Goal: Task Accomplishment & Management: Complete application form

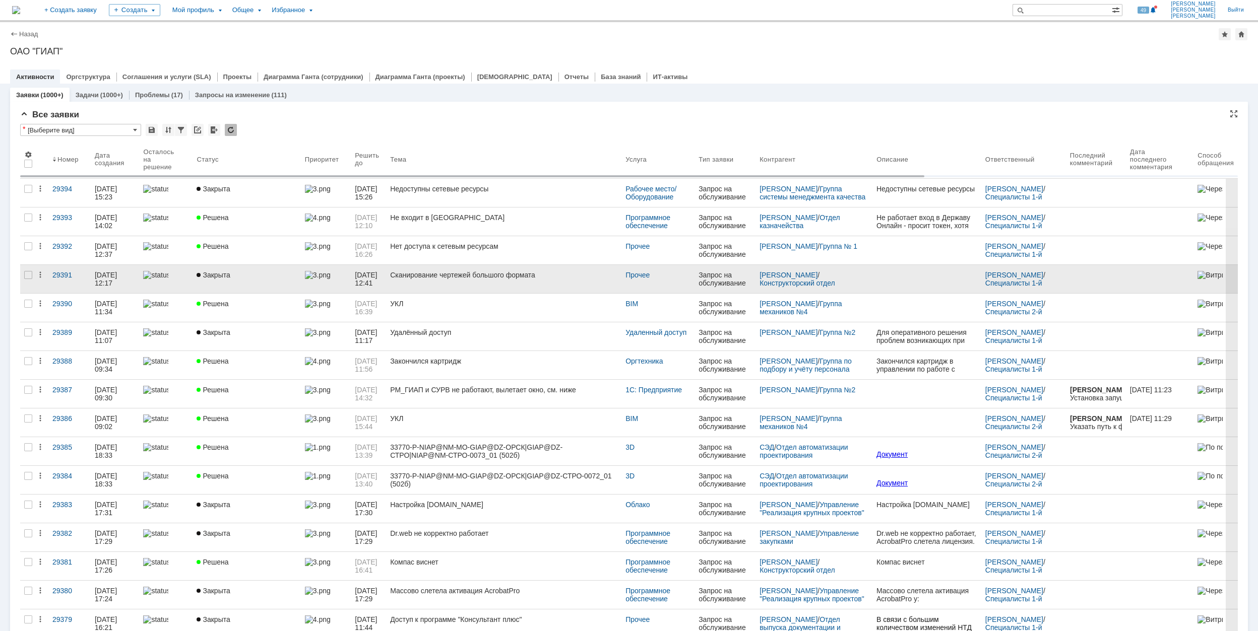
click at [598, 277] on div "Сканирование чертежей большого формата" at bounding box center [503, 275] width 227 height 8
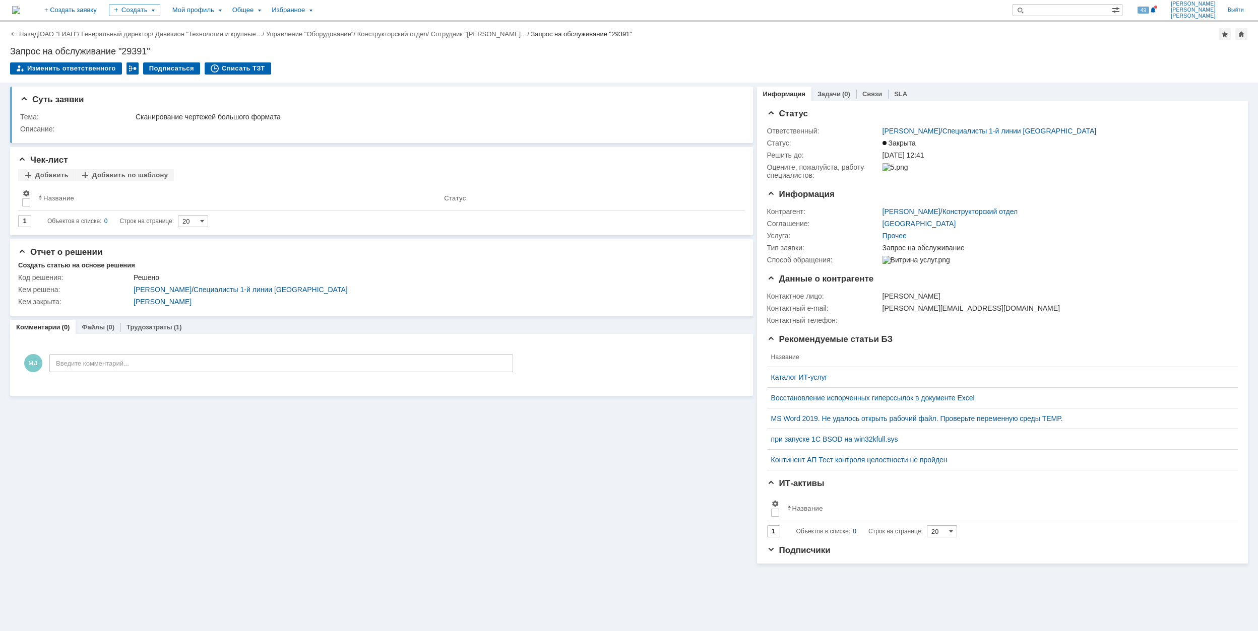
click at [63, 32] on link "ОАО "ГИАП"" at bounding box center [59, 34] width 38 height 8
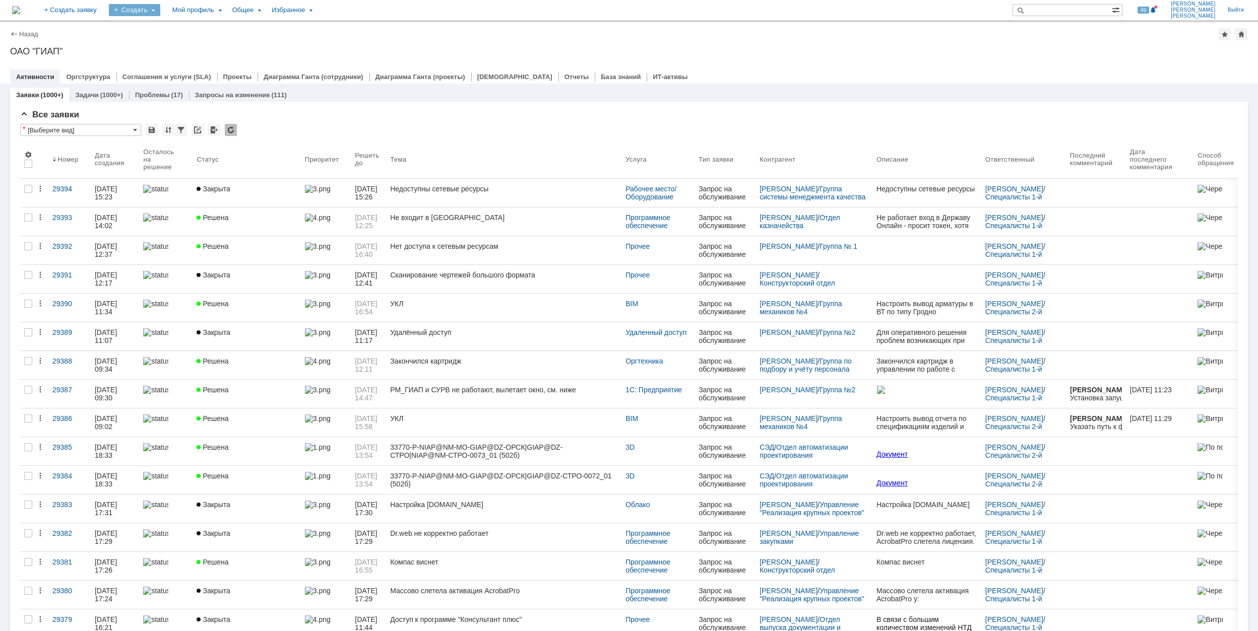
click at [160, 13] on div "Создать" at bounding box center [134, 10] width 51 height 12
click at [186, 61] on link "Заявка" at bounding box center [149, 62] width 77 height 12
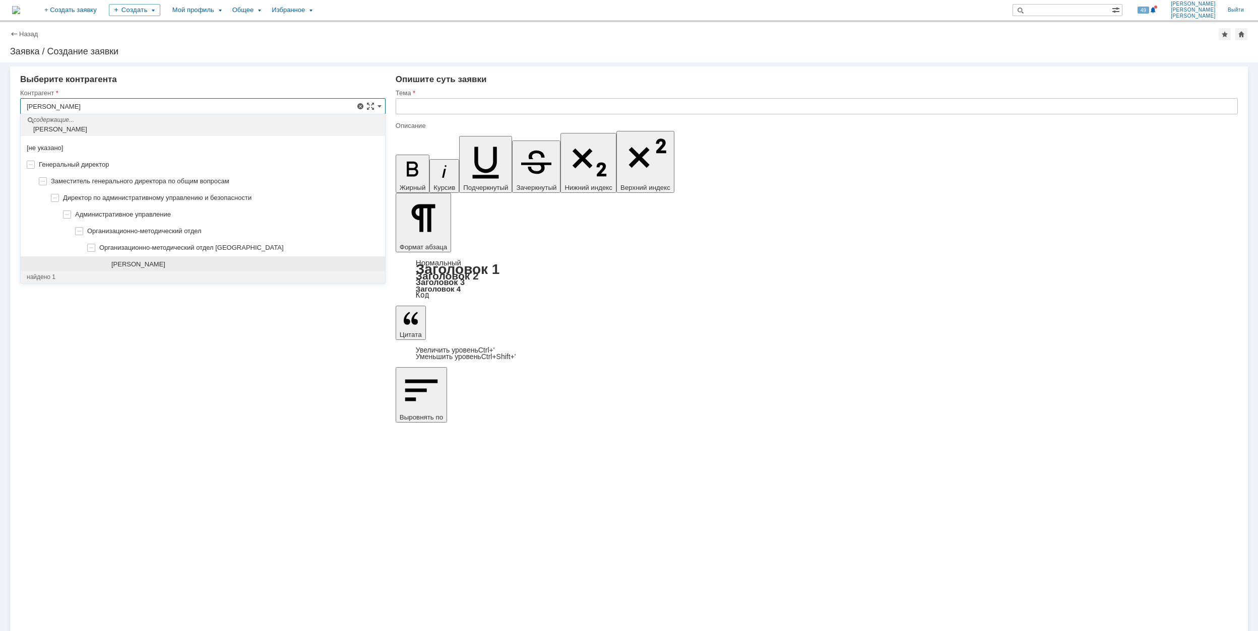
click at [204, 258] on div "[PERSON_NAME]" at bounding box center [203, 264] width 364 height 17
type input "[PERSON_NAME]"
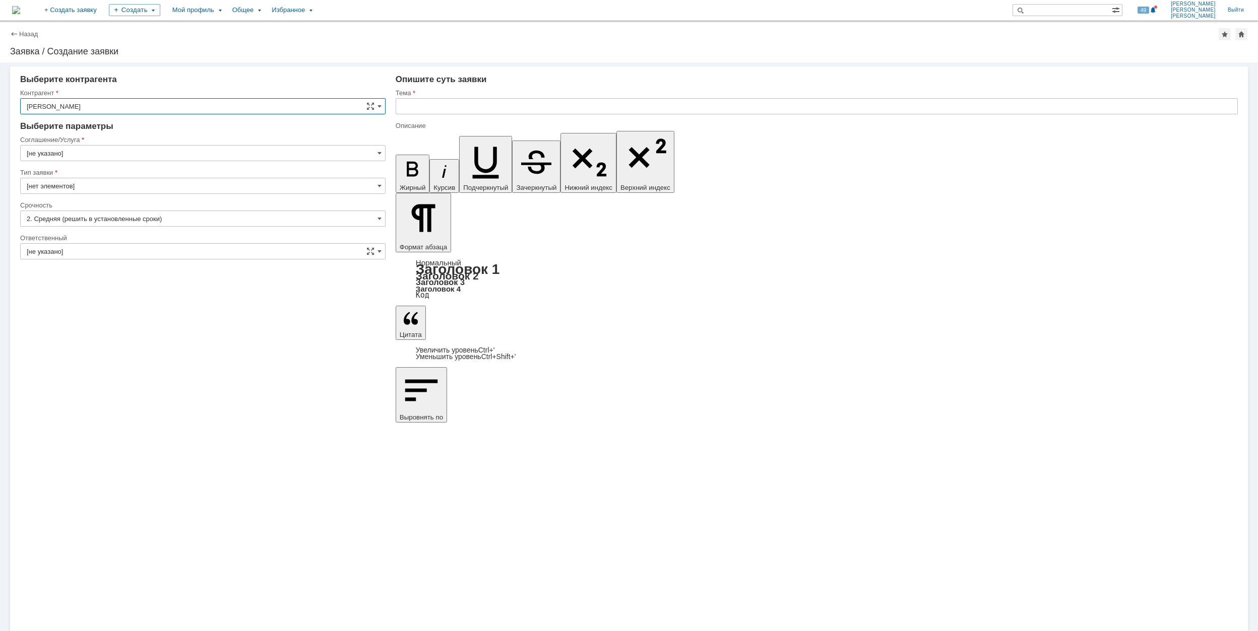
type input "[GEOGRAPHIC_DATA]"
click at [156, 156] on input "[GEOGRAPHIC_DATA]" at bounding box center [202, 153] width 365 height 16
click at [162, 216] on div "Программное обеспечение" at bounding box center [203, 220] width 364 height 16
type input "Программное обеспечение"
click at [104, 214] on input "[не указано]" at bounding box center [202, 219] width 365 height 16
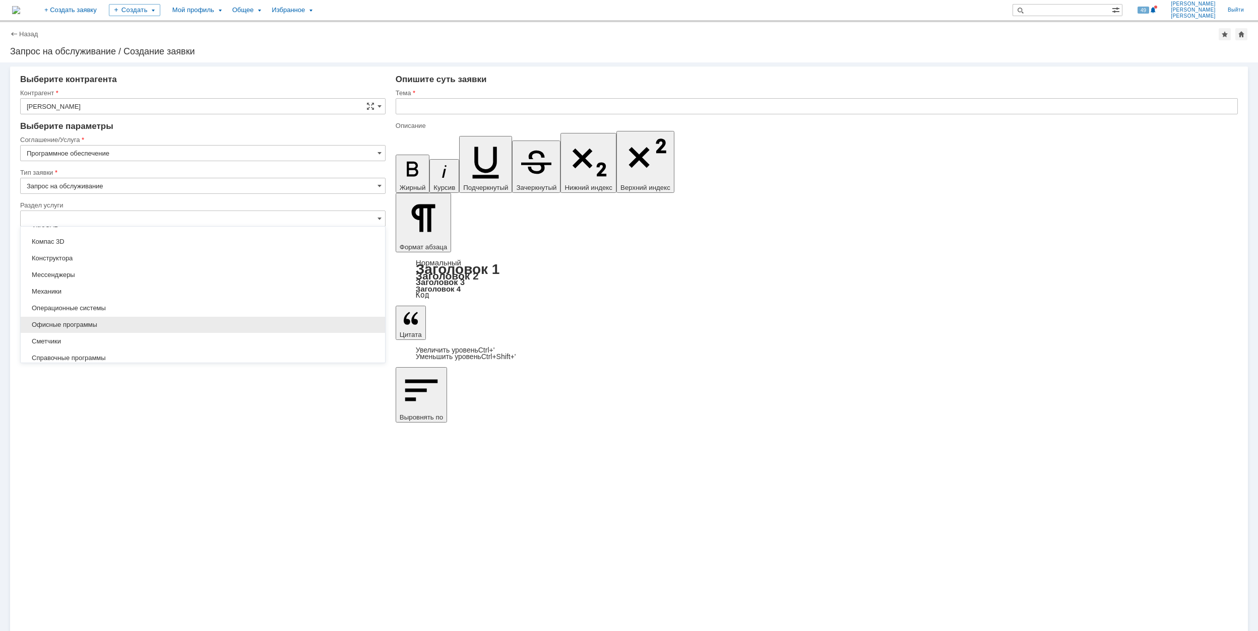
click at [91, 325] on span "Офисные программы" at bounding box center [203, 325] width 352 height 8
type input "Офисные программы"
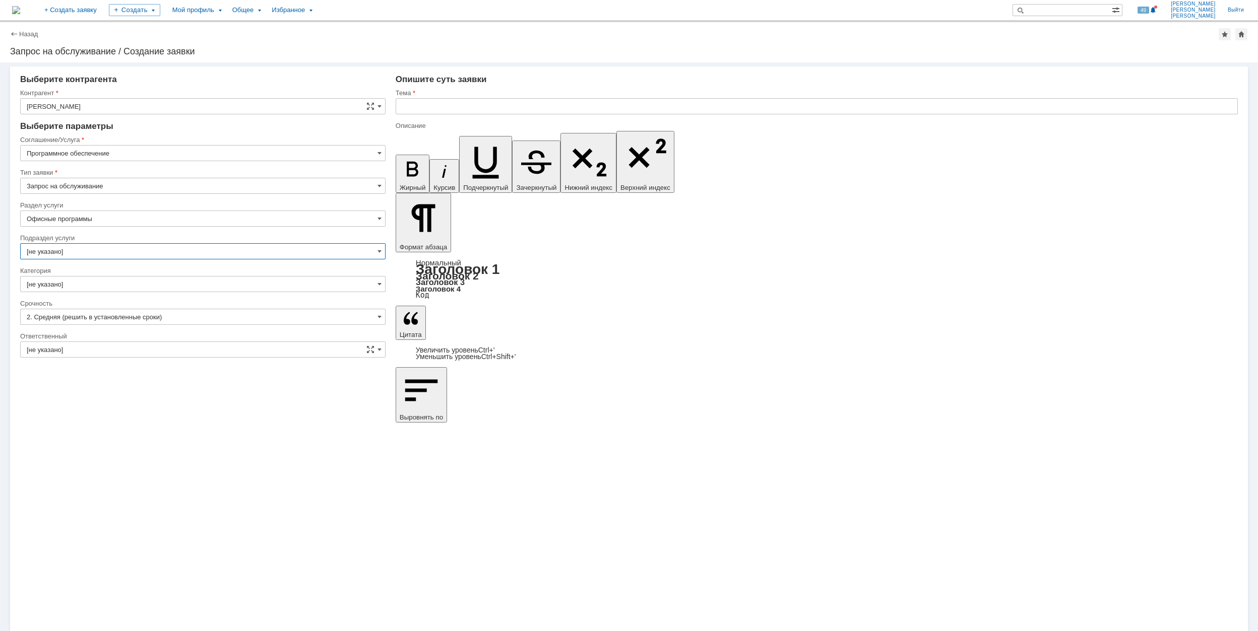
click at [75, 252] on input "[не указано]" at bounding box center [202, 251] width 365 height 16
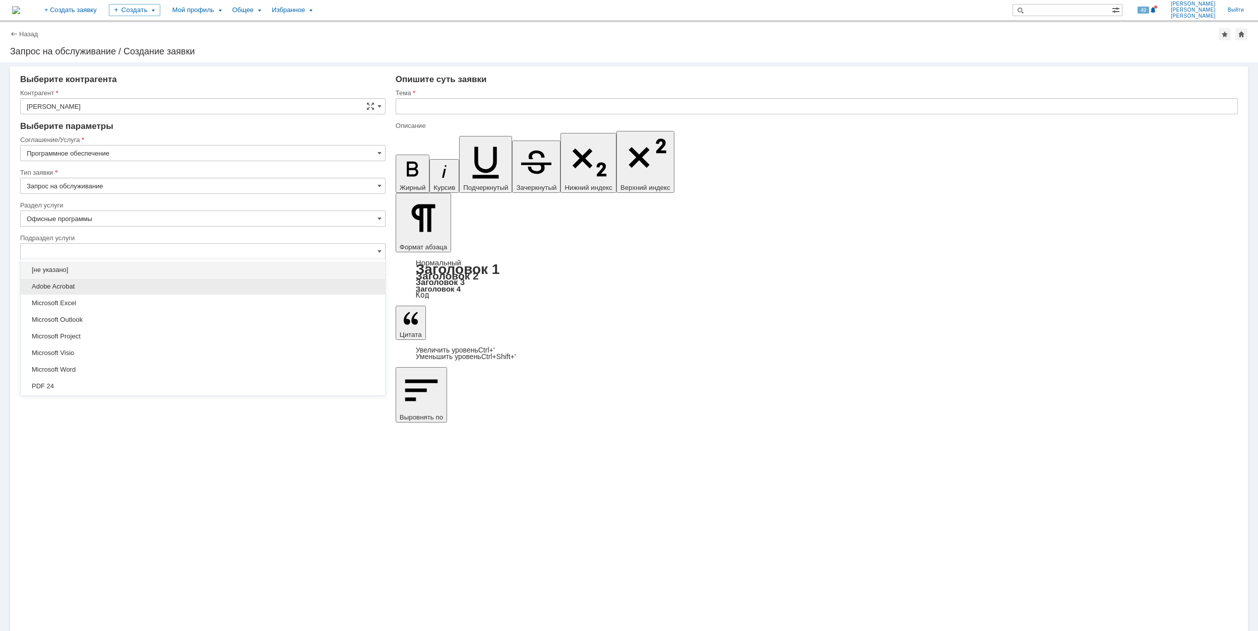
click at [85, 287] on span "Adobe Acrobat" at bounding box center [203, 287] width 352 height 8
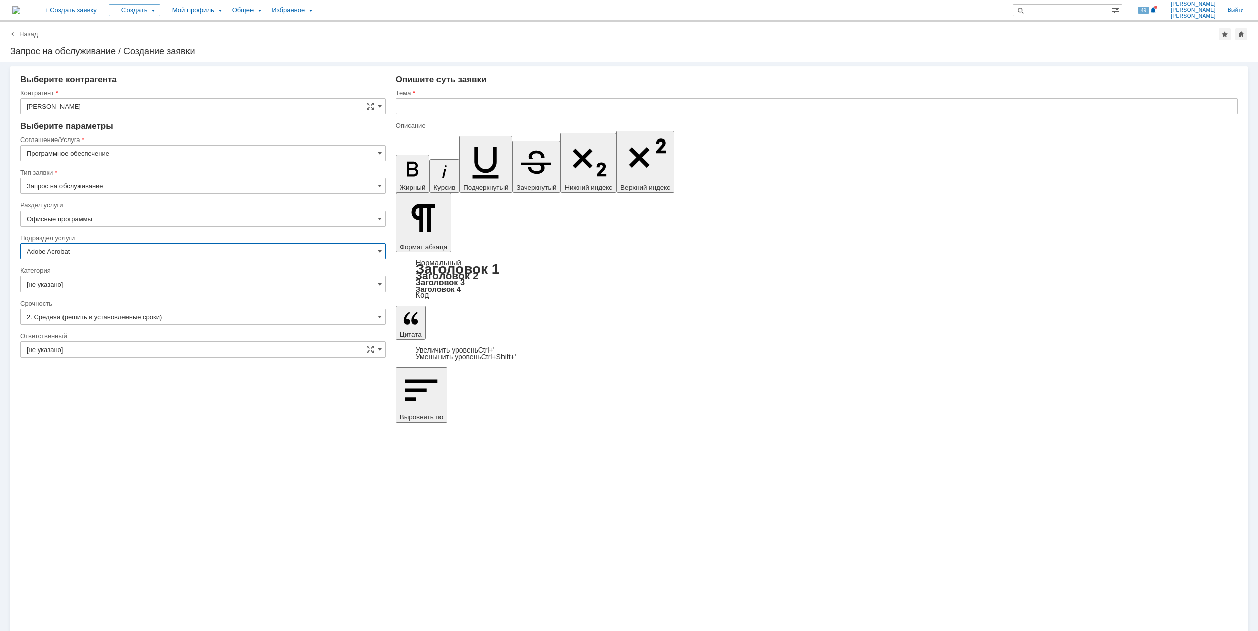
type input "Adobe Acrobat"
click at [101, 285] on input "[не указано]" at bounding box center [202, 284] width 365 height 16
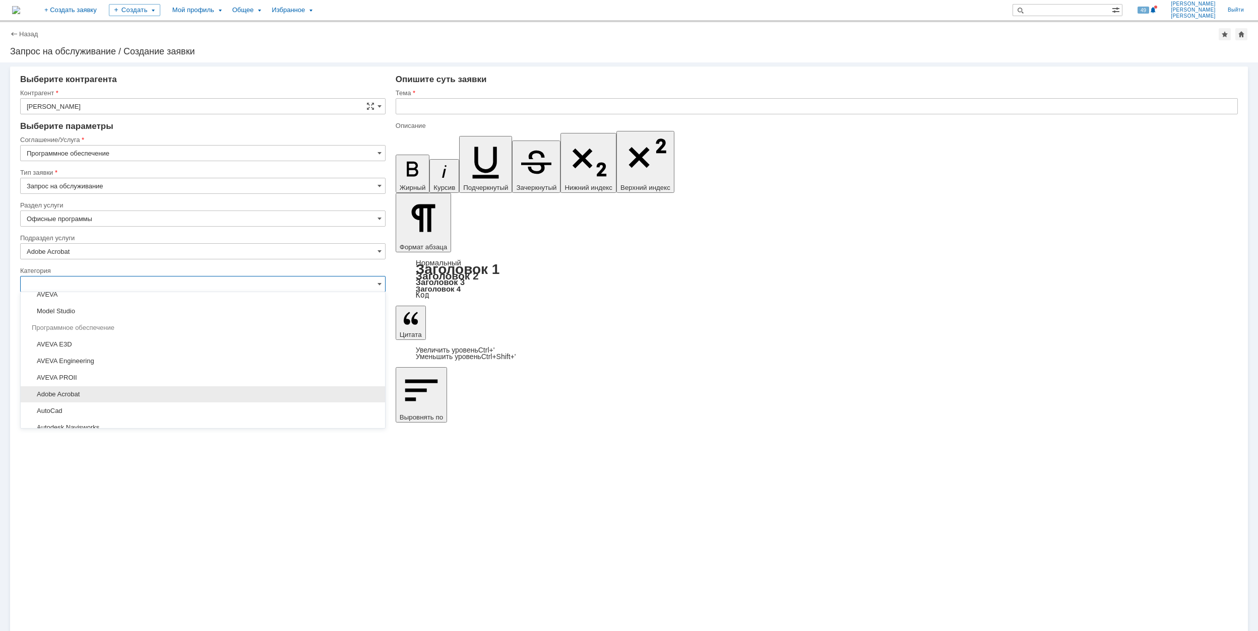
click at [103, 398] on span "Adobe Acrobat" at bounding box center [203, 394] width 352 height 8
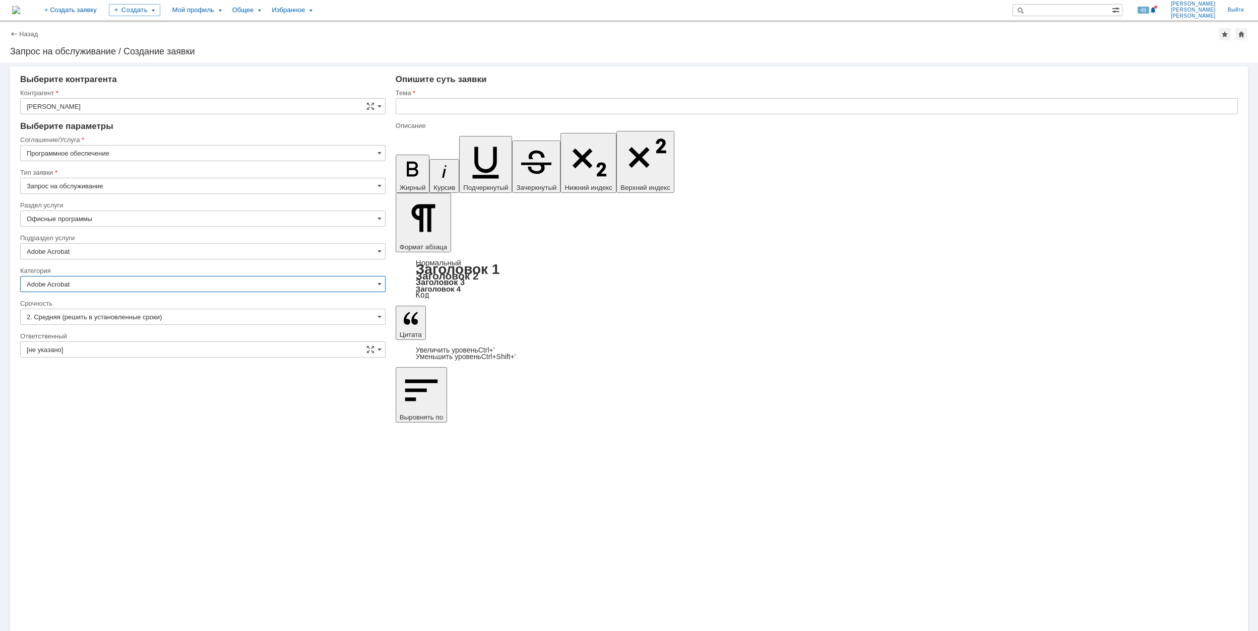
type input "Adobe Acrobat"
click at [138, 354] on input "[не указано]" at bounding box center [202, 350] width 365 height 16
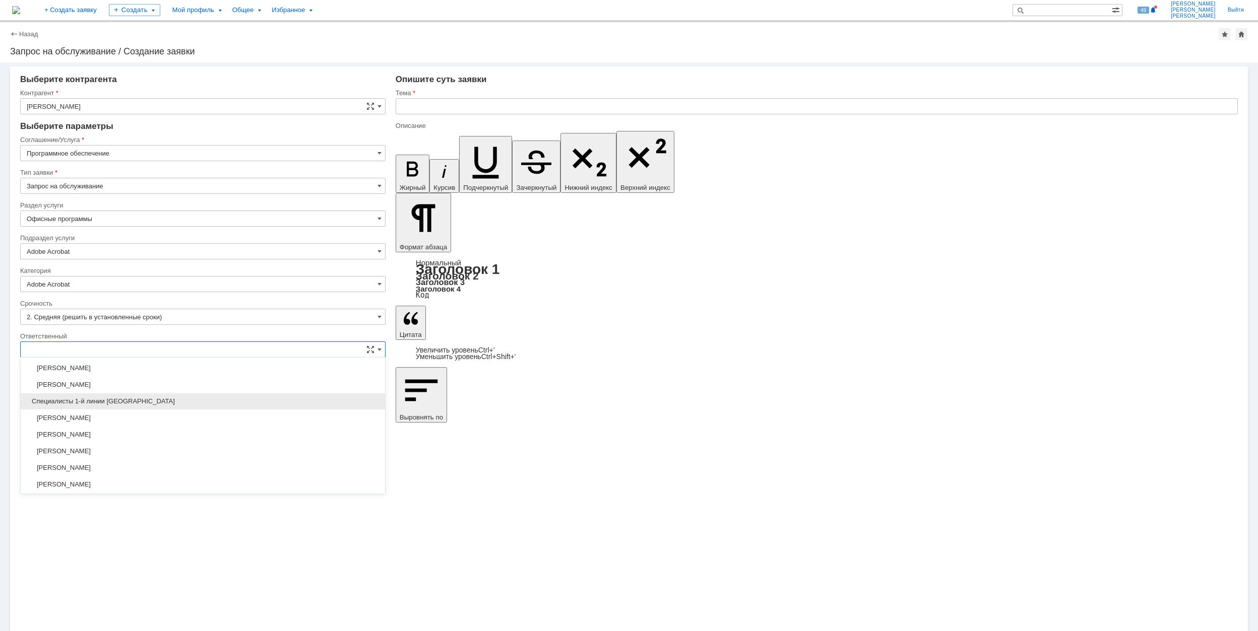
scroll to position [367, 0]
click at [195, 454] on span "[PERSON_NAME]" at bounding box center [203, 450] width 352 height 8
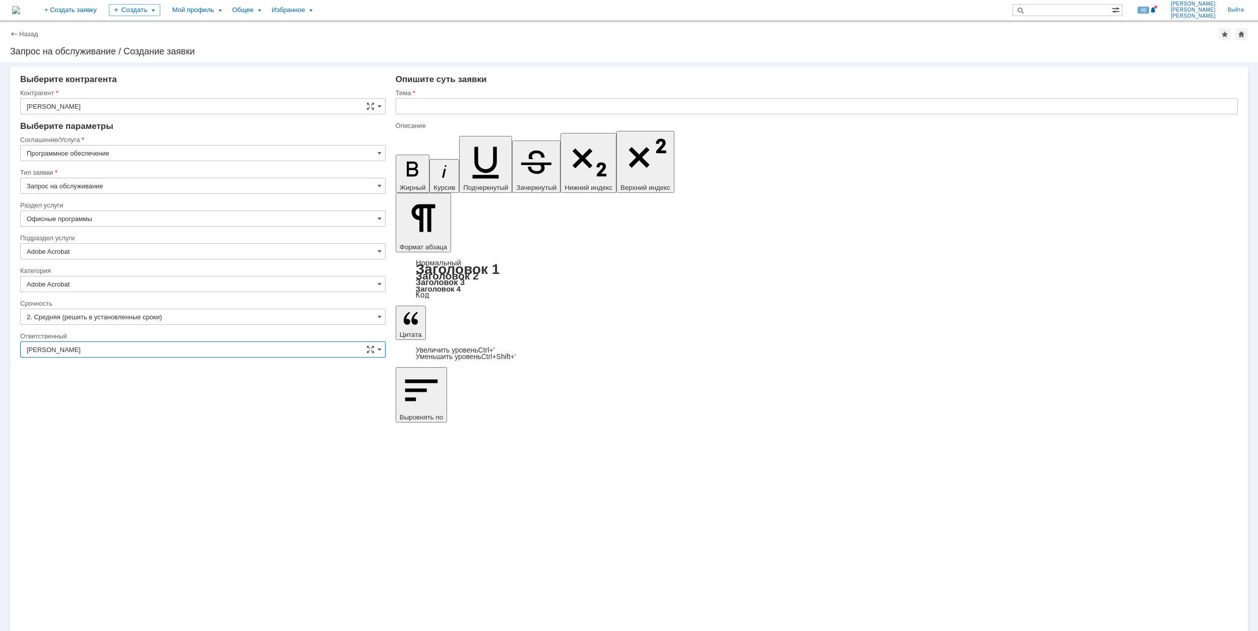
type input "[PERSON_NAME]"
click at [454, 104] on input "text" at bounding box center [817, 106] width 842 height 16
click at [560, 104] on input "text" at bounding box center [817, 106] width 842 height 16
drag, startPoint x: 563, startPoint y: 104, endPoint x: 396, endPoint y: 111, distance: 167.4
click at [396, 111] on input "Запись совещания\АкробатПро" at bounding box center [817, 106] width 842 height 16
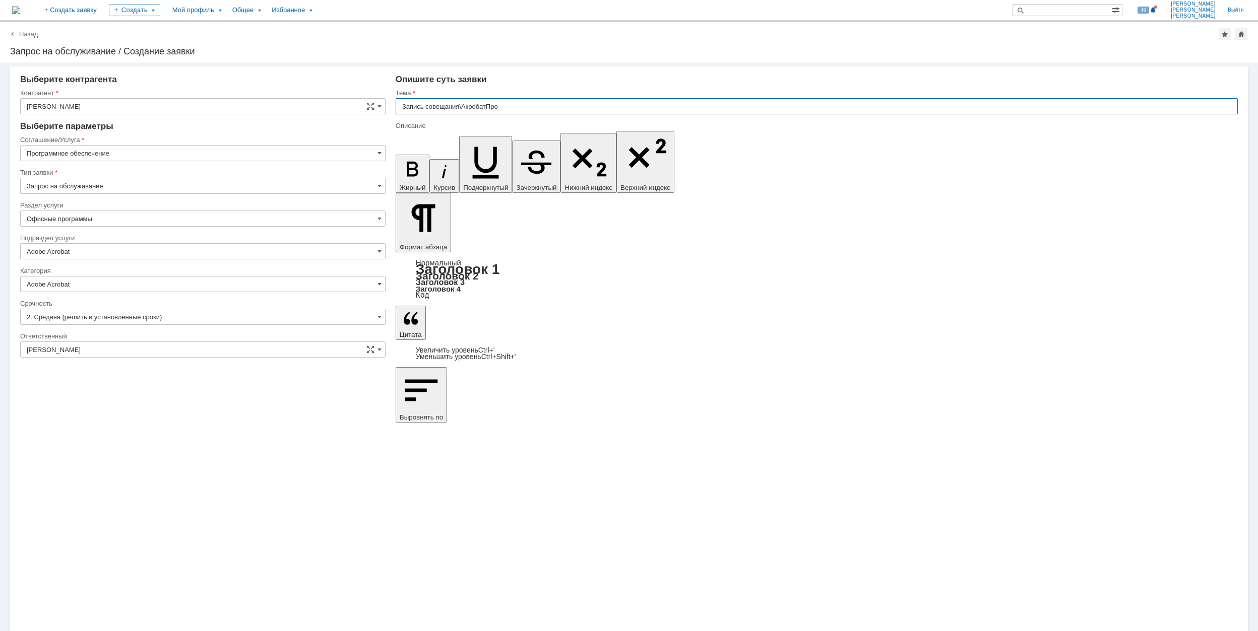
type input "Запись совещания\АкробатПро"
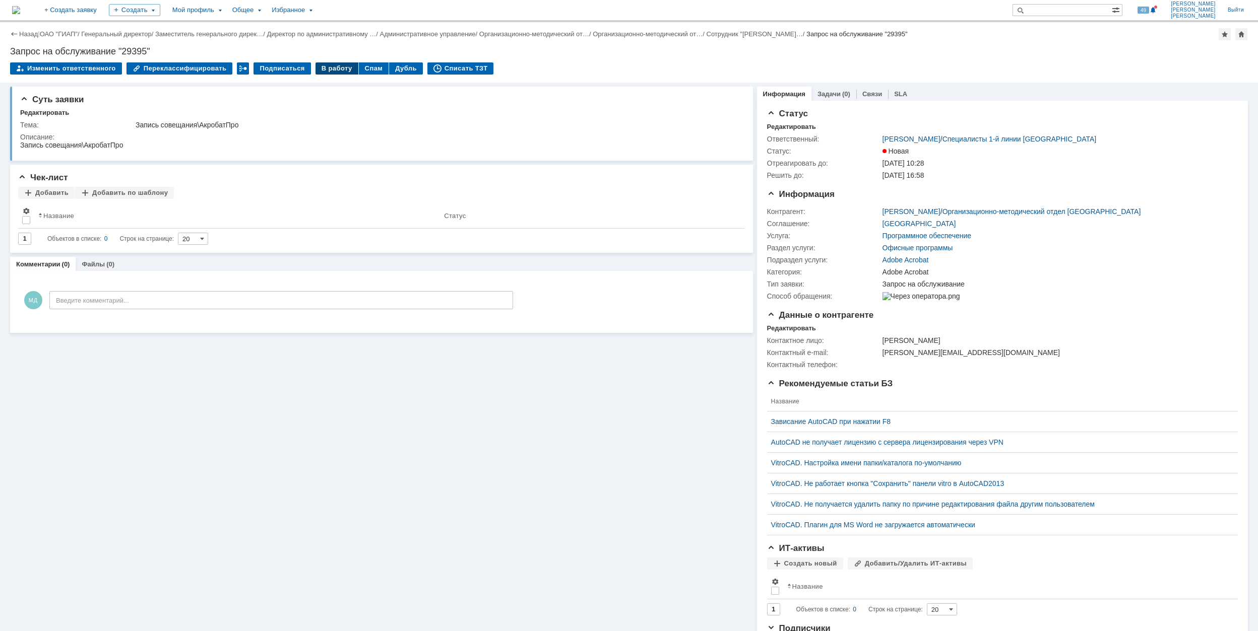
click at [327, 71] on div "В работу" at bounding box center [336, 68] width 43 height 12
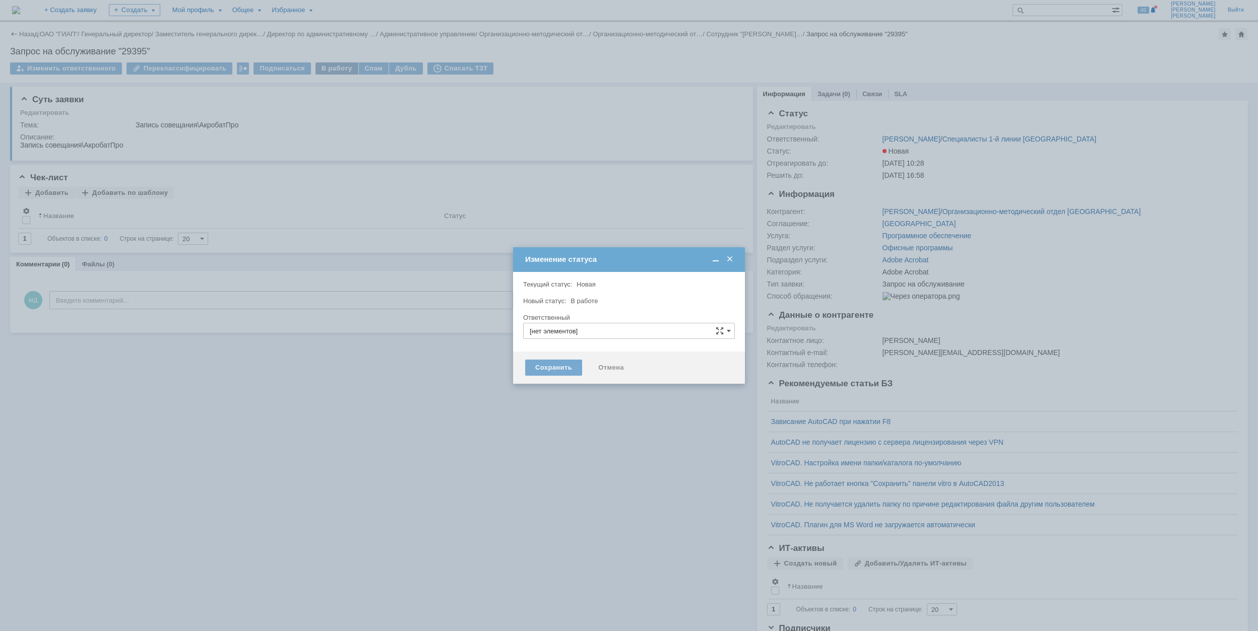
type input "[PERSON_NAME]"
type input "Adobe Acrobat"
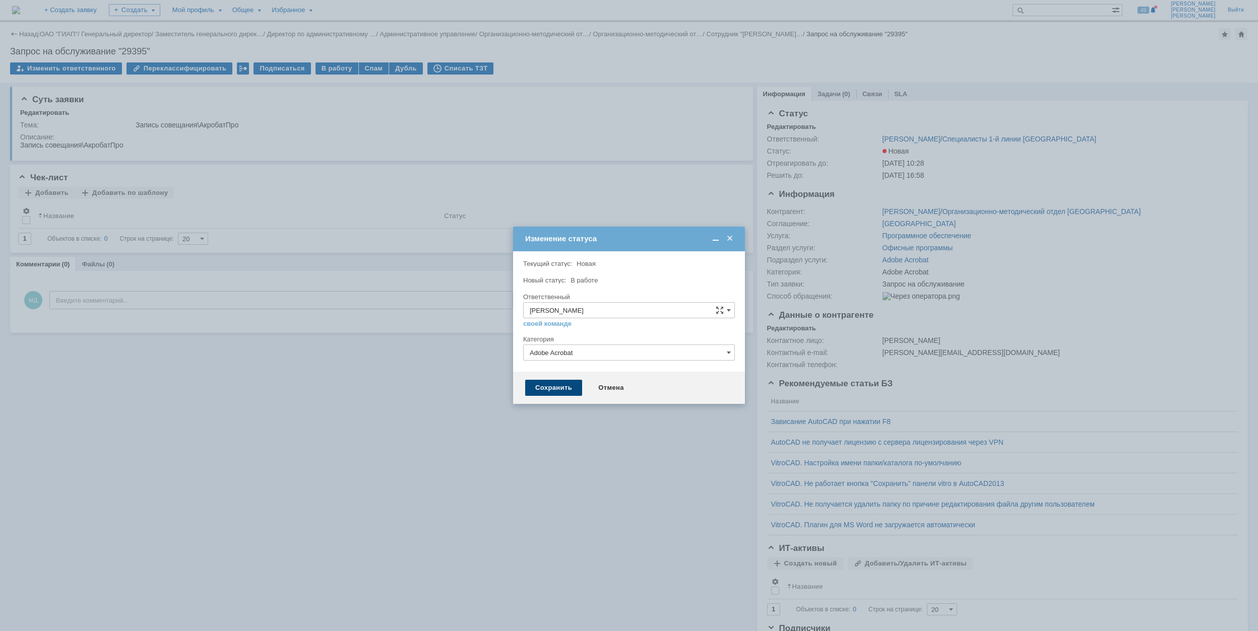
click at [550, 389] on div "Сохранить" at bounding box center [553, 388] width 57 height 16
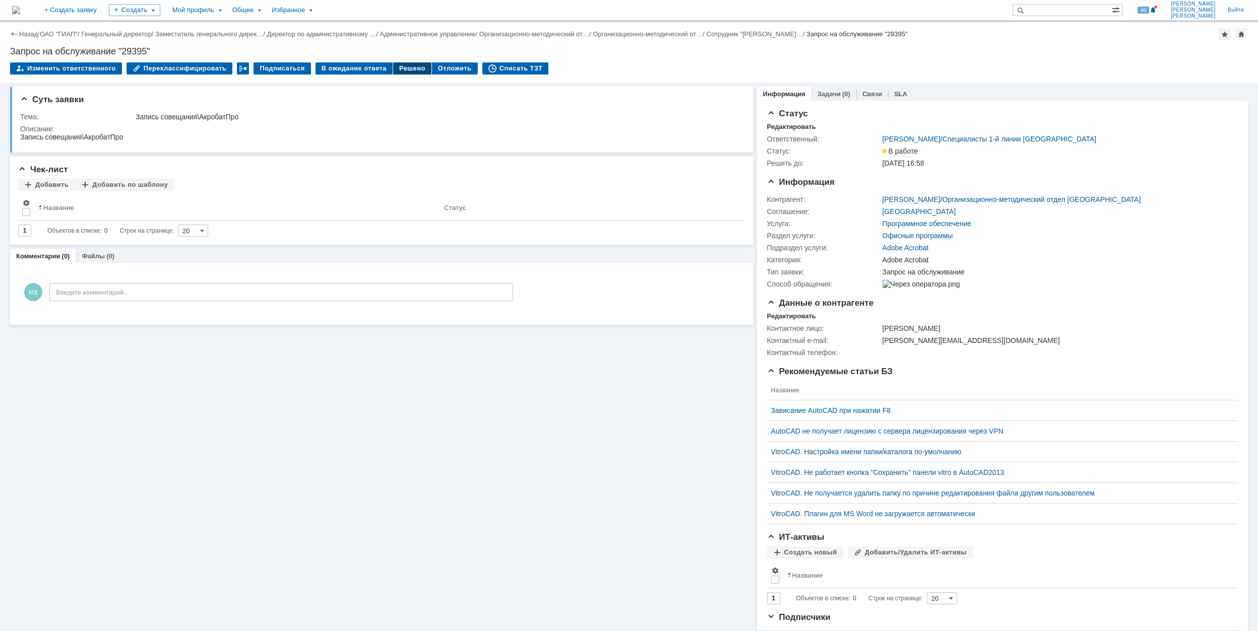
click at [402, 65] on div "Решено" at bounding box center [412, 68] width 38 height 12
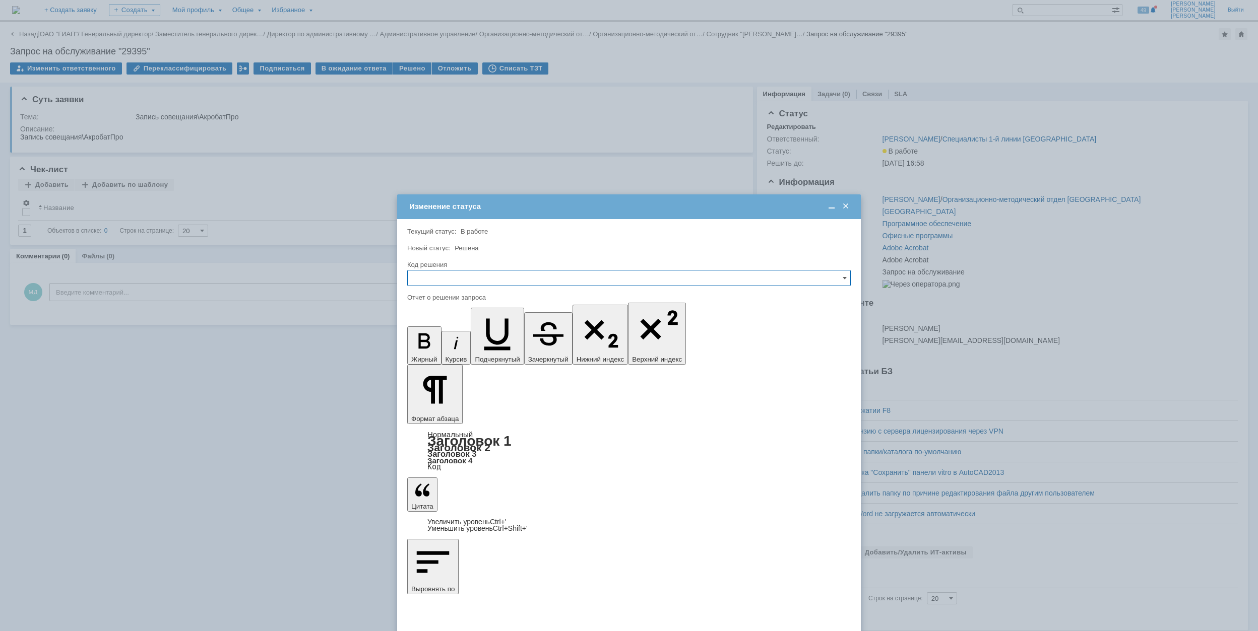
click at [482, 274] on input "text" at bounding box center [628, 278] width 443 height 16
click at [457, 345] on span "Решено" at bounding box center [629, 347] width 430 height 8
type input "Решено"
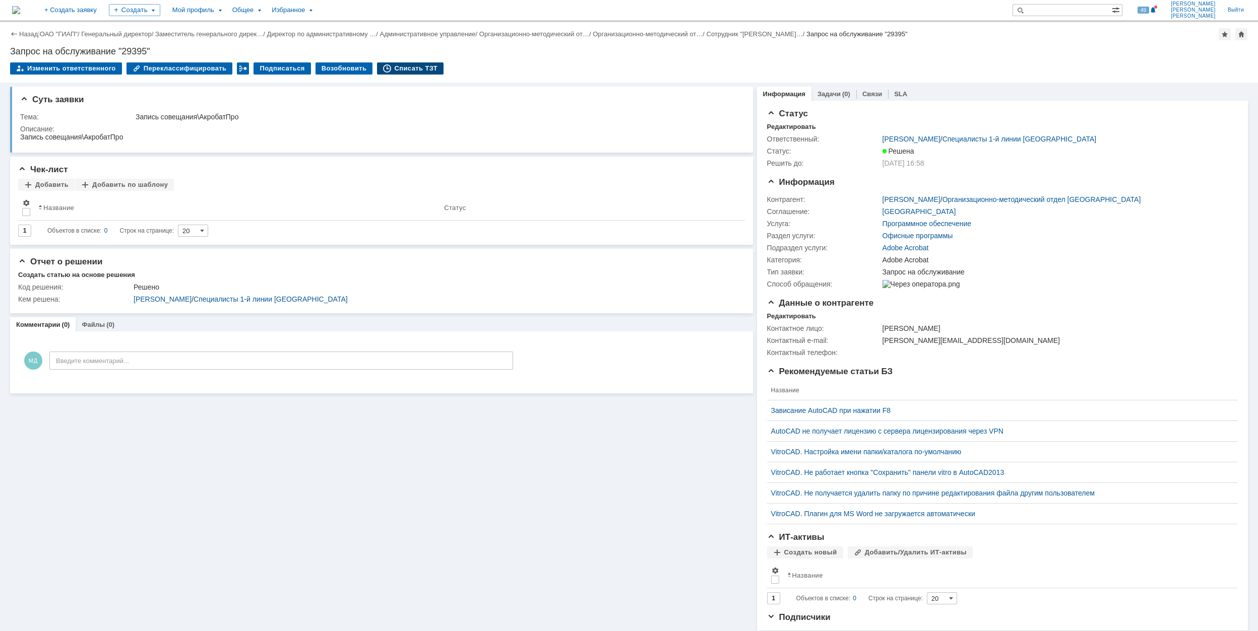
click at [395, 63] on div "Списать ТЗТ" at bounding box center [410, 68] width 67 height 12
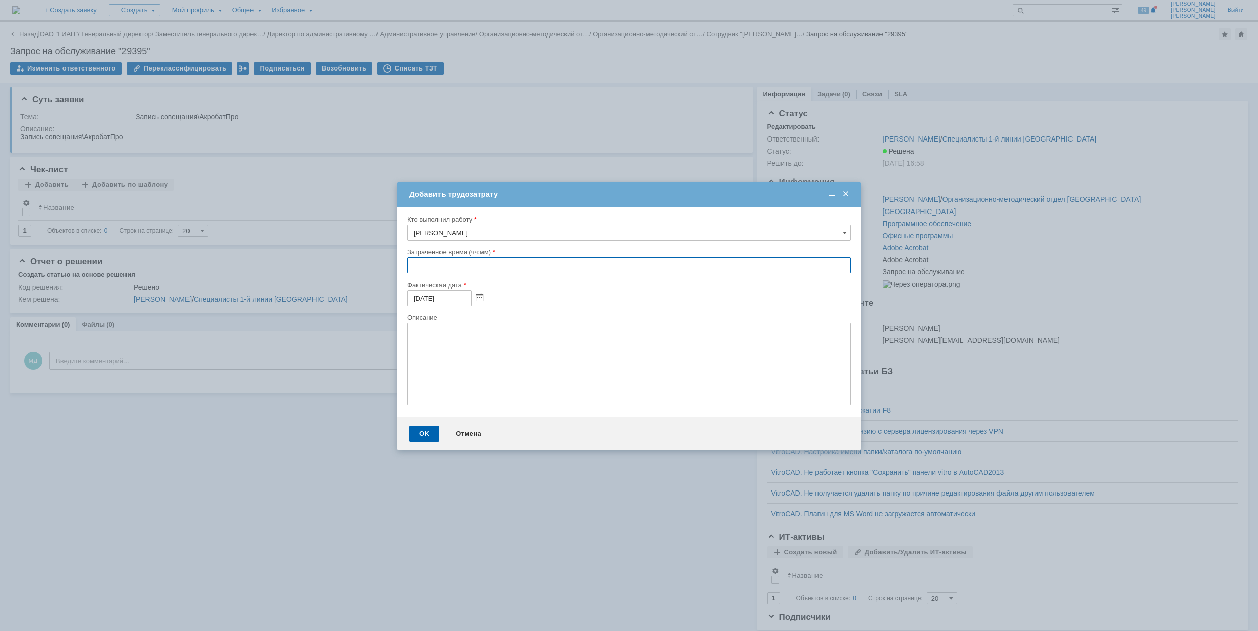
drag, startPoint x: 410, startPoint y: 266, endPoint x: 441, endPoint y: 262, distance: 32.0
click at [420, 263] on input "text" at bounding box center [628, 265] width 443 height 16
type input "00:30"
click at [426, 431] on div "OK" at bounding box center [424, 434] width 30 height 16
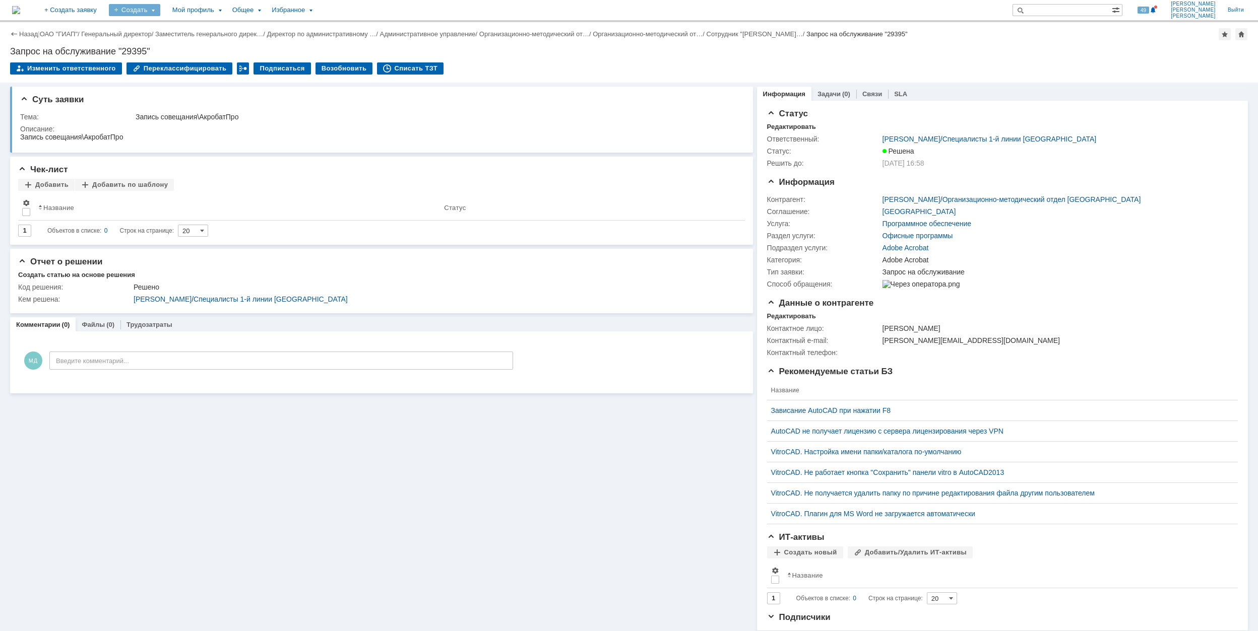
click at [160, 15] on div "Создать" at bounding box center [134, 10] width 51 height 12
click at [175, 67] on link "Заявка" at bounding box center [149, 62] width 77 height 12
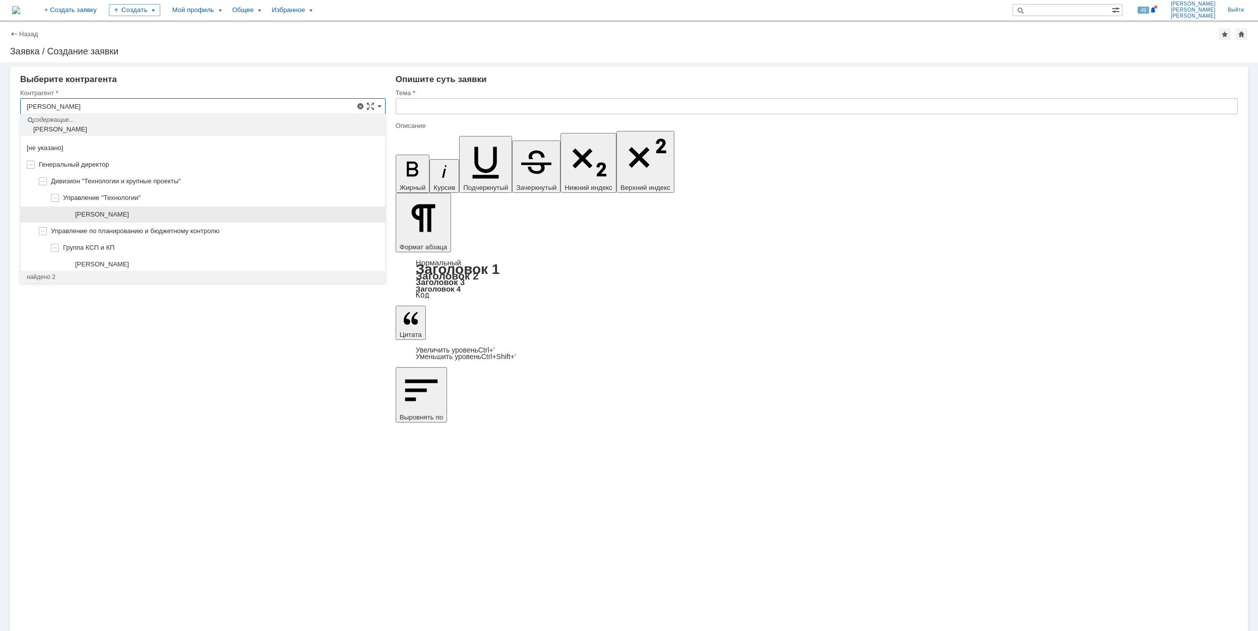
click at [283, 214] on div "[PERSON_NAME]" at bounding box center [227, 215] width 304 height 8
type input "[PERSON_NAME]"
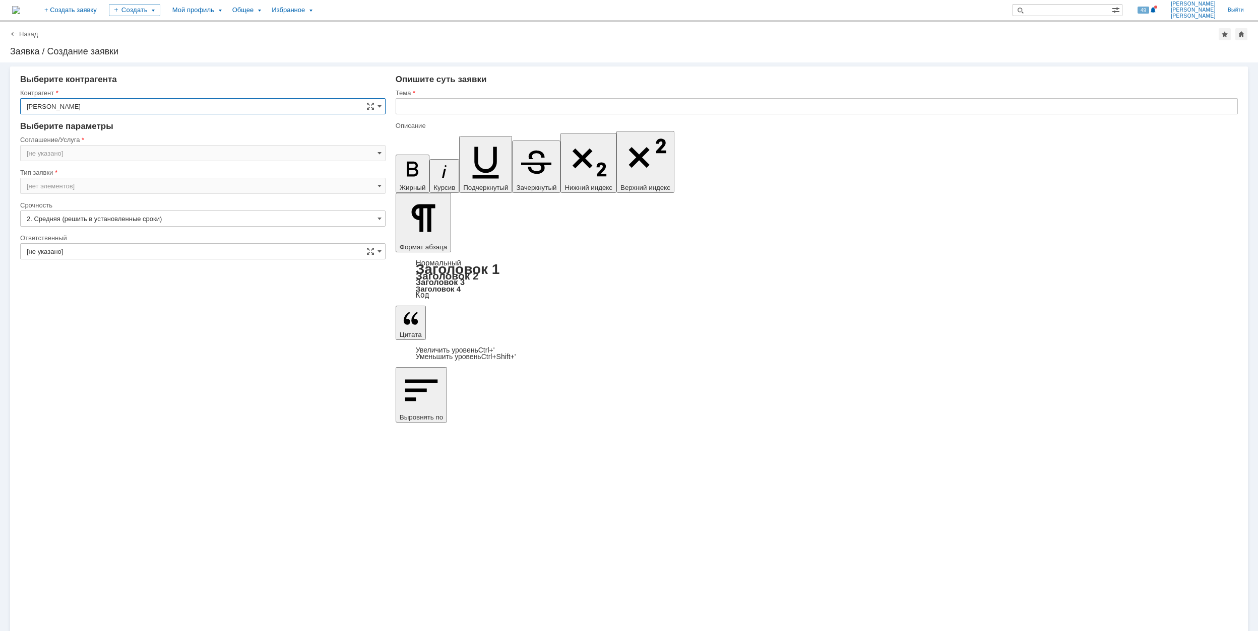
type input "[GEOGRAPHIC_DATA]"
click at [119, 155] on input "[GEOGRAPHIC_DATA]" at bounding box center [202, 153] width 365 height 16
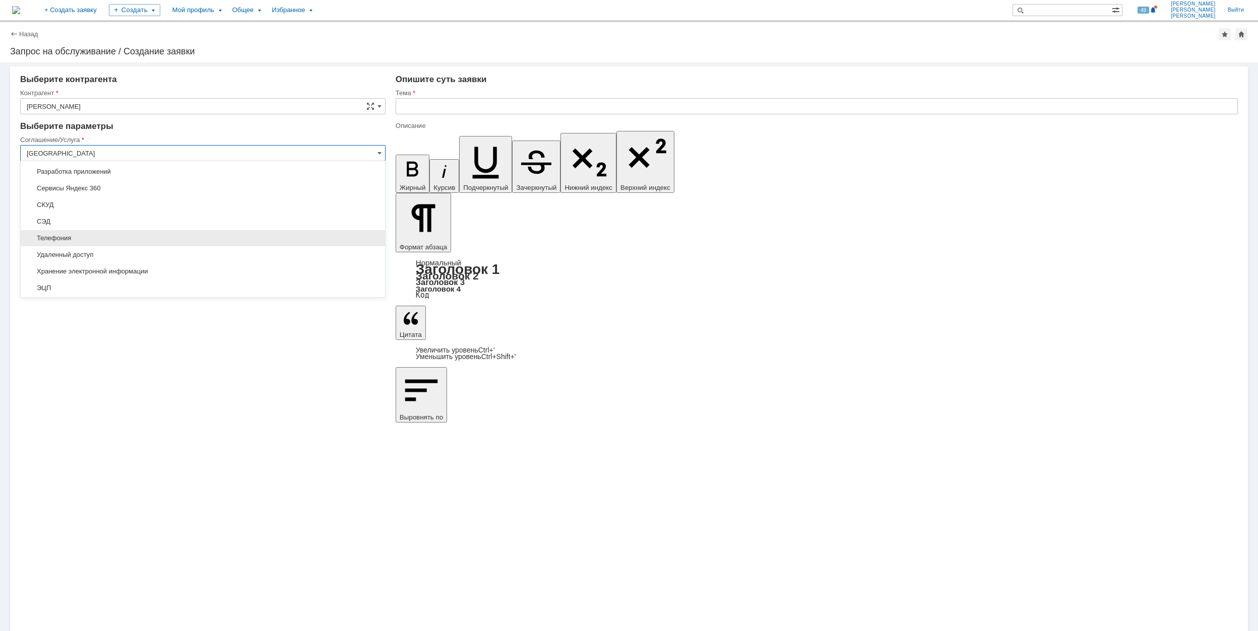
scroll to position [316, 0]
click at [170, 242] on span "Удаленный доступ" at bounding box center [203, 242] width 352 height 8
type input "Удаленный доступ"
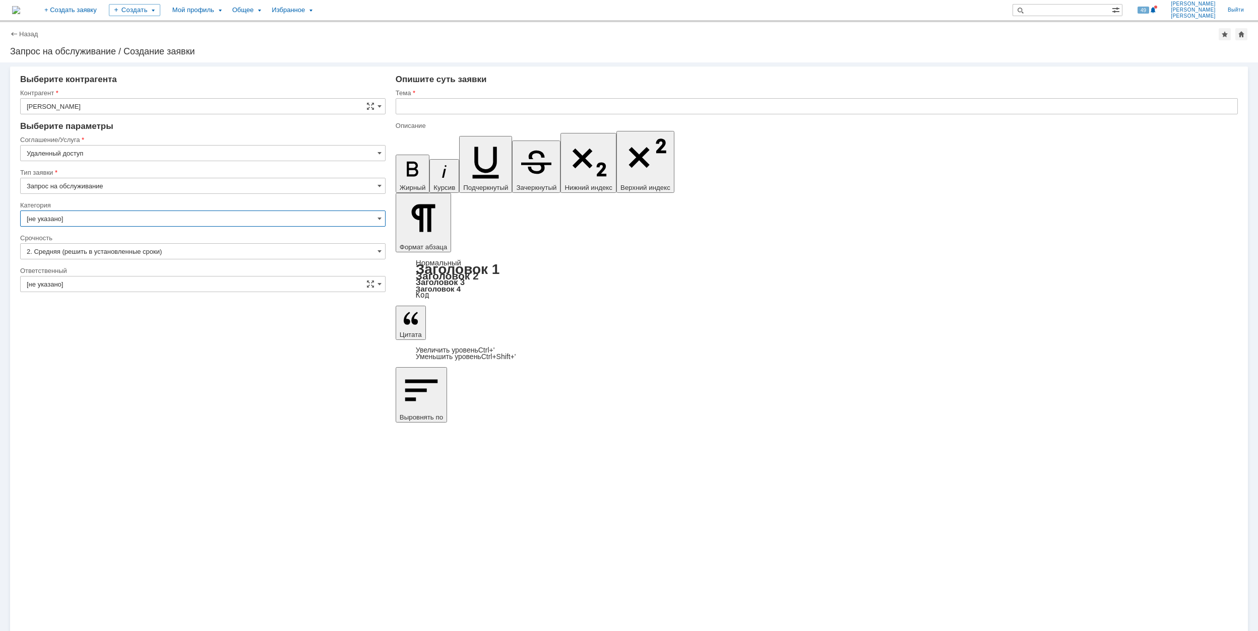
click at [109, 220] on input "[не указано]" at bounding box center [202, 219] width 365 height 16
click at [144, 267] on span "Дистанционная работа" at bounding box center [203, 271] width 352 height 8
type input "Дистанционная работа"
click at [135, 282] on input "[не указано]" at bounding box center [202, 284] width 365 height 16
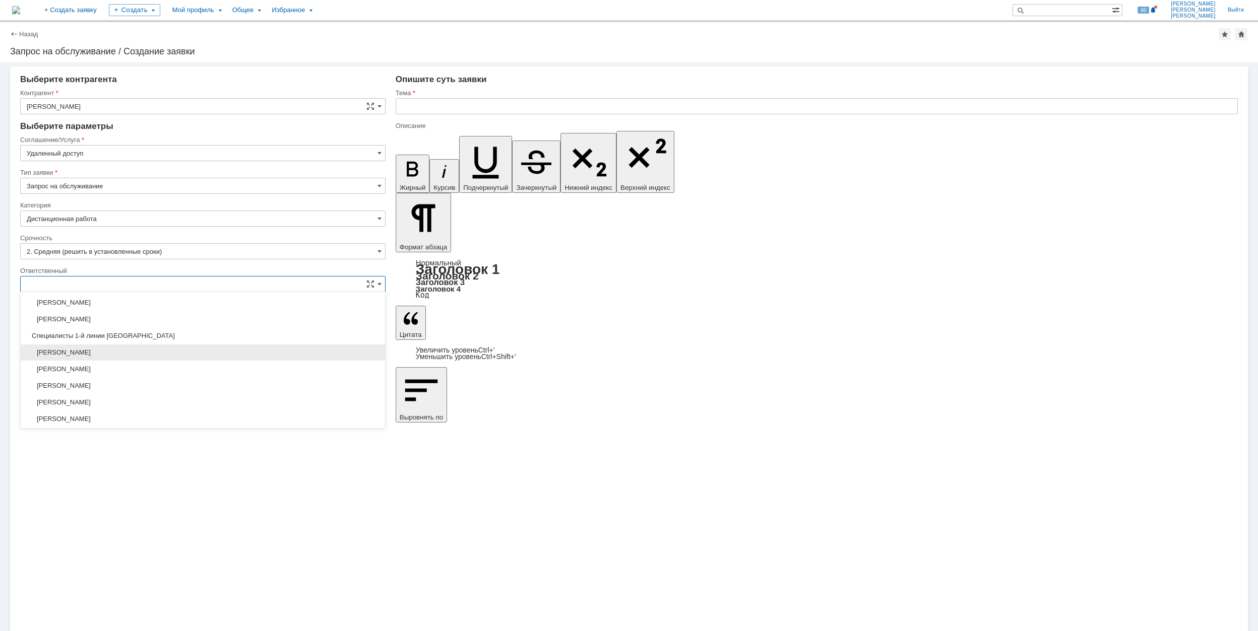
scroll to position [367, 0]
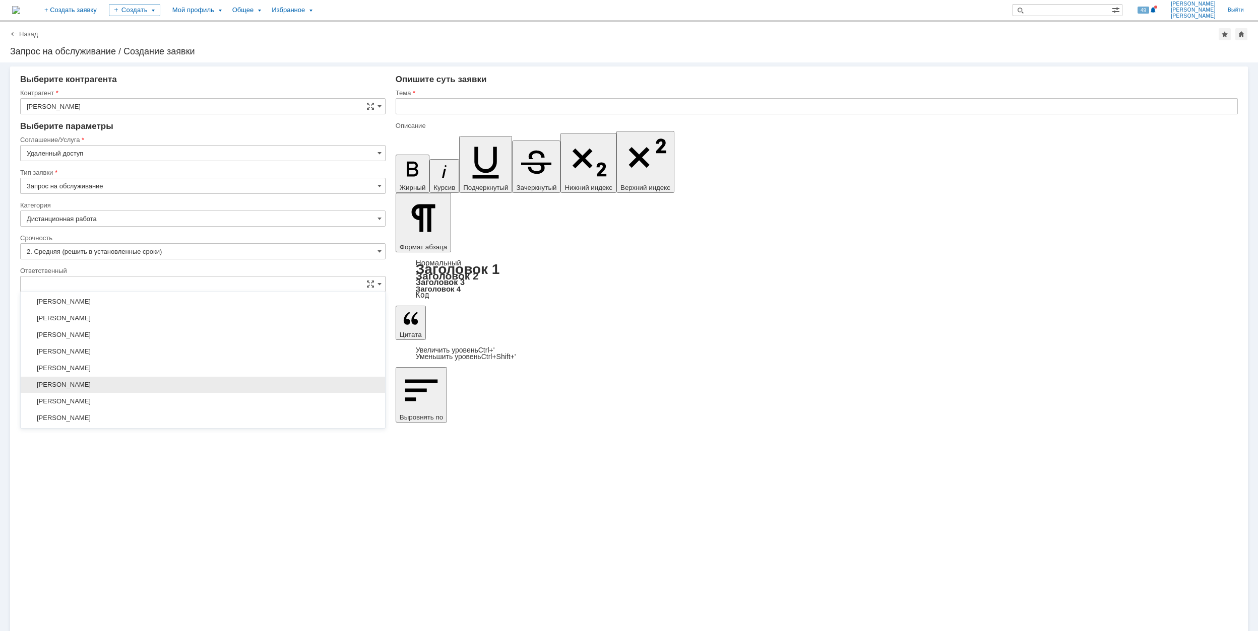
click at [202, 386] on span "[PERSON_NAME]" at bounding box center [203, 385] width 352 height 8
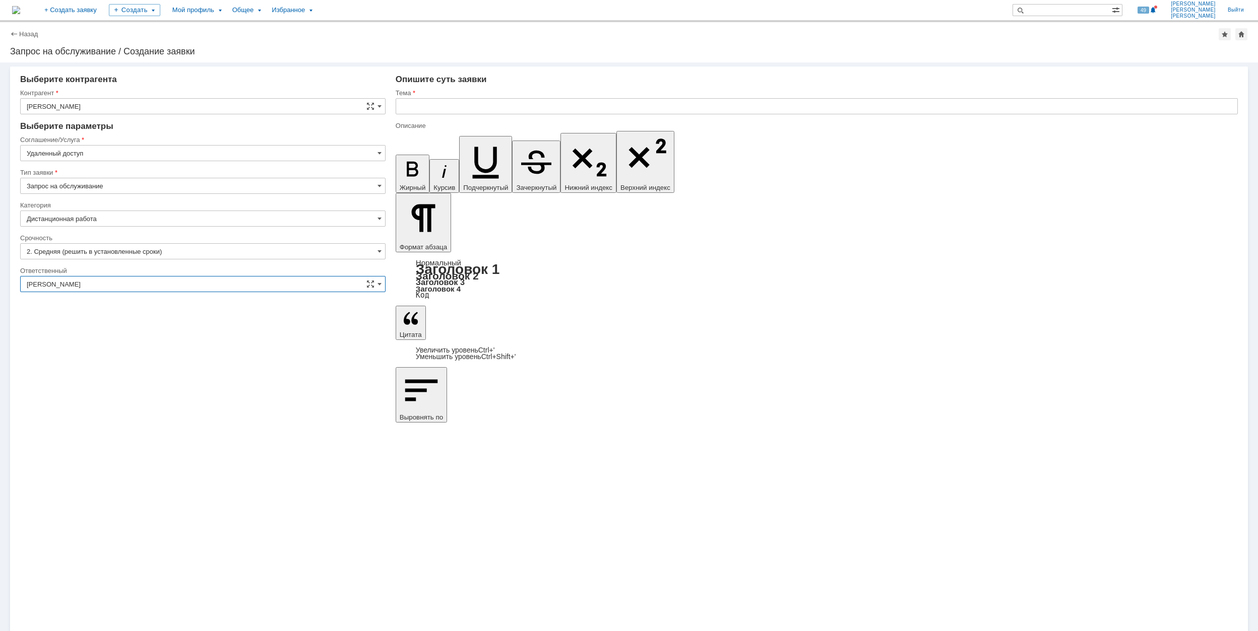
type input "[PERSON_NAME]"
click at [555, 105] on input "text" at bounding box center [817, 106] width 842 height 16
drag, startPoint x: 522, startPoint y: 108, endPoint x: 403, endPoint y: 111, distance: 119.5
click at [403, 111] on input "Настройка удаленного доступа" at bounding box center [817, 106] width 842 height 16
type input "Настройка удаленного доступа"
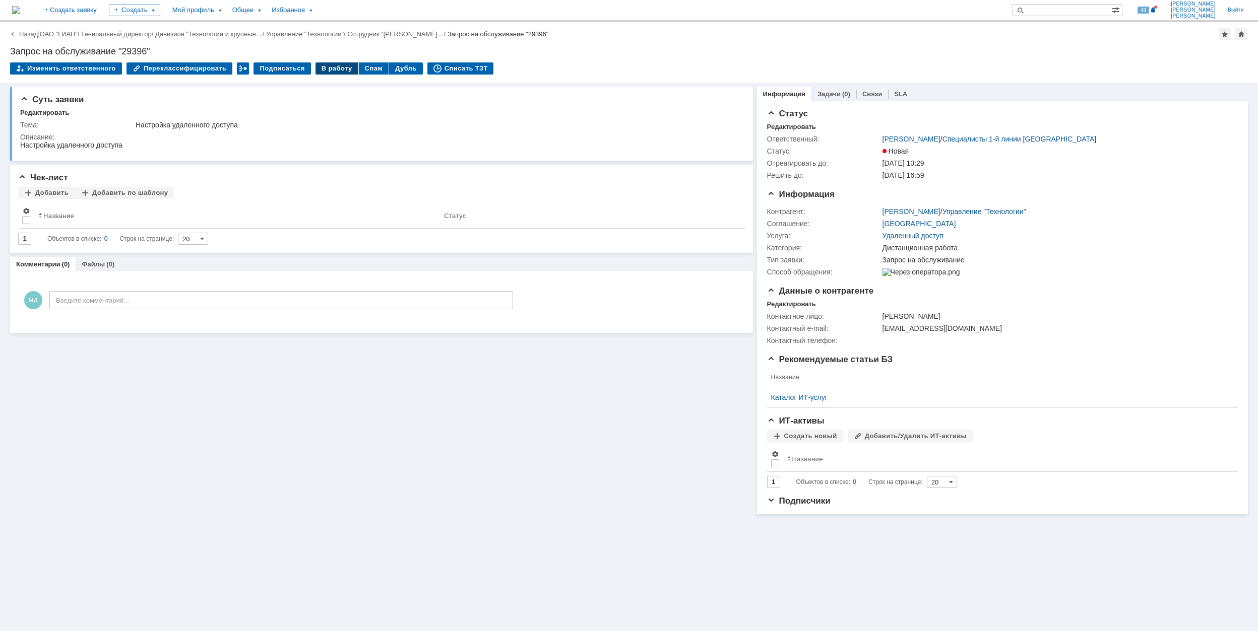
click at [331, 69] on div "В работу" at bounding box center [336, 68] width 43 height 12
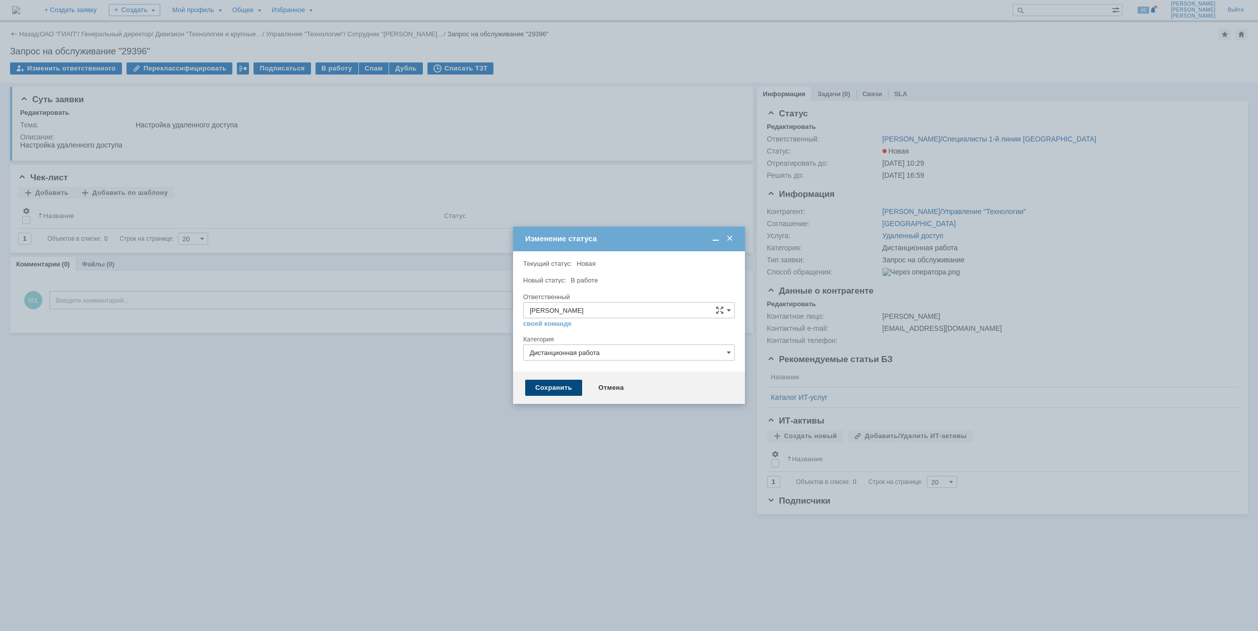
click at [569, 388] on div "Сохранить" at bounding box center [553, 388] width 57 height 16
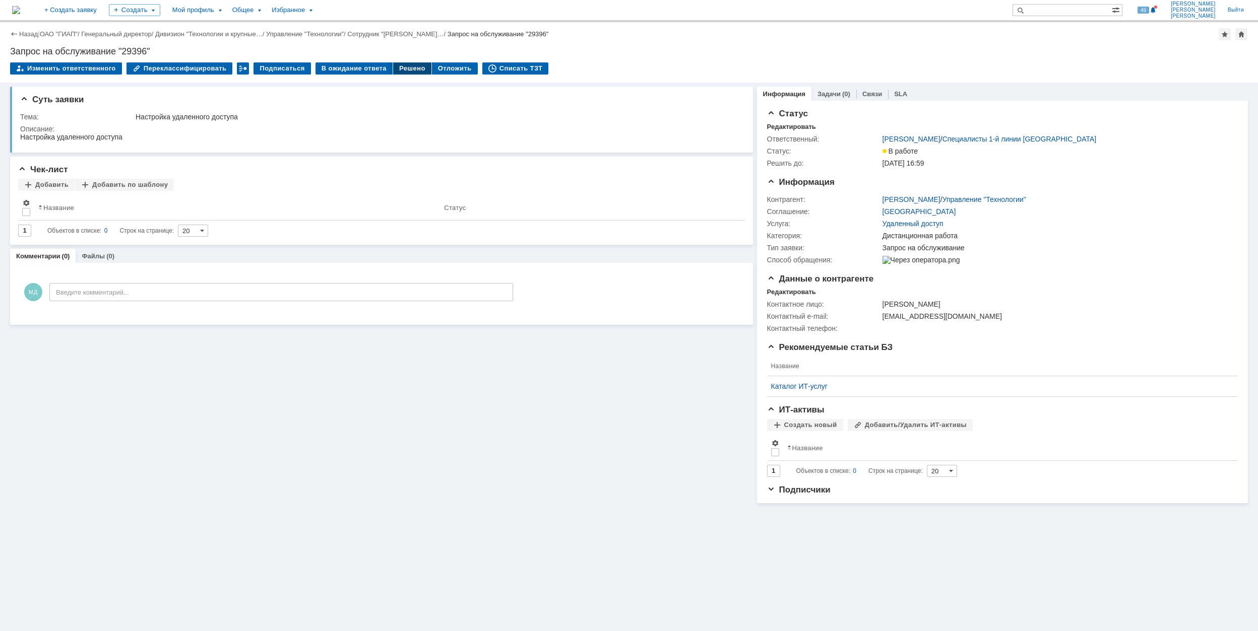
click at [400, 65] on div "Решено" at bounding box center [412, 68] width 38 height 12
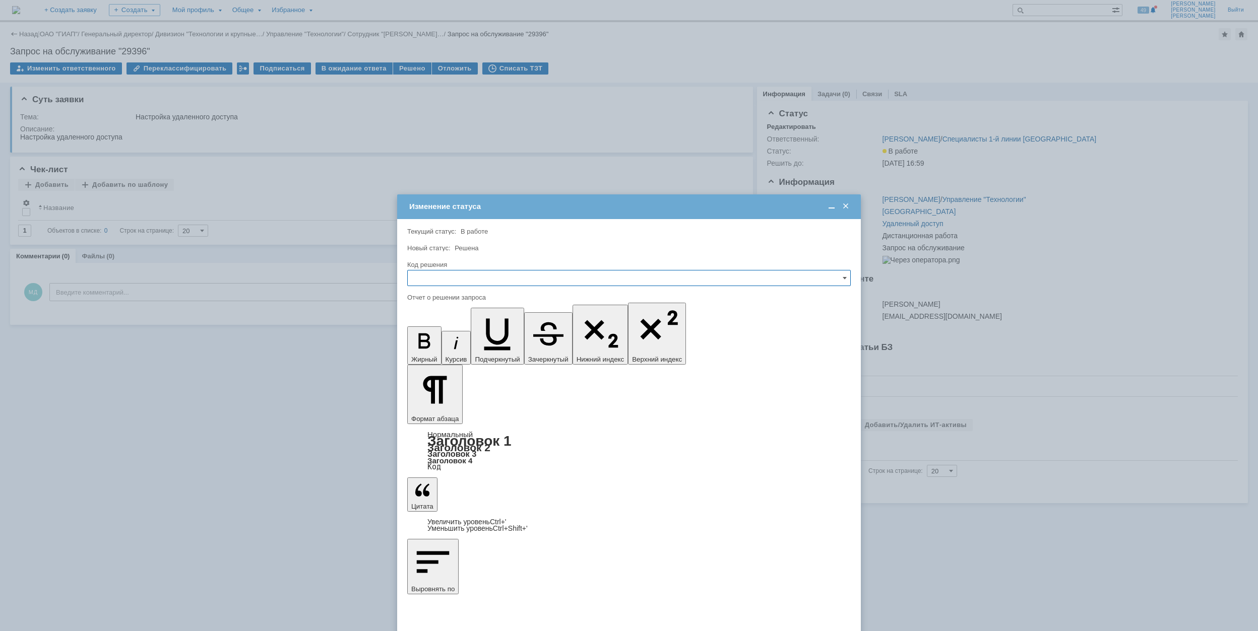
click at [518, 279] on input "text" at bounding box center [628, 278] width 443 height 16
click at [423, 347] on span "Решено" at bounding box center [629, 347] width 430 height 8
type input "Решено"
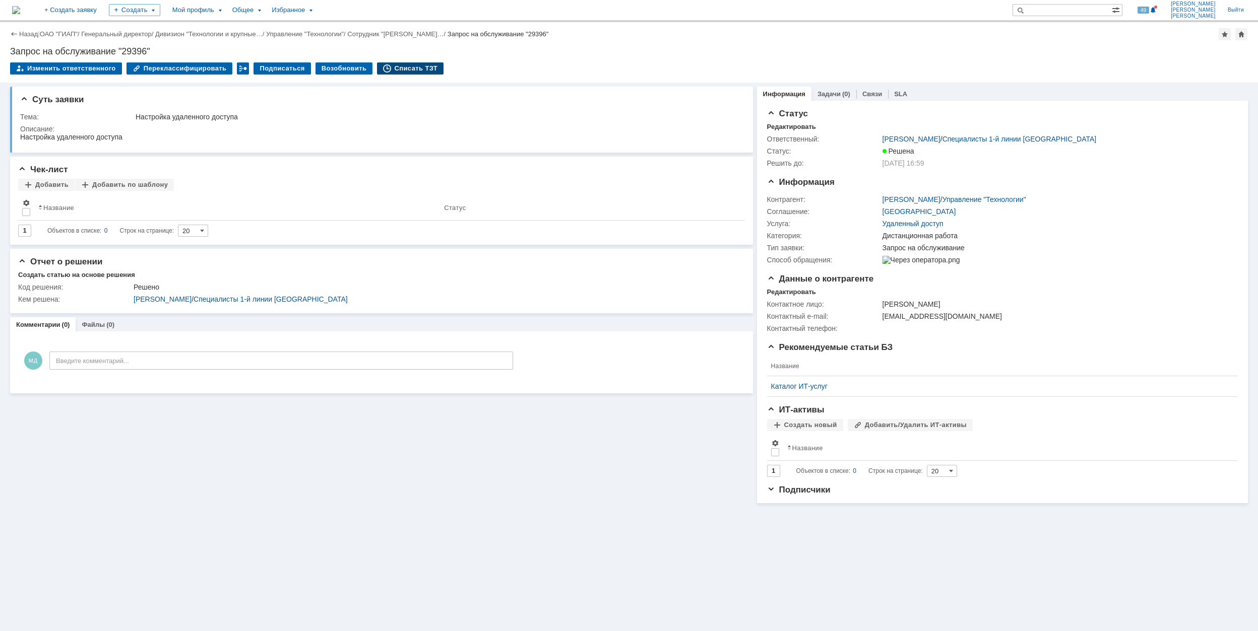
click at [400, 71] on div "Списать ТЗТ" at bounding box center [410, 68] width 67 height 12
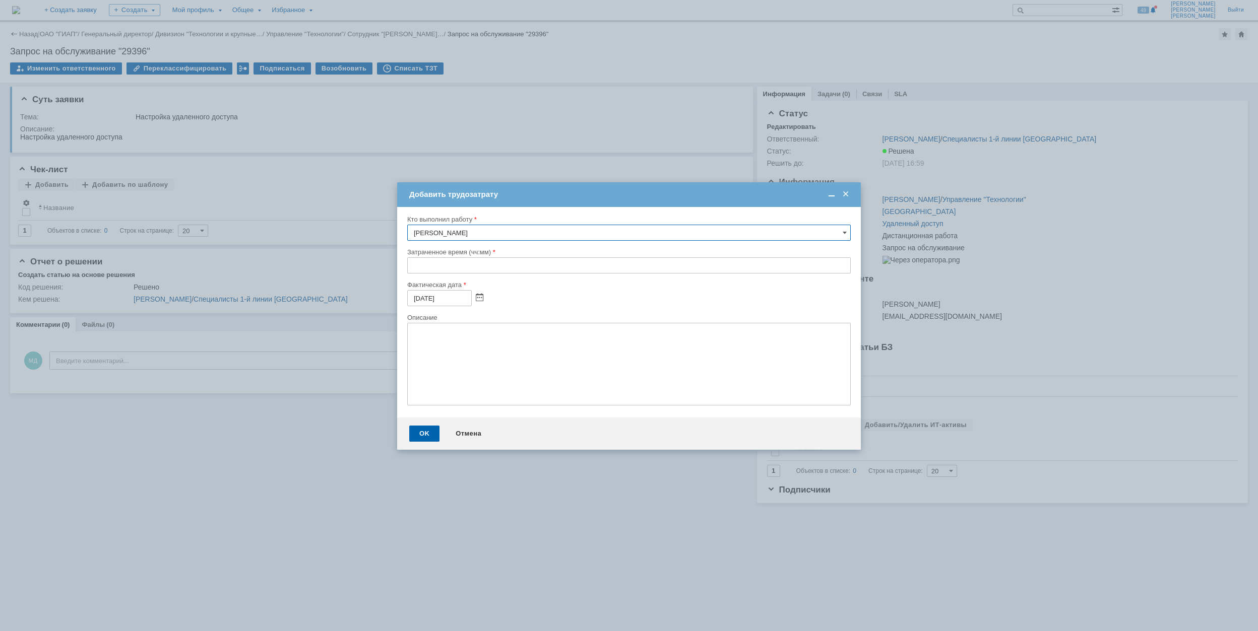
click at [410, 270] on input "text" at bounding box center [628, 265] width 443 height 16
type input "00:30"
click at [419, 431] on div "OK" at bounding box center [424, 434] width 30 height 16
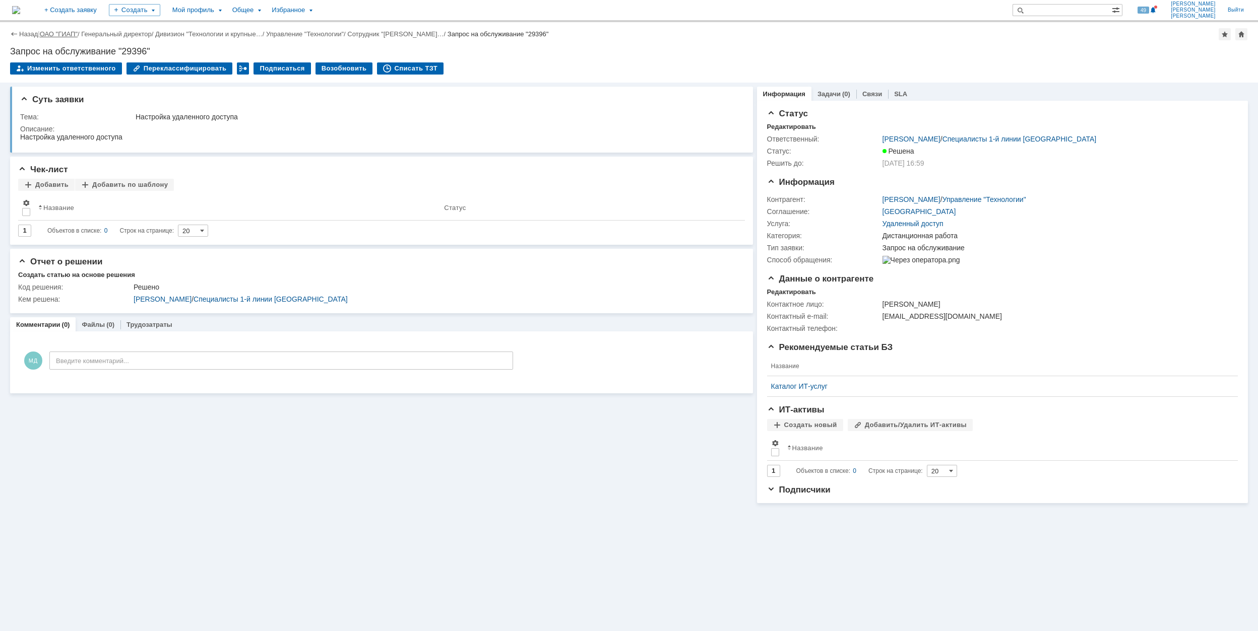
click at [55, 33] on link "ОАО "ГИАП"" at bounding box center [59, 34] width 38 height 8
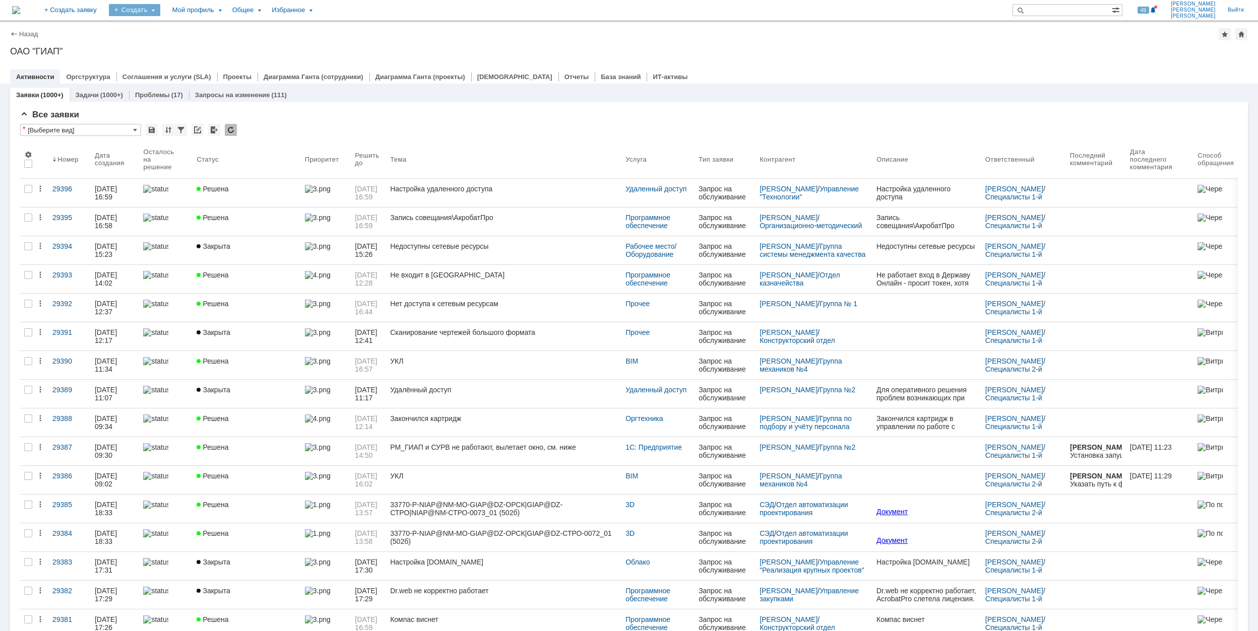
click at [160, 9] on div "Создать" at bounding box center [134, 10] width 51 height 12
click at [187, 61] on link "Заявка" at bounding box center [149, 62] width 77 height 12
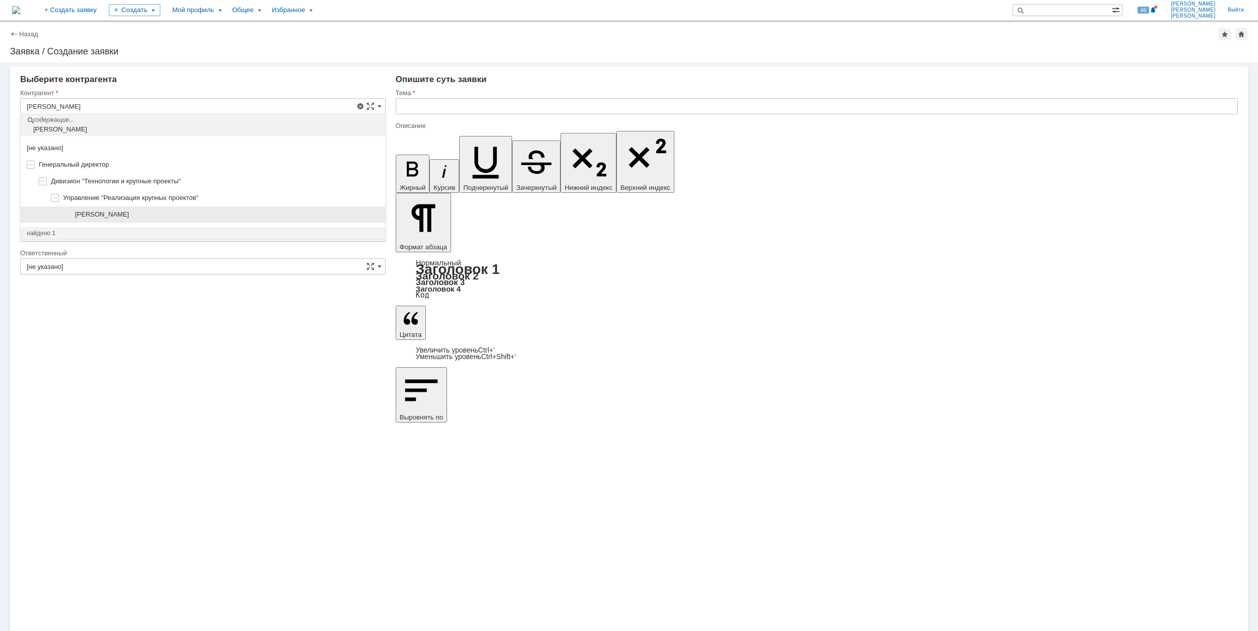
click at [207, 217] on div "[PERSON_NAME]" at bounding box center [227, 215] width 304 height 8
type input "[PERSON_NAME]"
type input "[GEOGRAPHIC_DATA]"
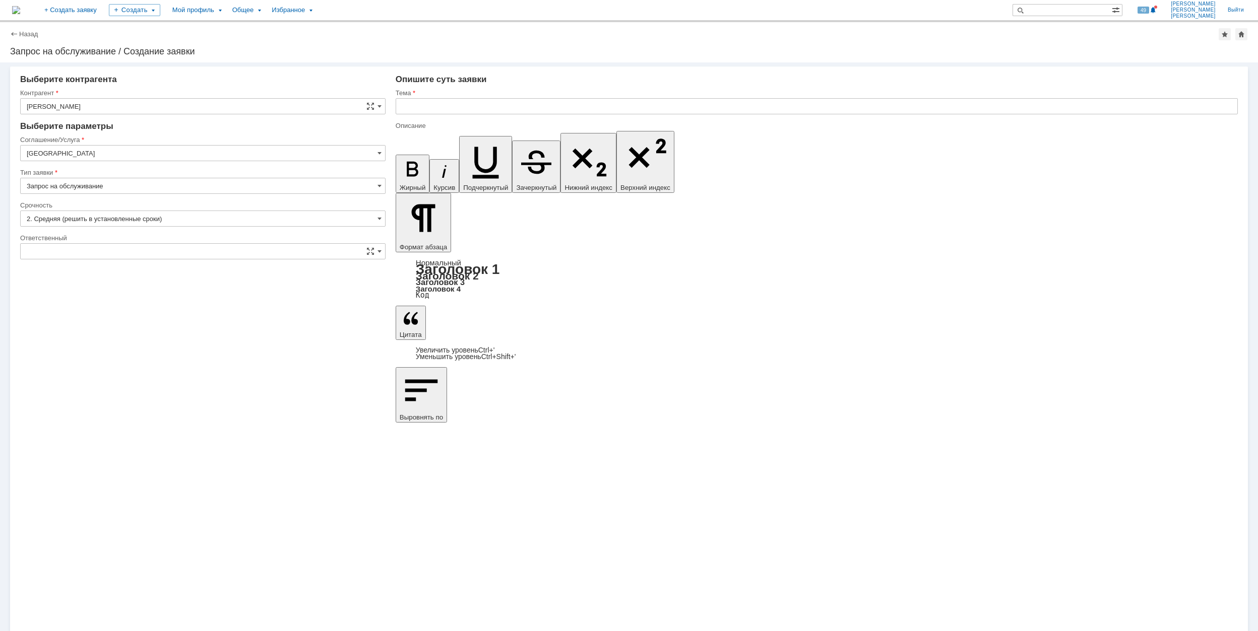
type input "[не указано]"
click at [158, 153] on input "[GEOGRAPHIC_DATA]" at bounding box center [202, 153] width 365 height 16
click at [182, 248] on span "Сервисы Яндекс 360" at bounding box center [203, 244] width 352 height 8
type input "Сервисы Яндекс 360"
click at [144, 214] on input "[не указано]" at bounding box center [202, 219] width 365 height 16
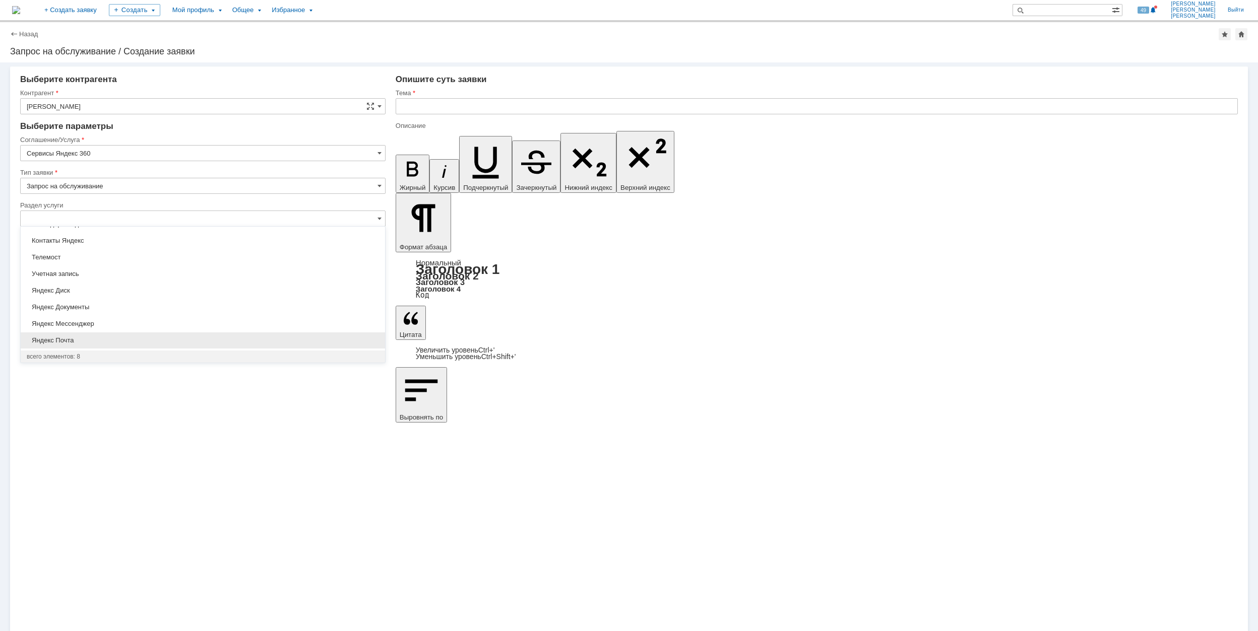
click at [148, 337] on span "Яндекс Почта" at bounding box center [203, 341] width 352 height 8
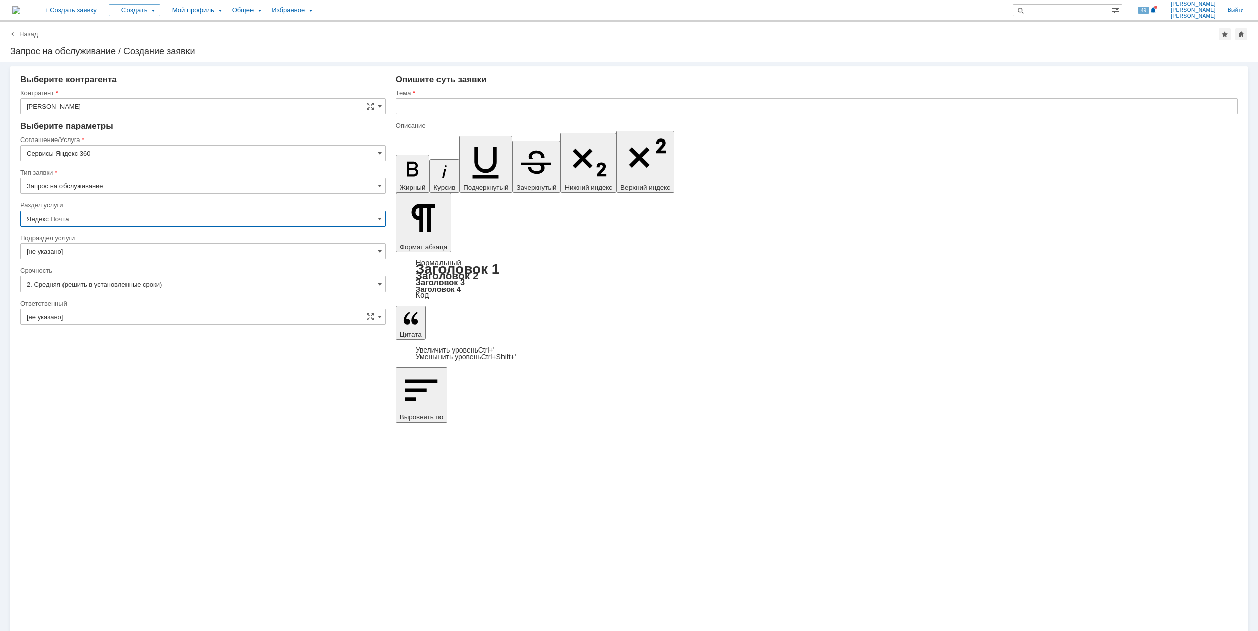
type input "Яндекс Почта"
click at [142, 254] on input "[не указано]" at bounding box center [202, 251] width 365 height 16
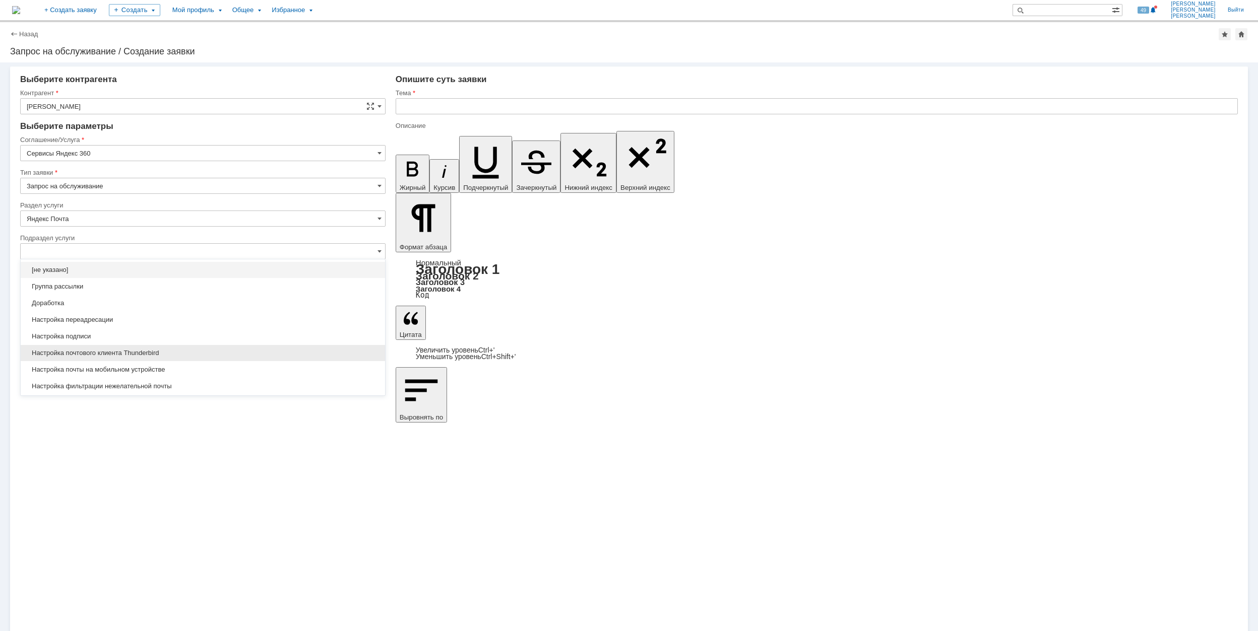
click at [202, 348] on div "Настройка почтового клиента Thunderbird" at bounding box center [203, 353] width 364 height 16
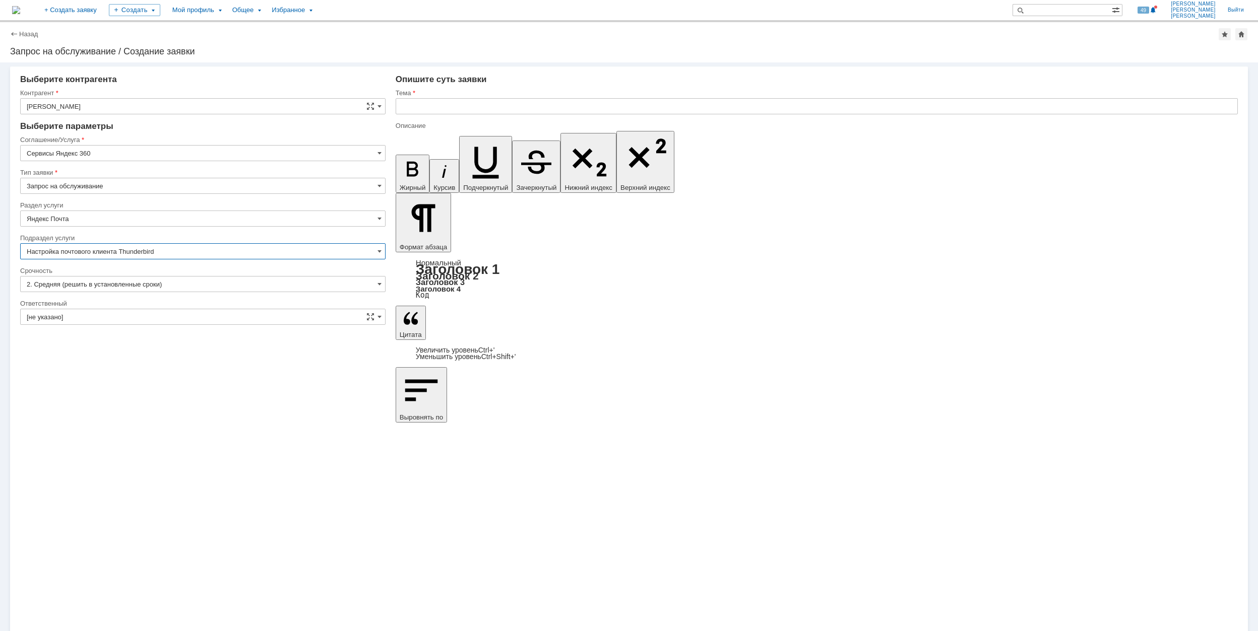
type input "Настройка почтового клиента Thunderbird"
click at [143, 315] on input "[не указано]" at bounding box center [202, 317] width 365 height 16
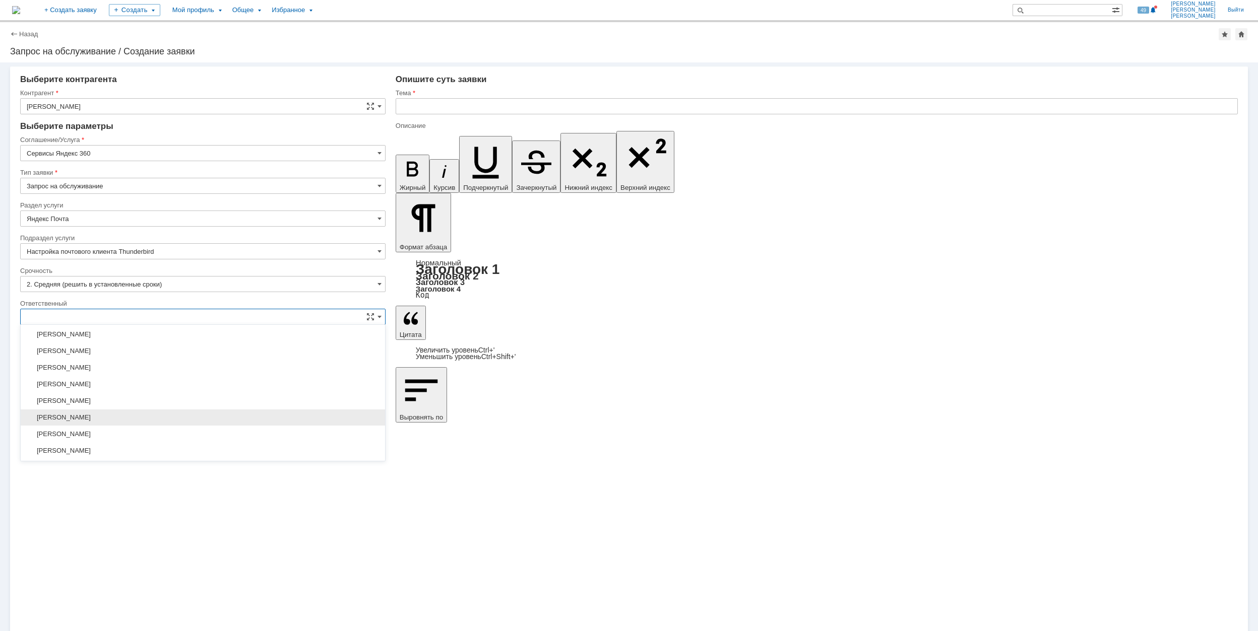
click at [180, 418] on span "[PERSON_NAME]" at bounding box center [203, 418] width 352 height 8
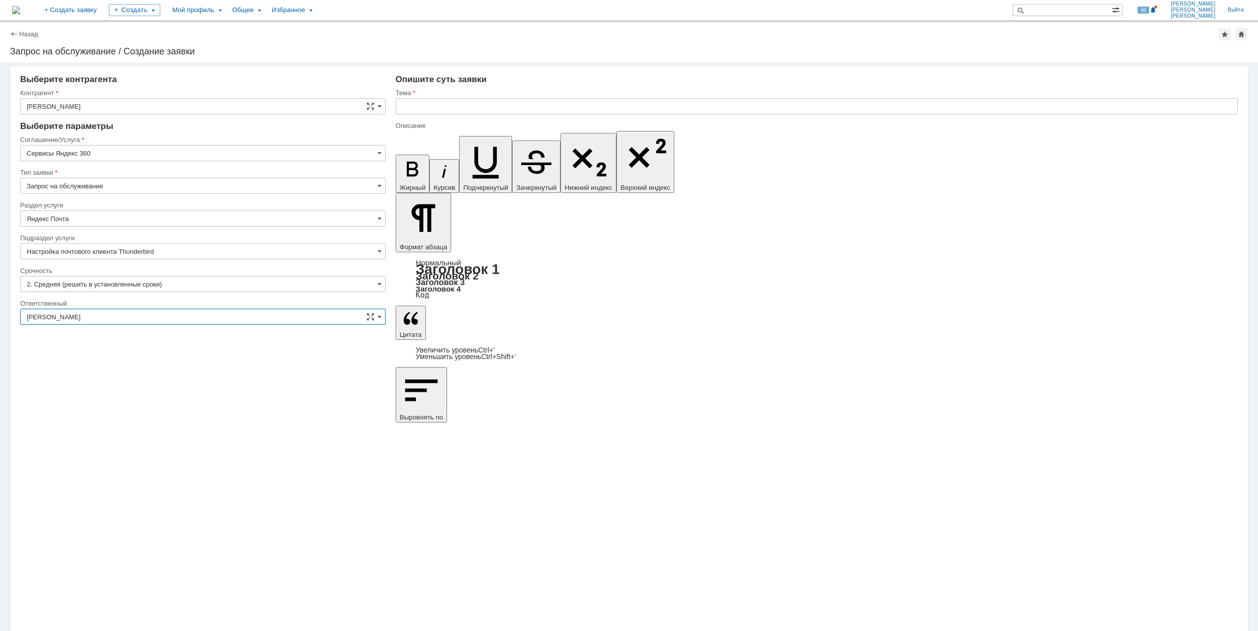
type input "[PERSON_NAME]"
click at [542, 105] on input "text" at bounding box center [817, 106] width 842 height 16
type input "Настройка дополнительного почтового ящика"
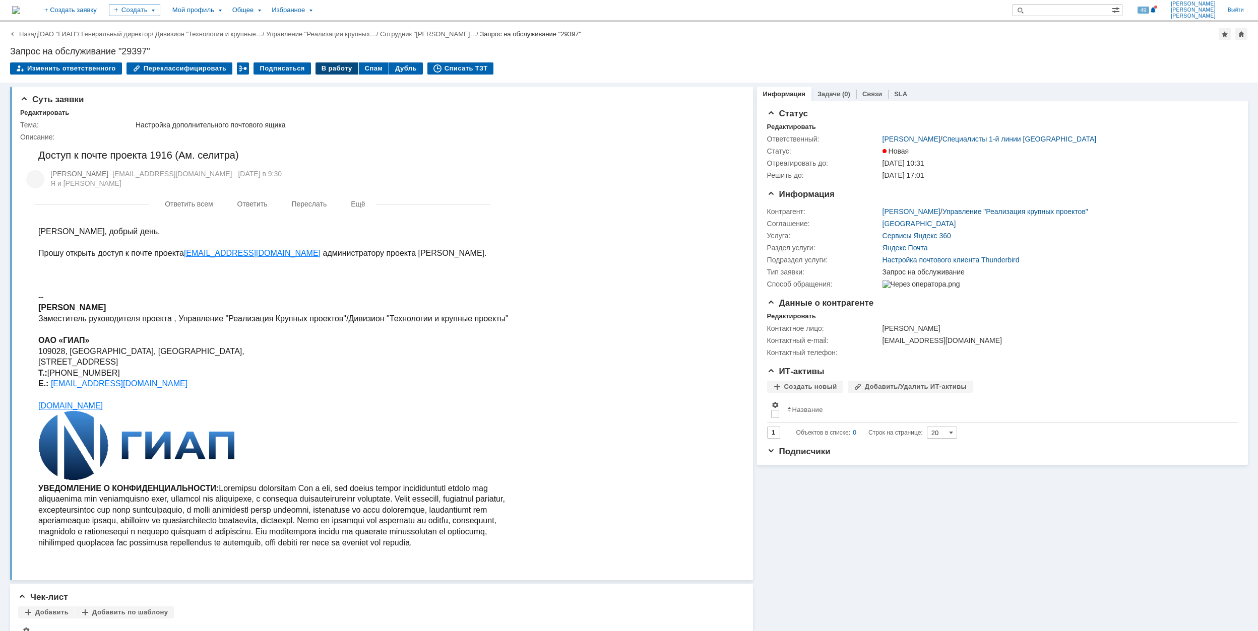
click at [322, 65] on div "В работу" at bounding box center [336, 68] width 43 height 12
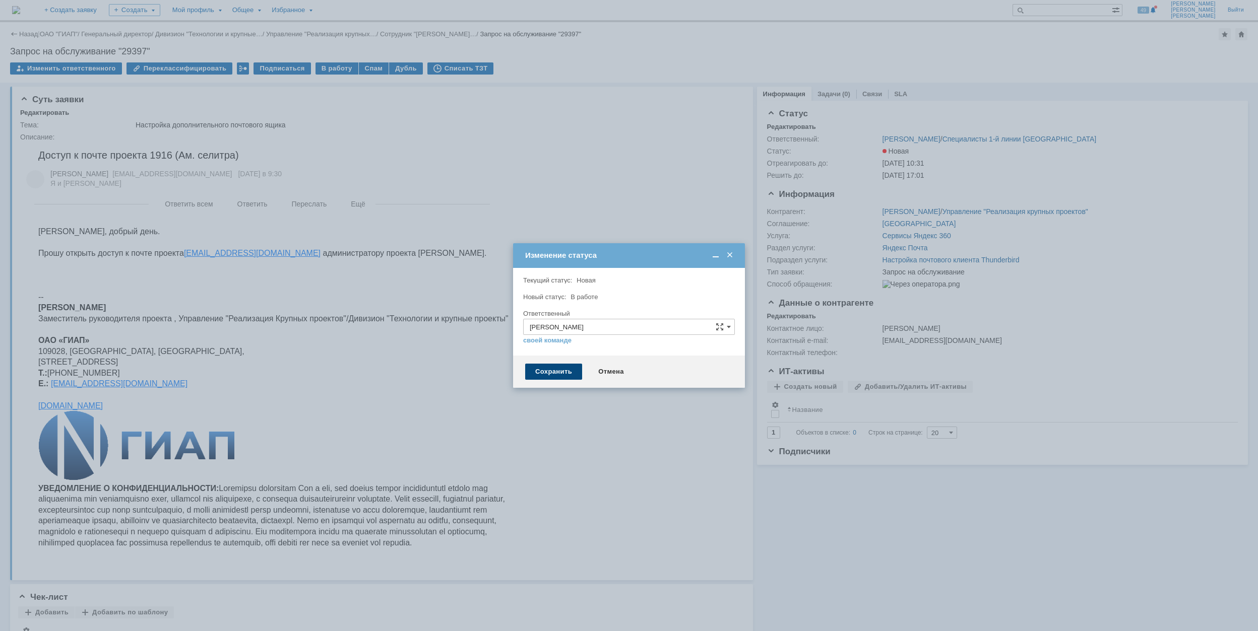
click at [553, 372] on div "Сохранить" at bounding box center [553, 372] width 57 height 16
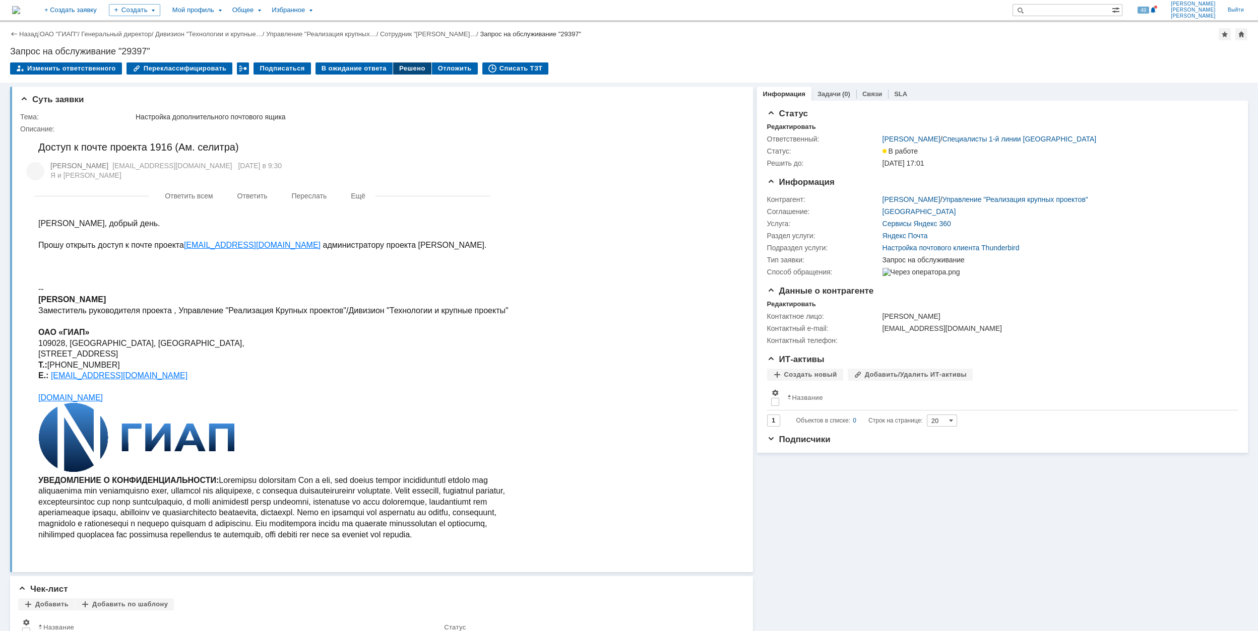
click at [397, 68] on div "Решено" at bounding box center [412, 68] width 38 height 12
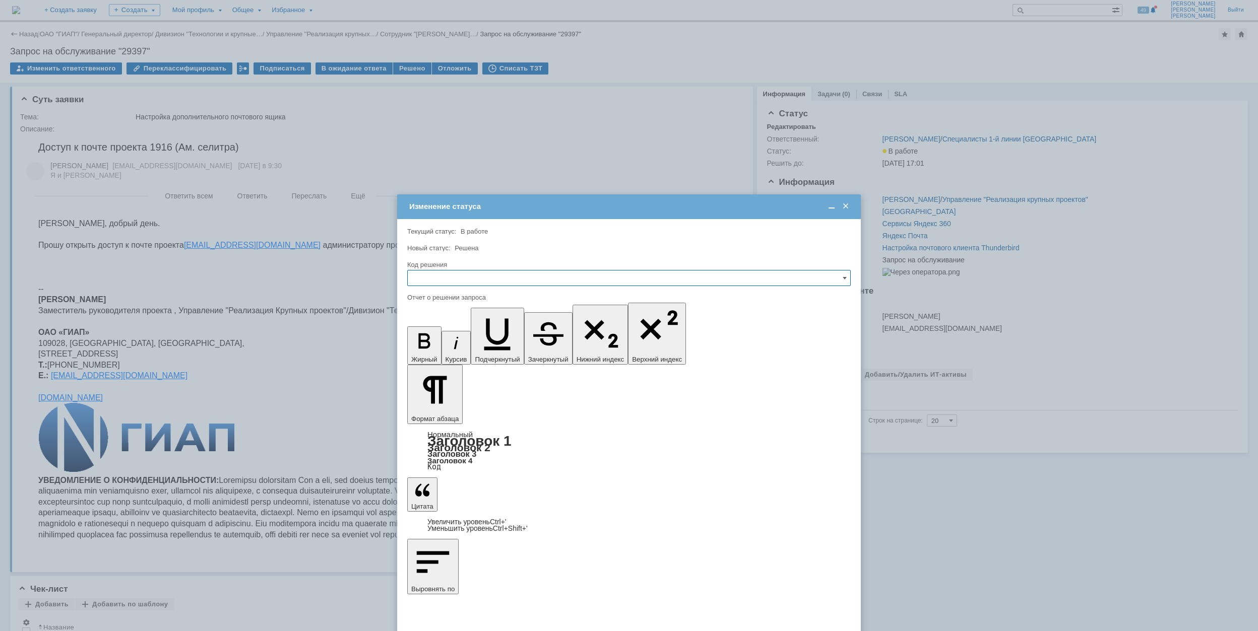
click at [525, 280] on input "text" at bounding box center [628, 278] width 443 height 16
click at [508, 348] on span "Решено" at bounding box center [629, 347] width 430 height 8
type input "Решено"
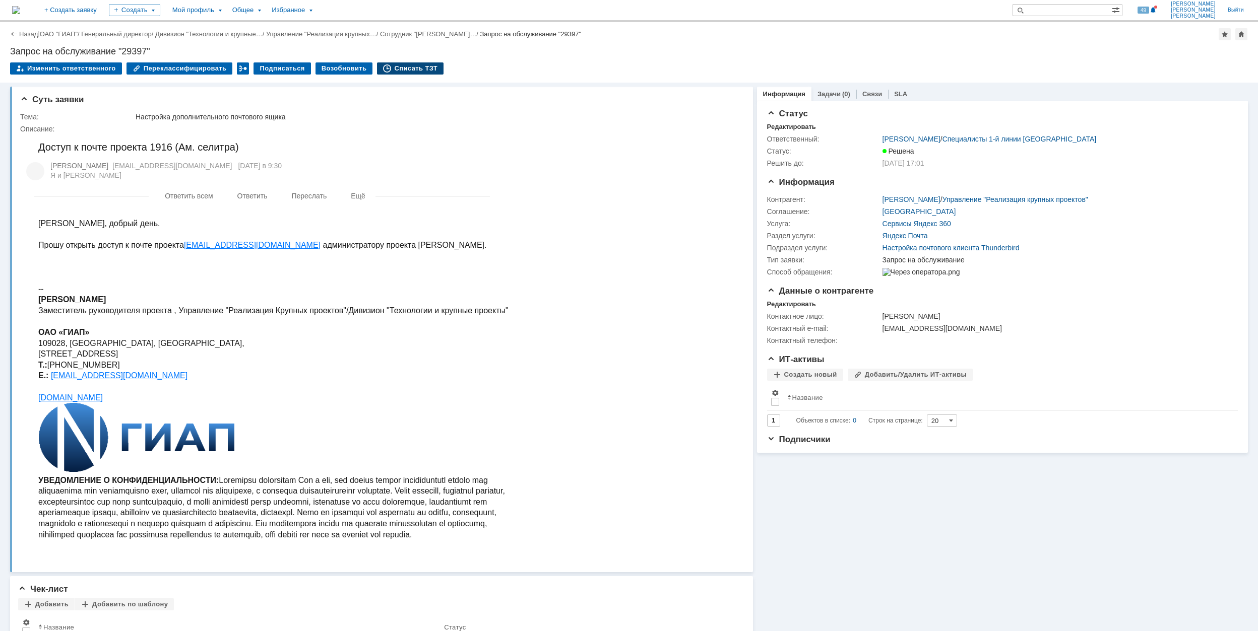
click at [406, 71] on div "Списать ТЗТ" at bounding box center [410, 68] width 67 height 12
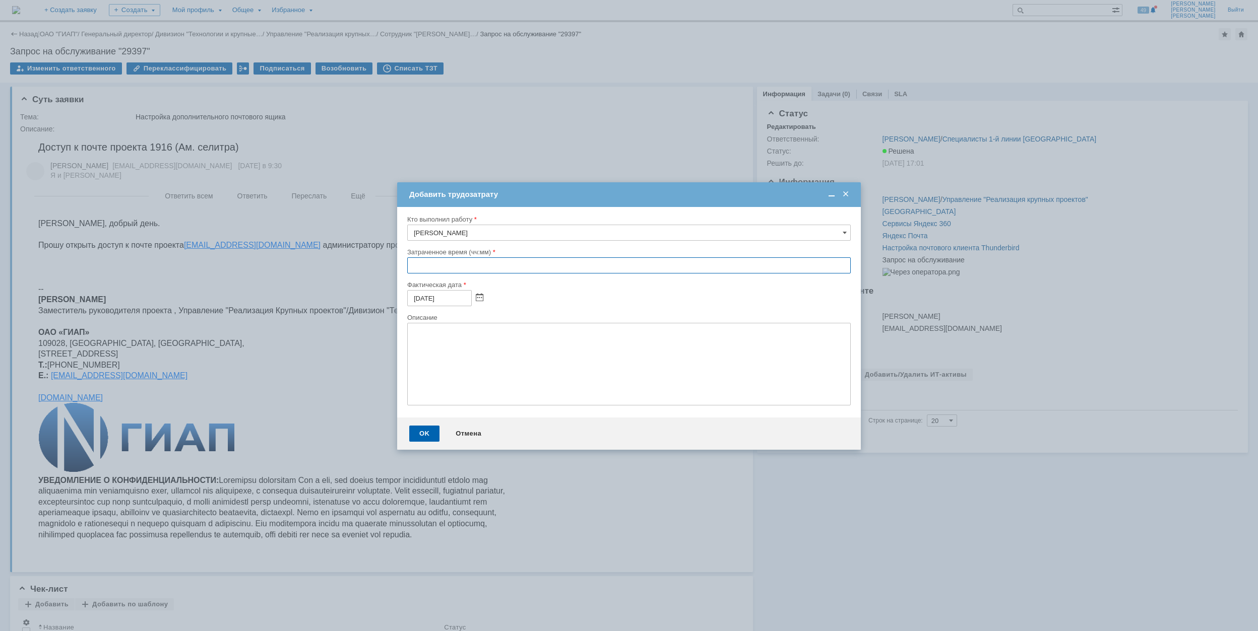
click at [412, 266] on input "text" at bounding box center [628, 265] width 443 height 16
type input "00:30"
click at [429, 433] on div "OK" at bounding box center [424, 434] width 30 height 16
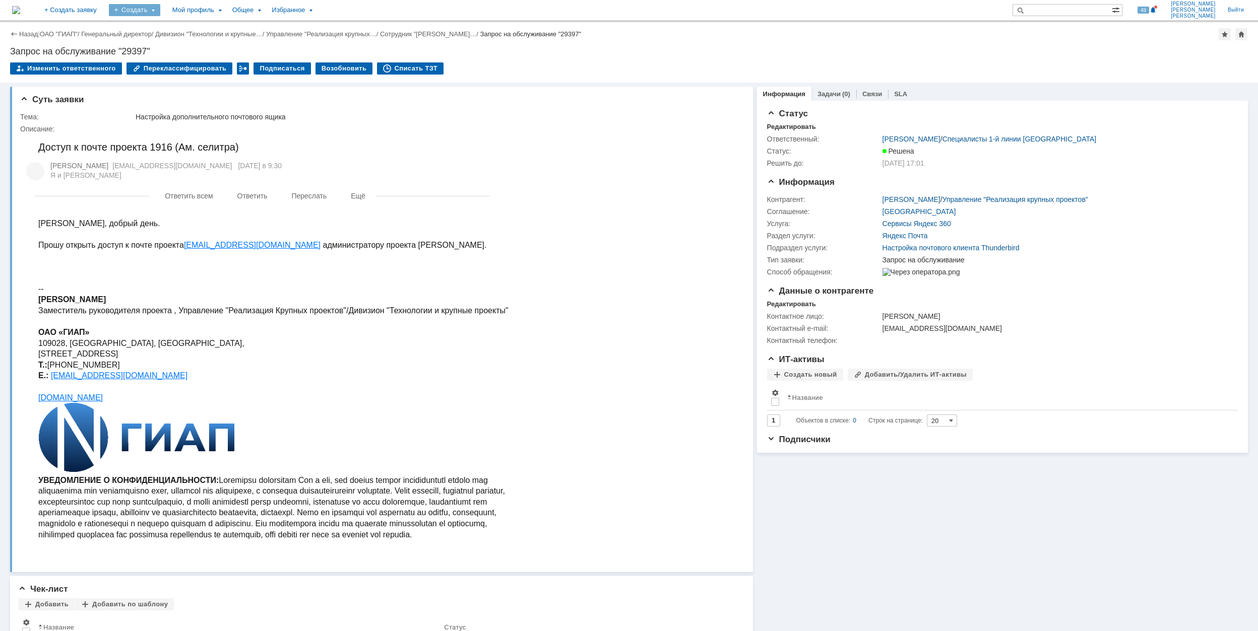
click at [160, 14] on div "Создать" at bounding box center [134, 10] width 51 height 12
click at [182, 59] on link "Заявка" at bounding box center [149, 62] width 77 height 12
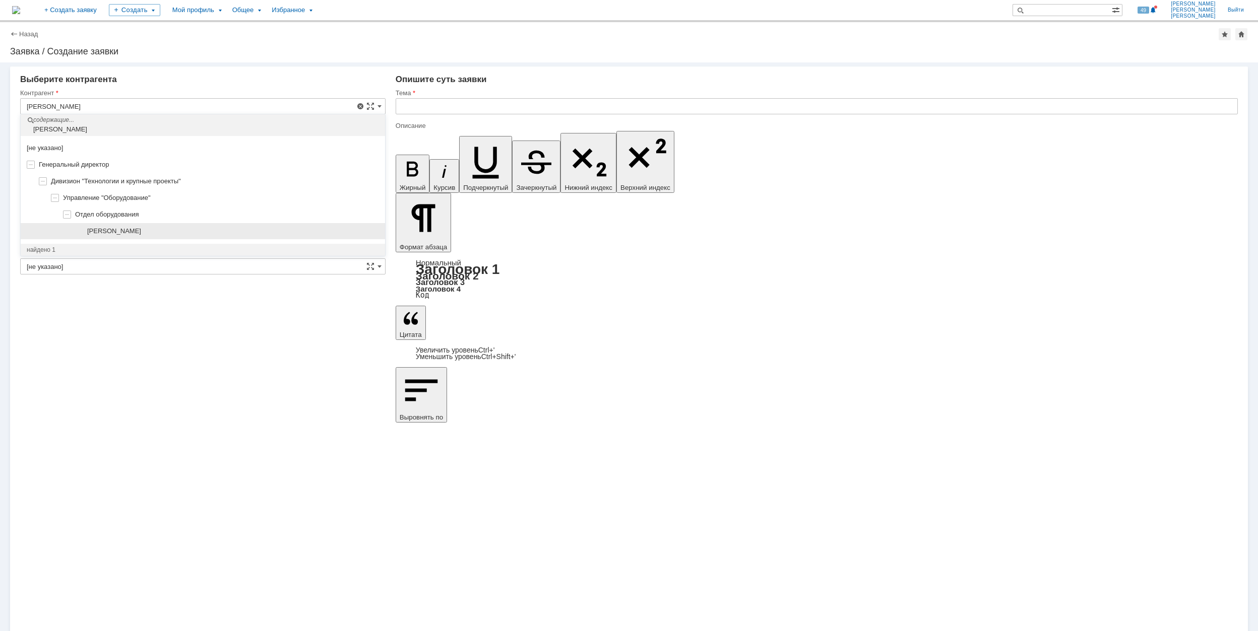
click at [222, 229] on div "[PERSON_NAME]" at bounding box center [233, 231] width 292 height 8
type input "[PERSON_NAME]"
type input "[GEOGRAPHIC_DATA]"
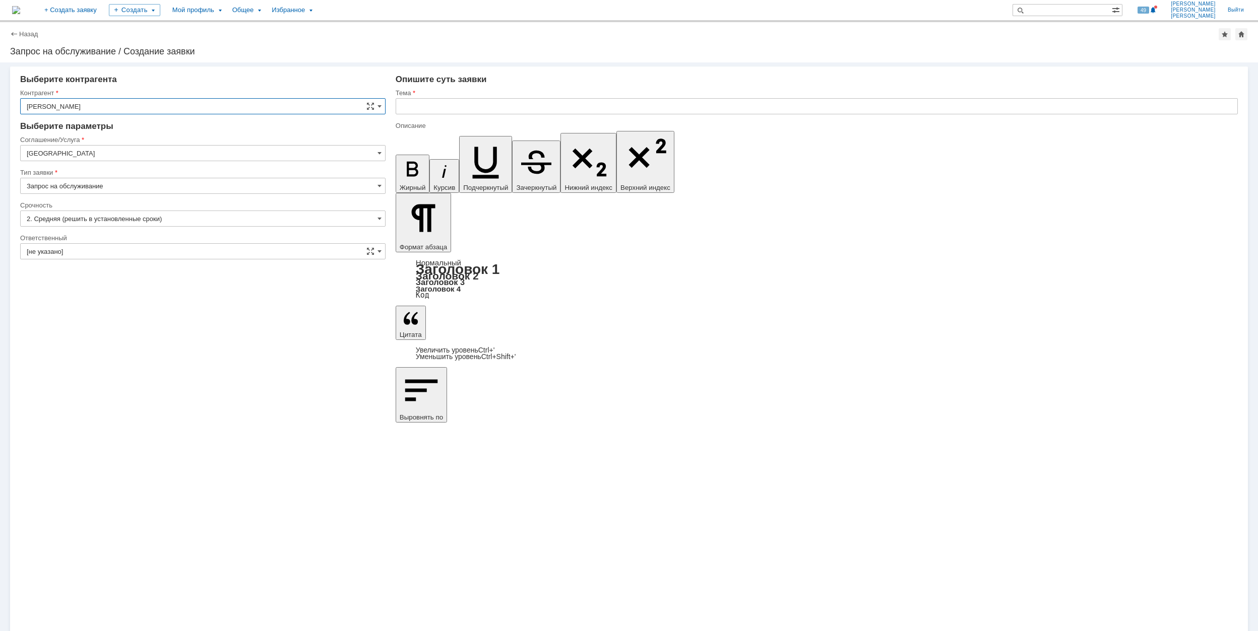
click at [158, 152] on input "[GEOGRAPHIC_DATA]" at bounding box center [202, 153] width 365 height 16
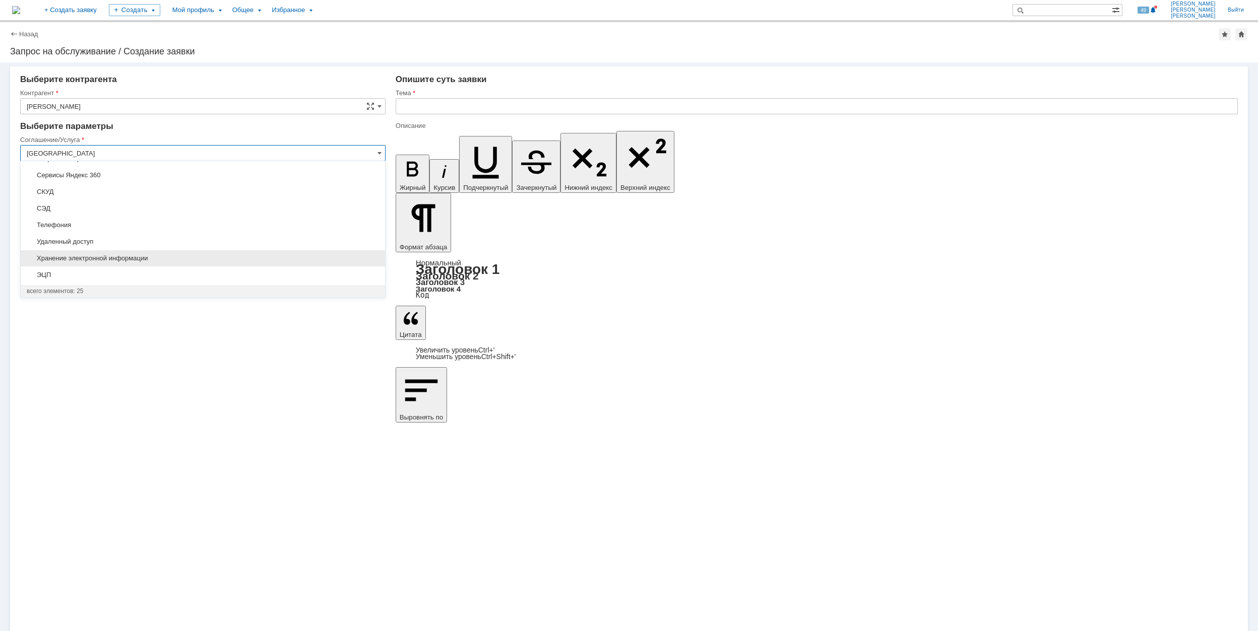
click at [223, 257] on span "Хранение электронной информации" at bounding box center [203, 258] width 352 height 8
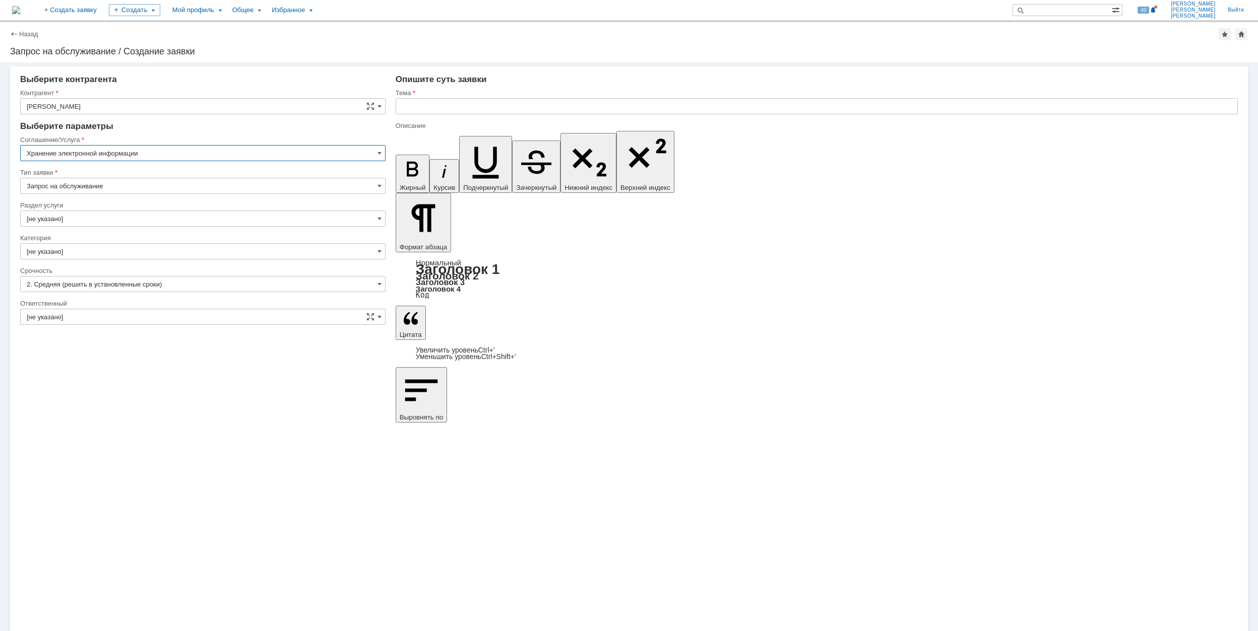
type input "Хранение электронной информации"
click at [116, 215] on input "[не указано]" at bounding box center [202, 219] width 365 height 16
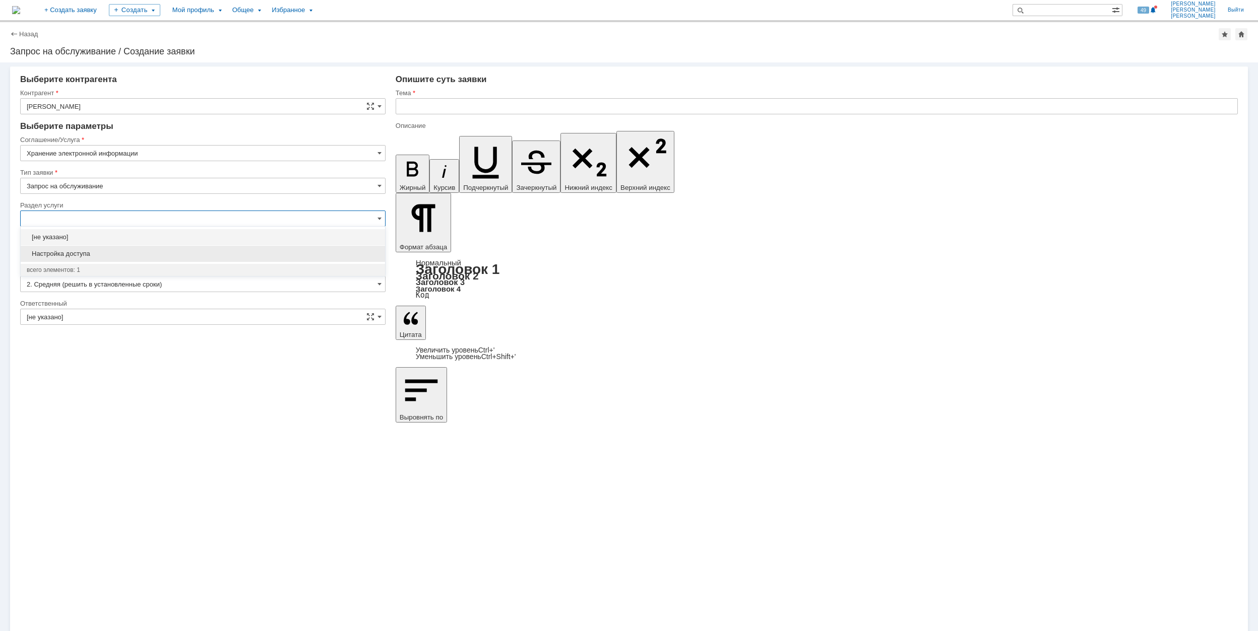
click at [178, 257] on span "Настройка доступа" at bounding box center [203, 254] width 352 height 8
type input "Настройка доступа"
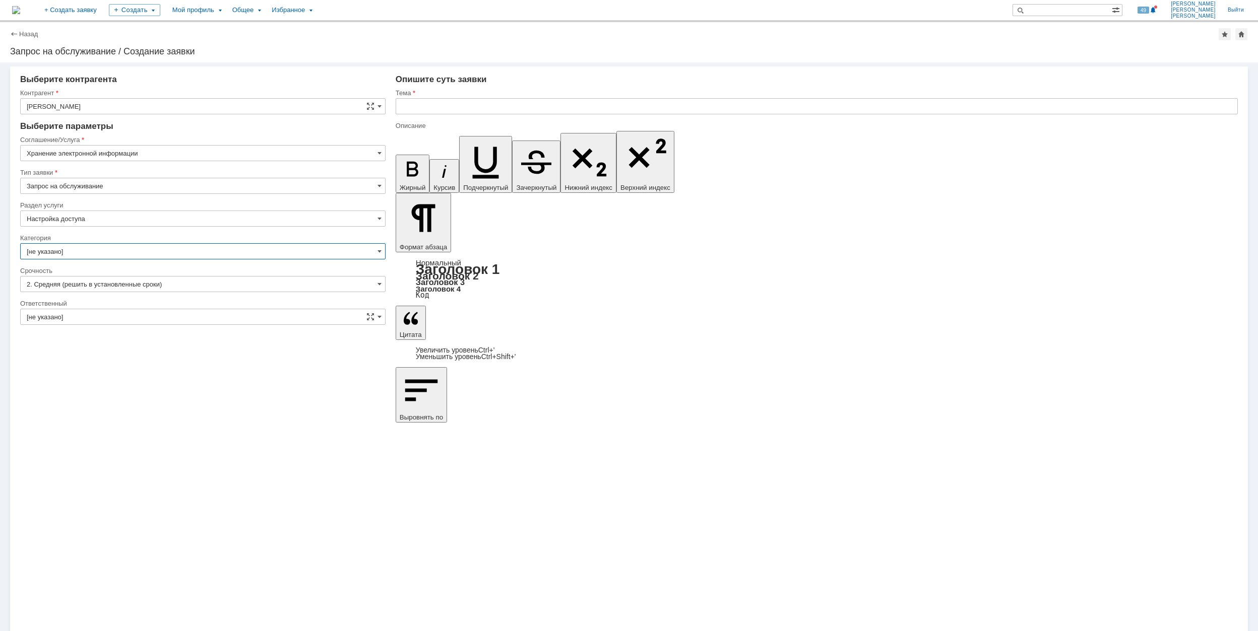
click at [178, 257] on input "[не указано]" at bounding box center [202, 251] width 365 height 16
type input "Настройка доступа"
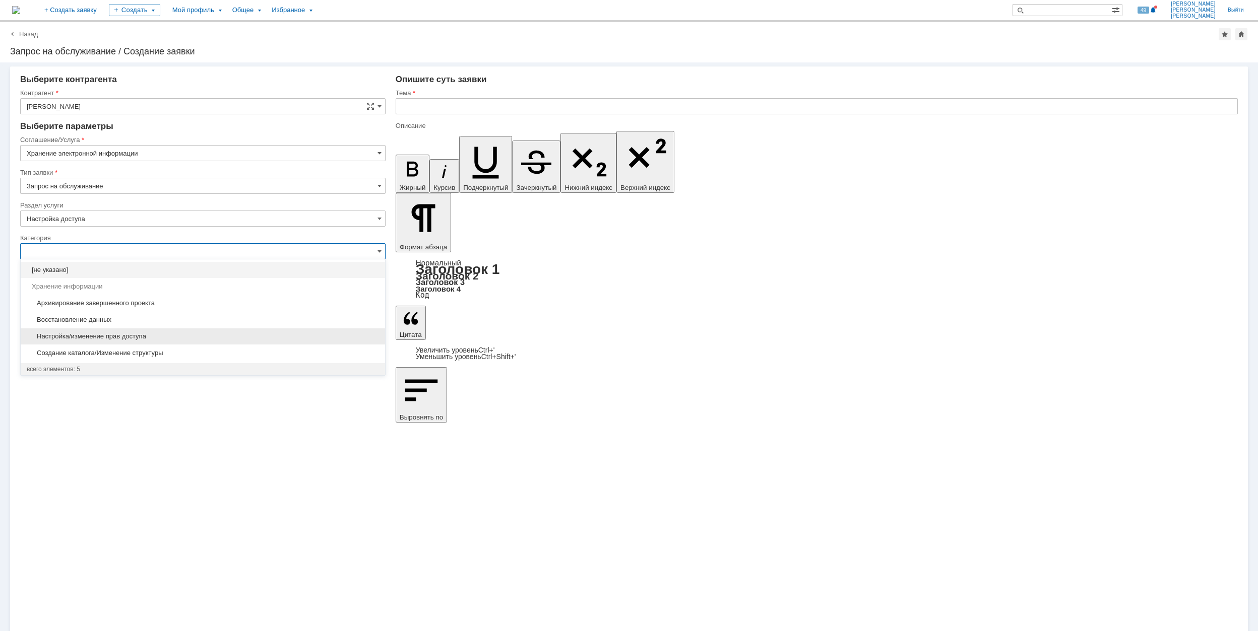
click at [250, 341] on span "Настройка/изменение прав доступа" at bounding box center [203, 337] width 352 height 8
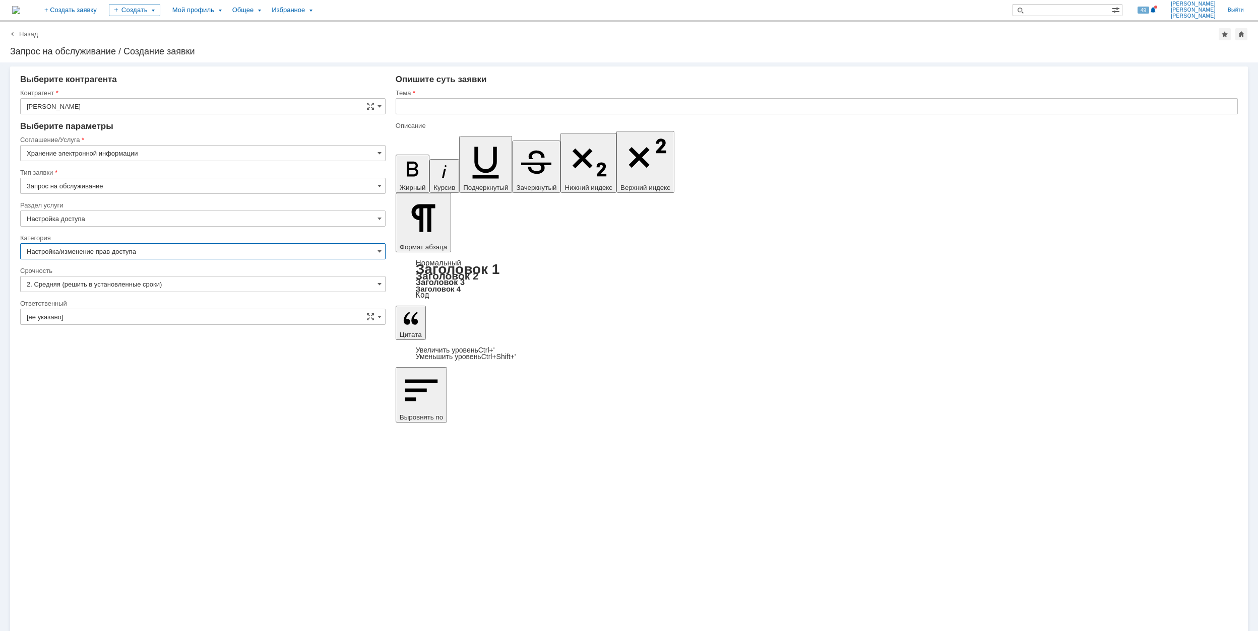
type input "Настройка/изменение прав доступа"
click at [175, 319] on input "[не указано]" at bounding box center [202, 317] width 365 height 16
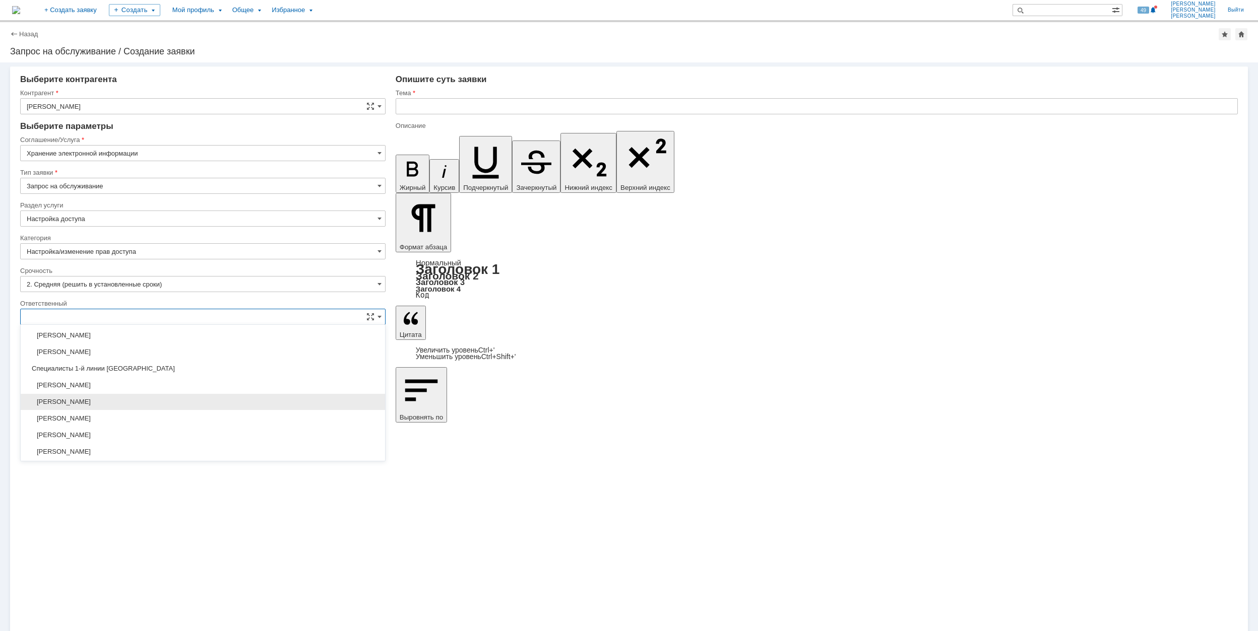
scroll to position [367, 0]
click at [199, 419] on span "[PERSON_NAME]" at bounding box center [203, 418] width 352 height 8
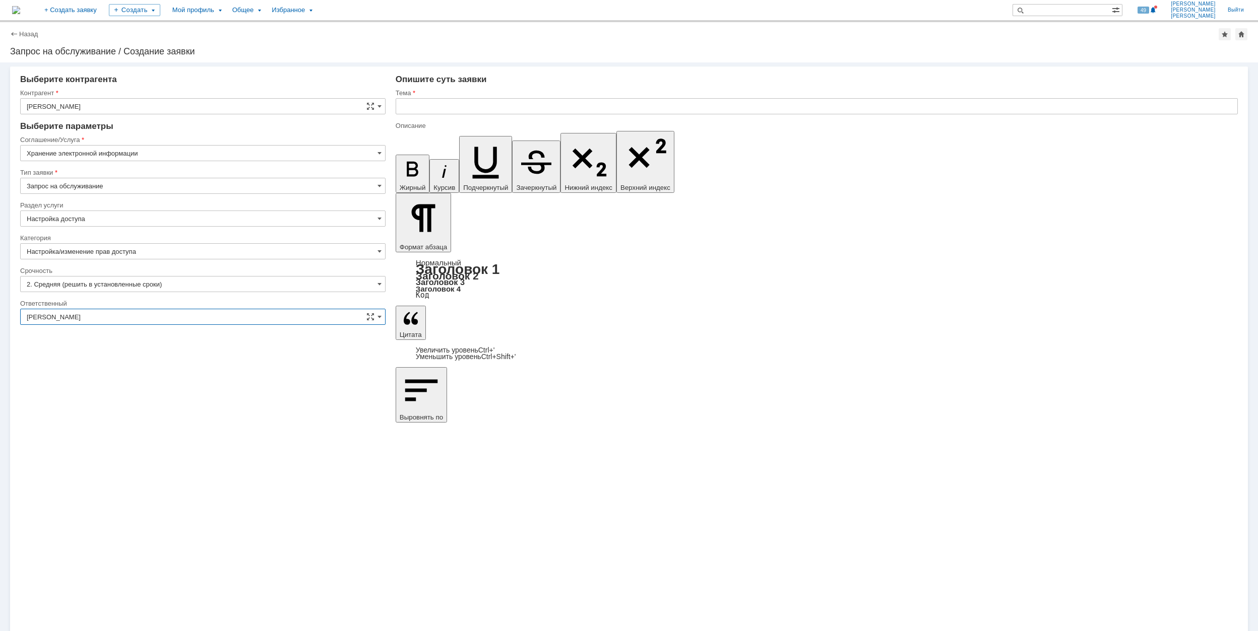
type input "[PERSON_NAME]"
drag, startPoint x: 699, startPoint y: 4492, endPoint x: 663, endPoint y: 4502, distance: 37.8
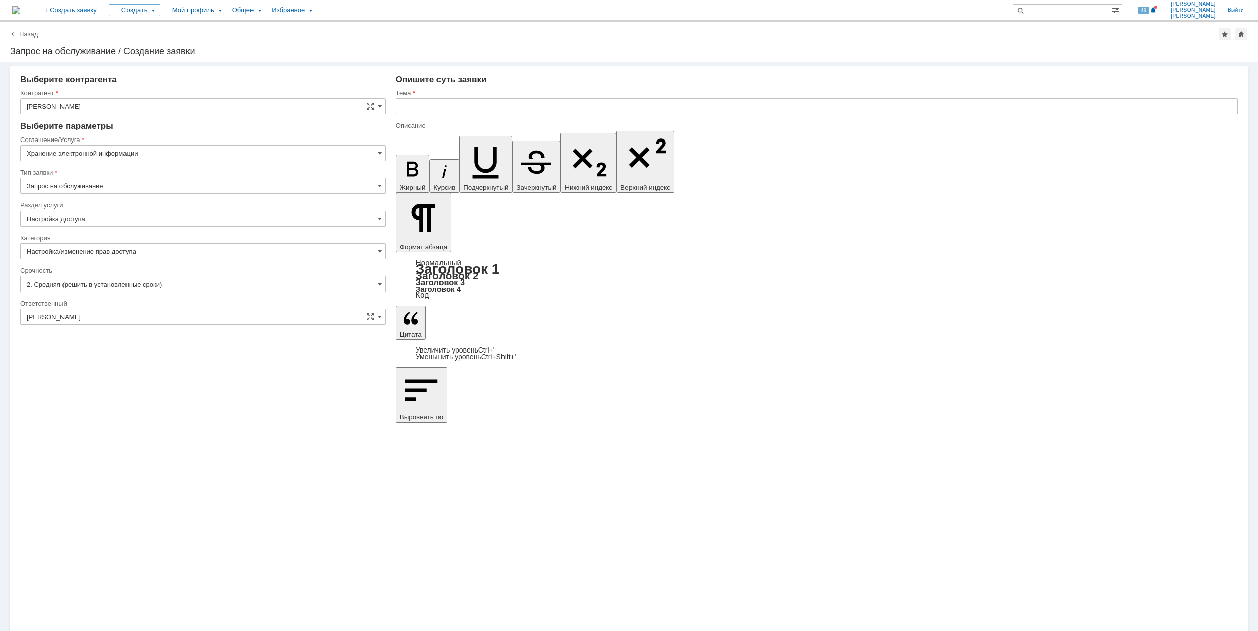
copy div "Equipment_Department$\5. Приёмка на Площадках ОИ\1916\ООО ЗНИГО\11. Е-123_1,2 (…"
click at [463, 107] on input "text" at bounding box center [817, 106] width 842 height 16
click at [401, 105] on input "Equipment_Department$\5. Приёмка на Площадках ОИ\1916\ООО ЗНИГО\11. Е-123_1,2 (…" at bounding box center [817, 106] width 842 height 16
type input "\Equipment_Department$\5. Приёмка на Площадках ОИ\1916\ООО ЗНИГО\11. Е-123_1,2 …"
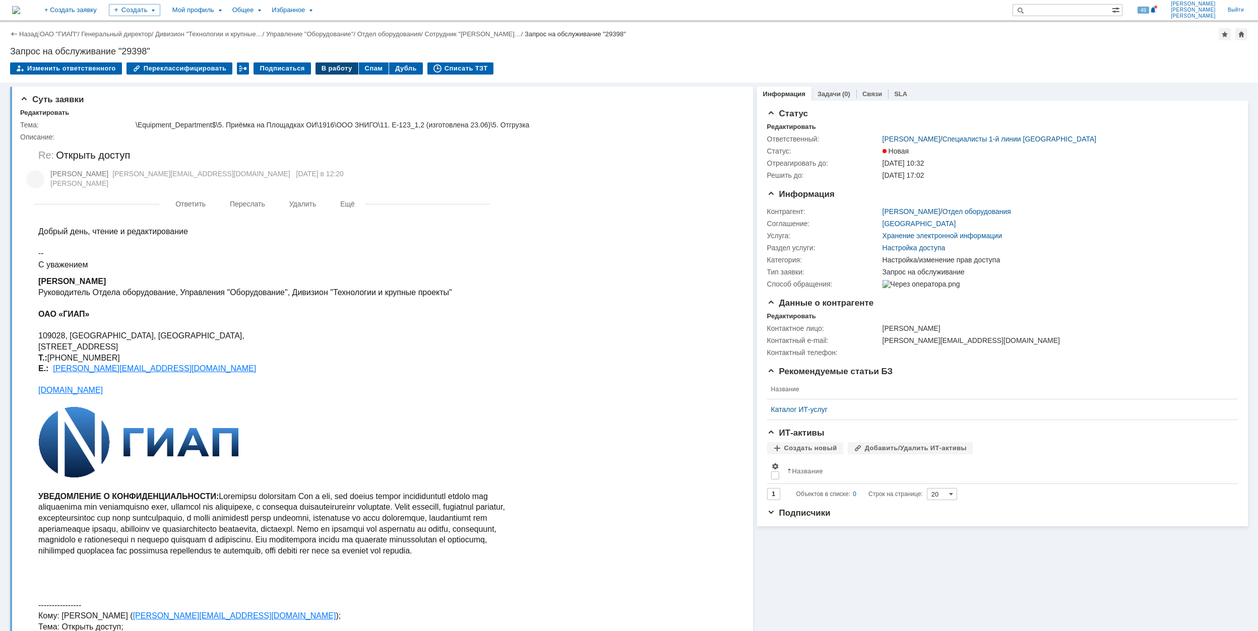
click at [325, 65] on div "В работу" at bounding box center [336, 68] width 43 height 12
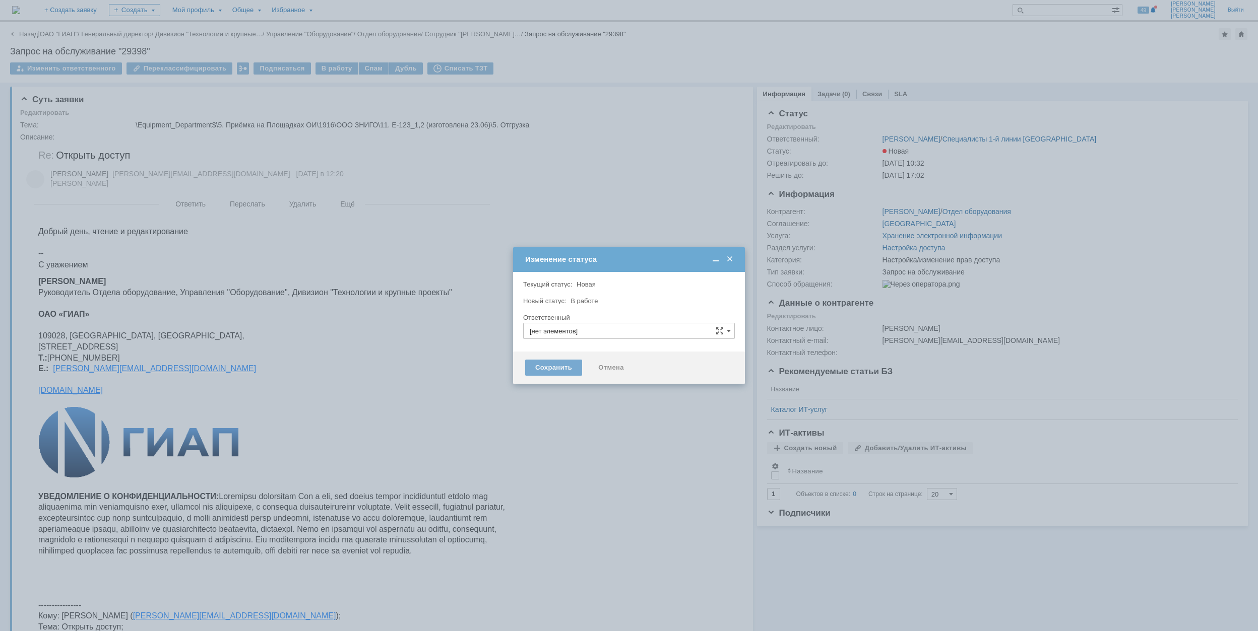
type input "[PERSON_NAME]"
type input "Настройка/изменение прав доступа"
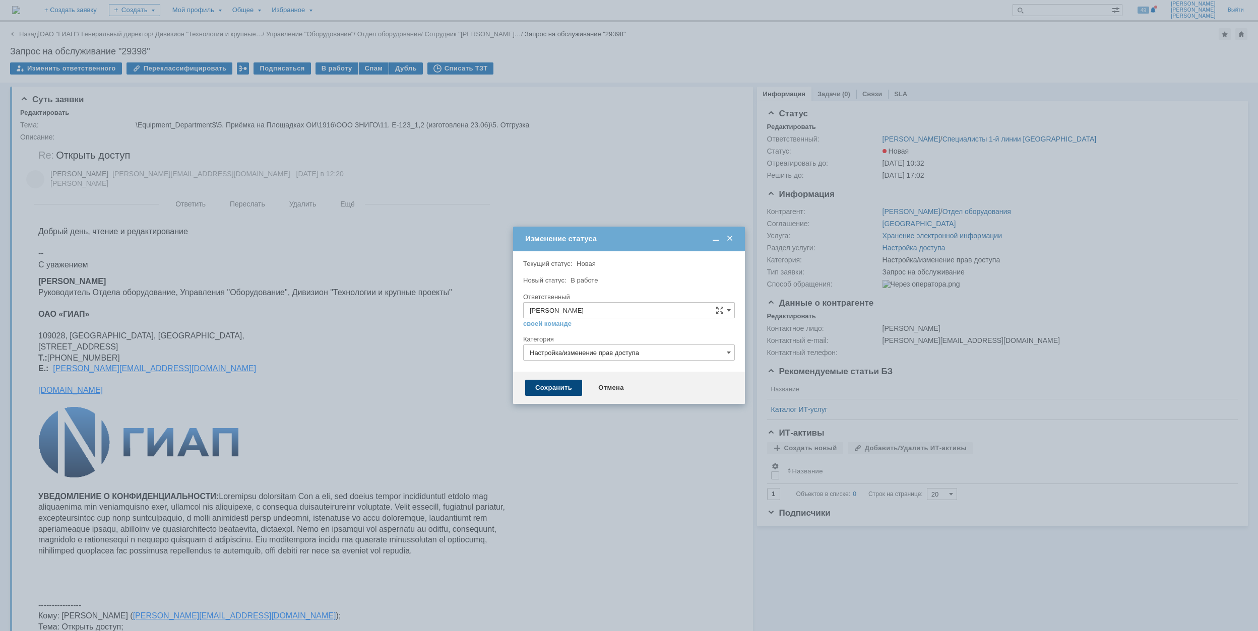
click at [561, 383] on div "Сохранить" at bounding box center [553, 388] width 57 height 16
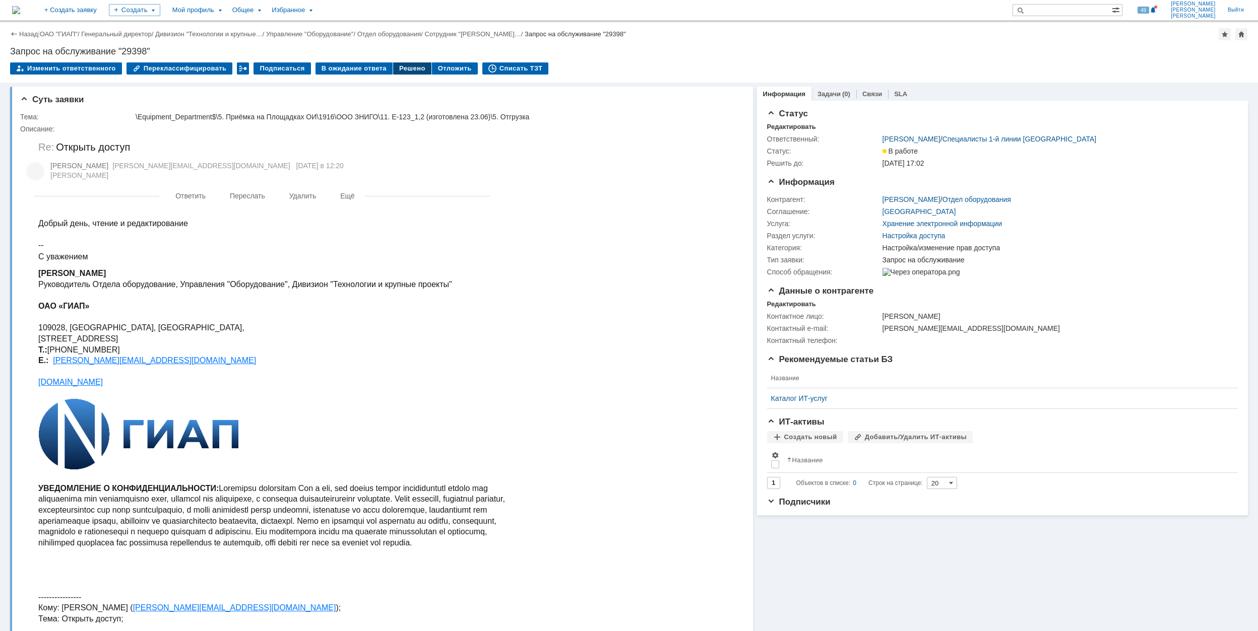
click at [393, 71] on div "Решено" at bounding box center [412, 68] width 38 height 12
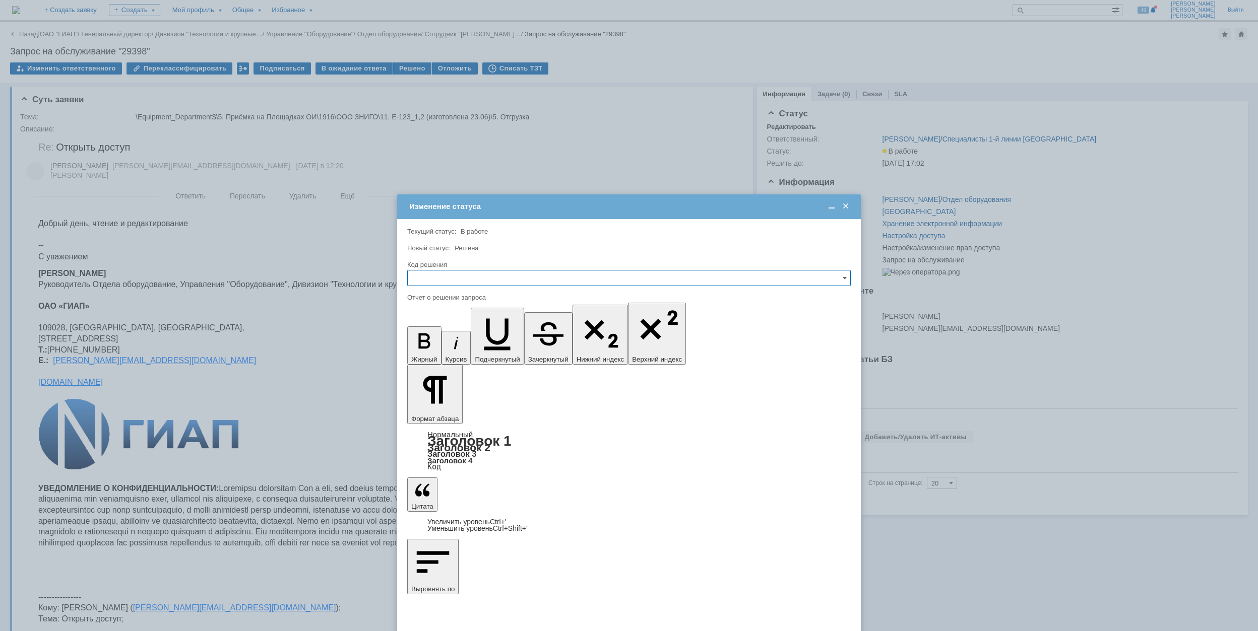
click at [560, 277] on input "text" at bounding box center [628, 278] width 443 height 16
click at [541, 348] on span "Решено" at bounding box center [629, 347] width 430 height 8
type input "Решено"
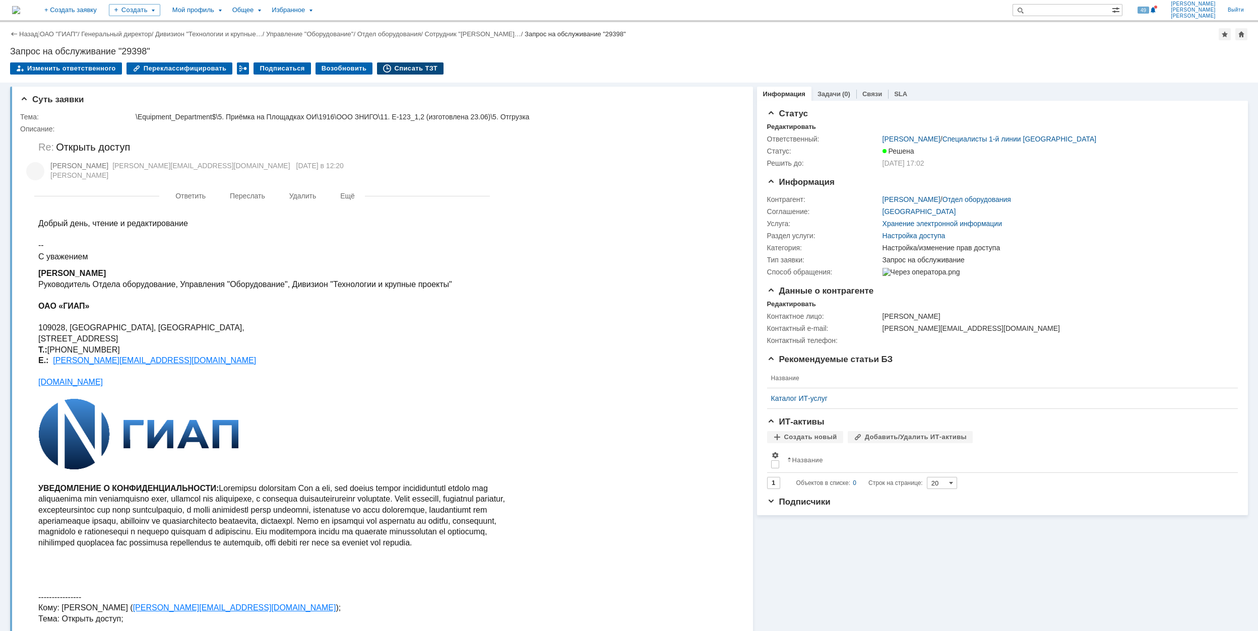
click at [390, 65] on div "Списать ТЗТ" at bounding box center [410, 68] width 67 height 12
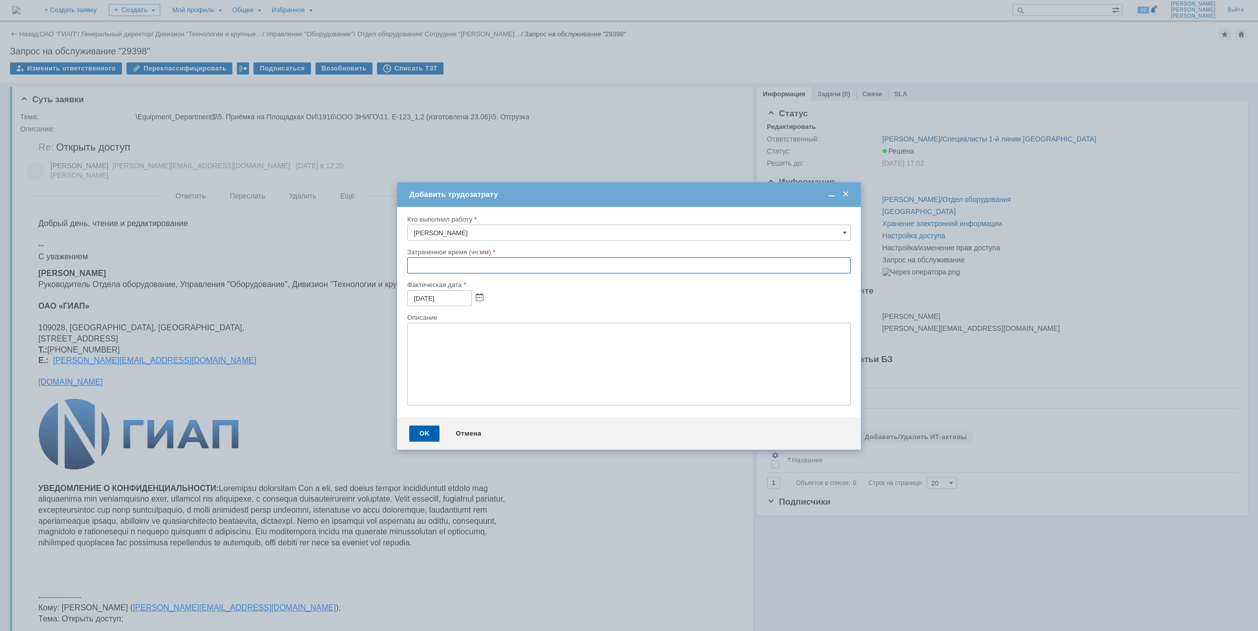
click at [414, 264] on input "text" at bounding box center [628, 265] width 443 height 16
type input "00:30"
click at [428, 431] on div "OK" at bounding box center [424, 434] width 30 height 16
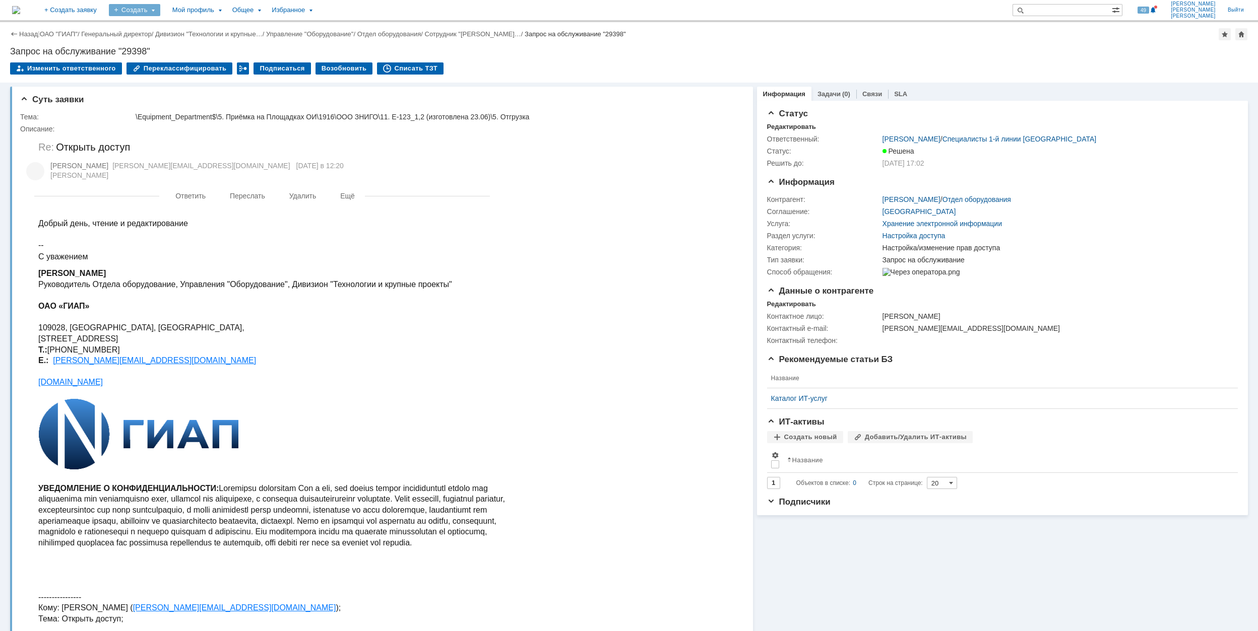
drag, startPoint x: 187, startPoint y: 12, endPoint x: 186, endPoint y: 19, distance: 6.6
click at [160, 12] on div "Создать" at bounding box center [134, 10] width 51 height 12
click at [187, 61] on link "Заявка" at bounding box center [149, 62] width 77 height 12
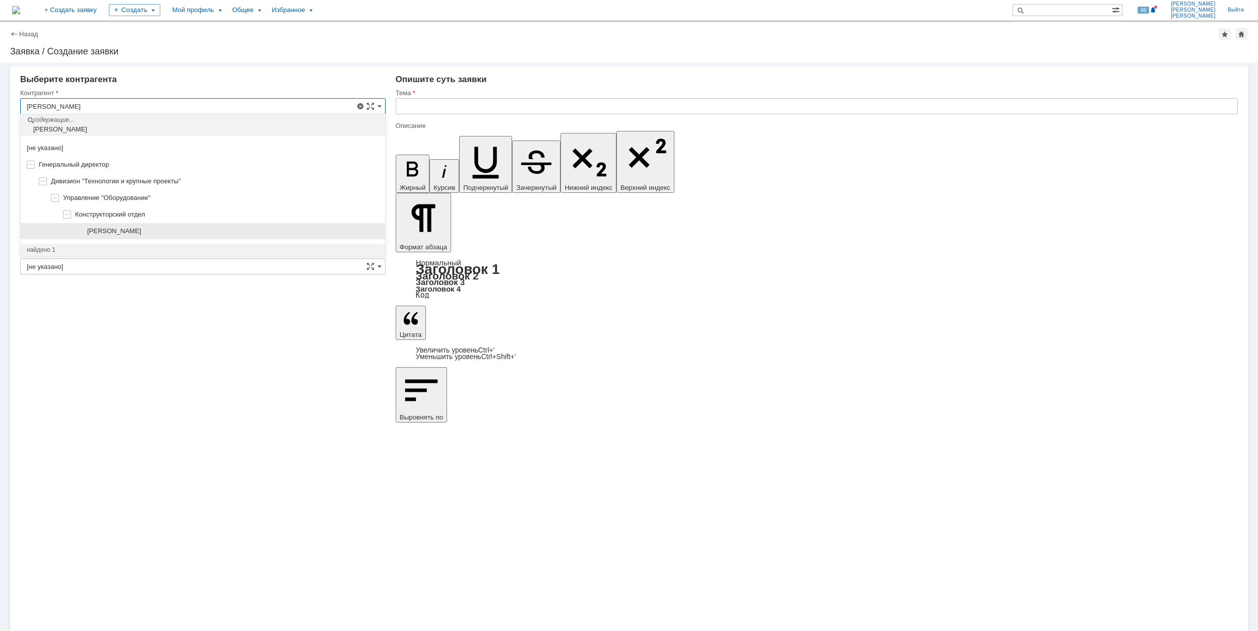
click at [197, 234] on div "[PERSON_NAME]" at bounding box center [233, 231] width 292 height 8
type input "[PERSON_NAME]"
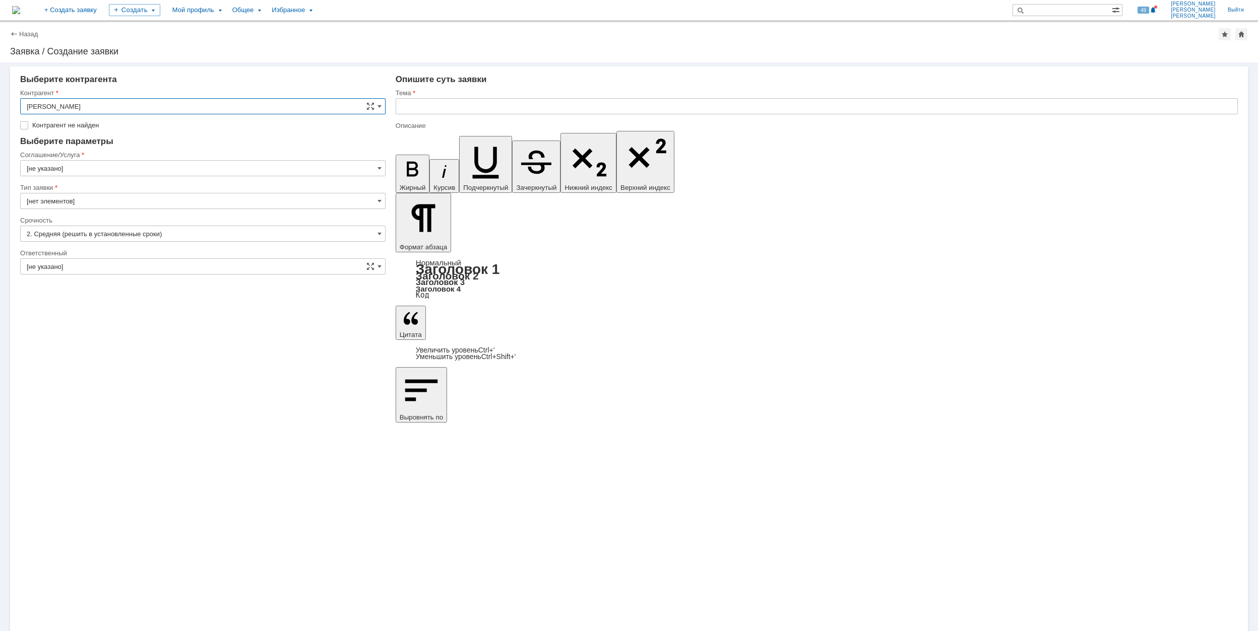
type input "[GEOGRAPHIC_DATA]"
click at [148, 151] on input "[GEOGRAPHIC_DATA]" at bounding box center [202, 153] width 365 height 16
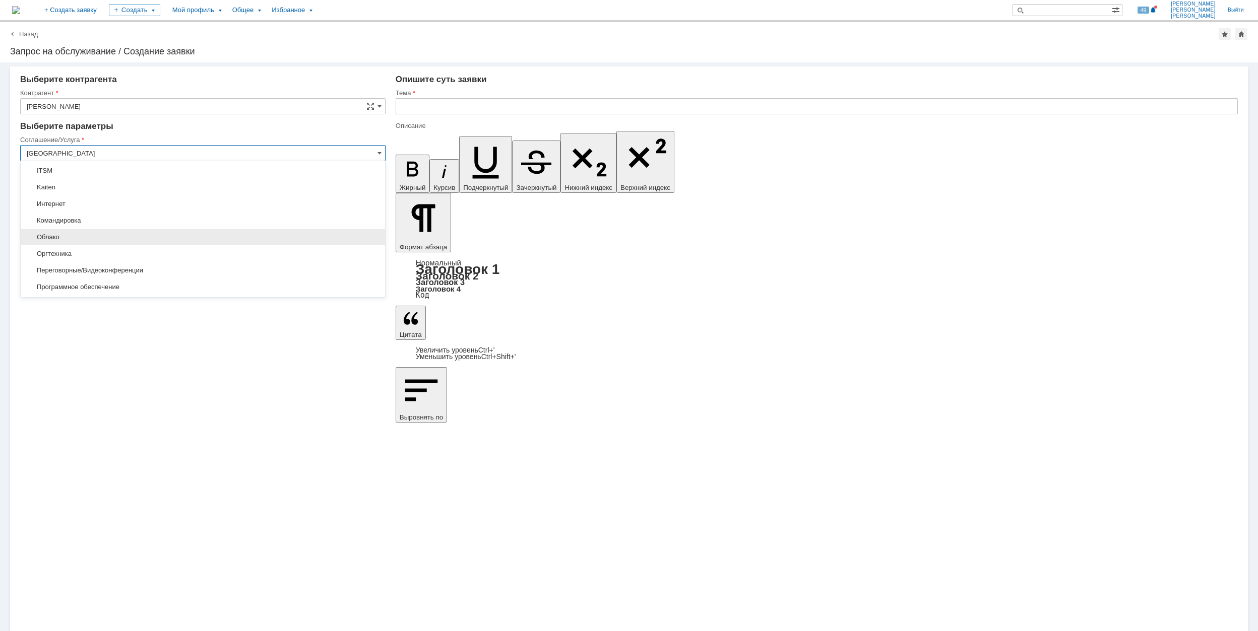
scroll to position [202, 0]
click at [162, 221] on span "Программное обеспечение" at bounding box center [203, 220] width 352 height 8
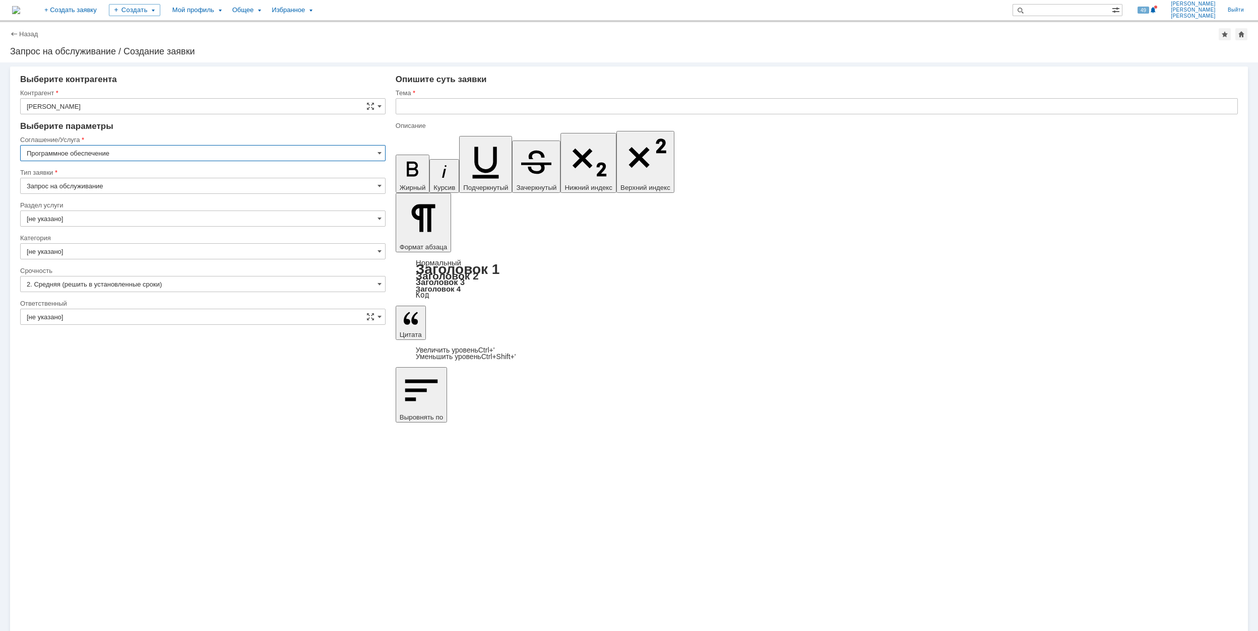
type input "Программное обеспечение"
click at [104, 220] on input "[не указано]" at bounding box center [202, 219] width 365 height 16
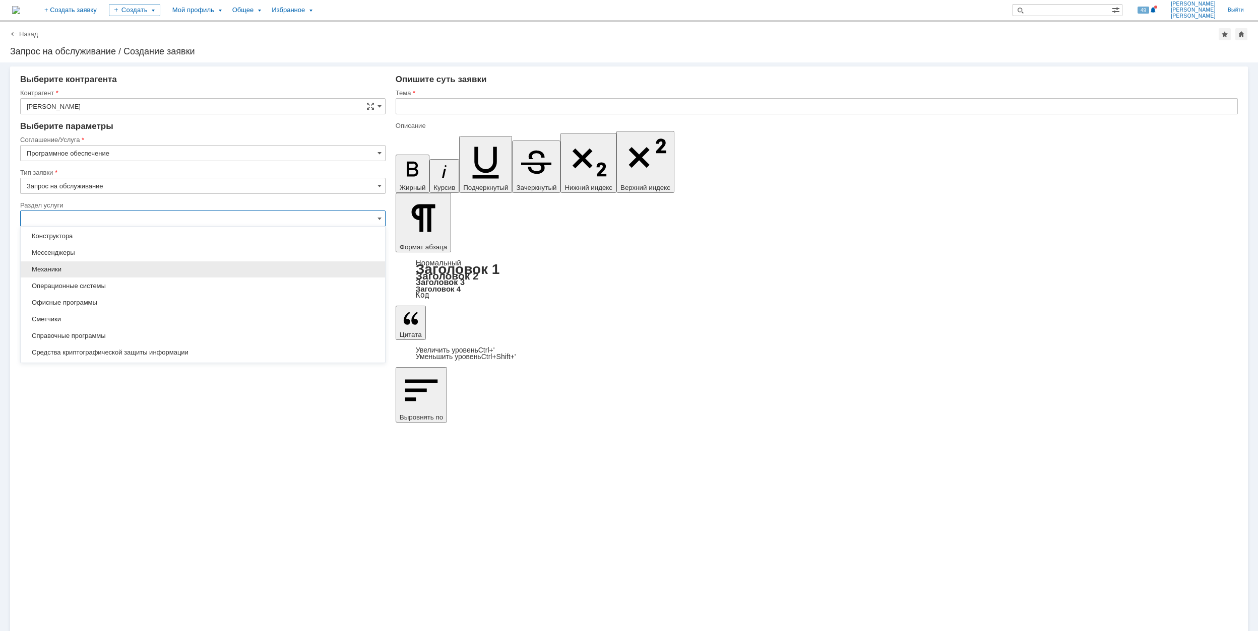
scroll to position [67, 0]
click at [82, 282] on div "Компас 3D" at bounding box center [203, 287] width 364 height 16
type input "Компас 3D"
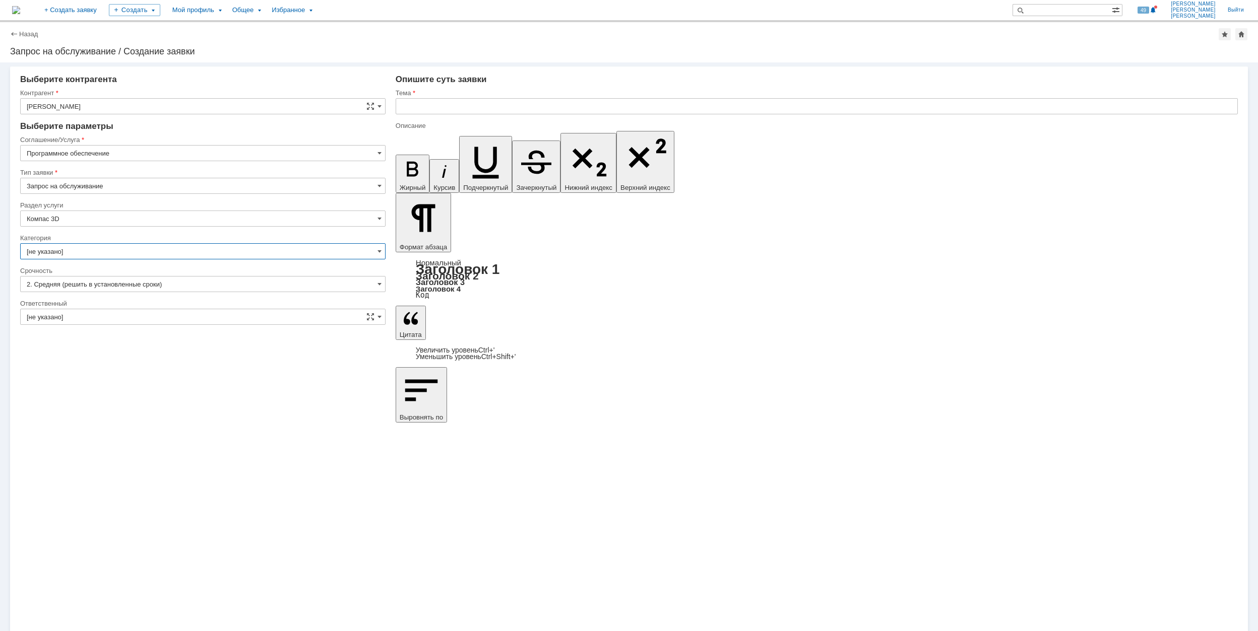
click at [75, 251] on input "[не указано]" at bounding box center [202, 251] width 365 height 16
click at [107, 354] on span "Компас" at bounding box center [203, 350] width 352 height 8
type input "Компас"
click at [119, 315] on input "[не указано]" at bounding box center [202, 317] width 365 height 16
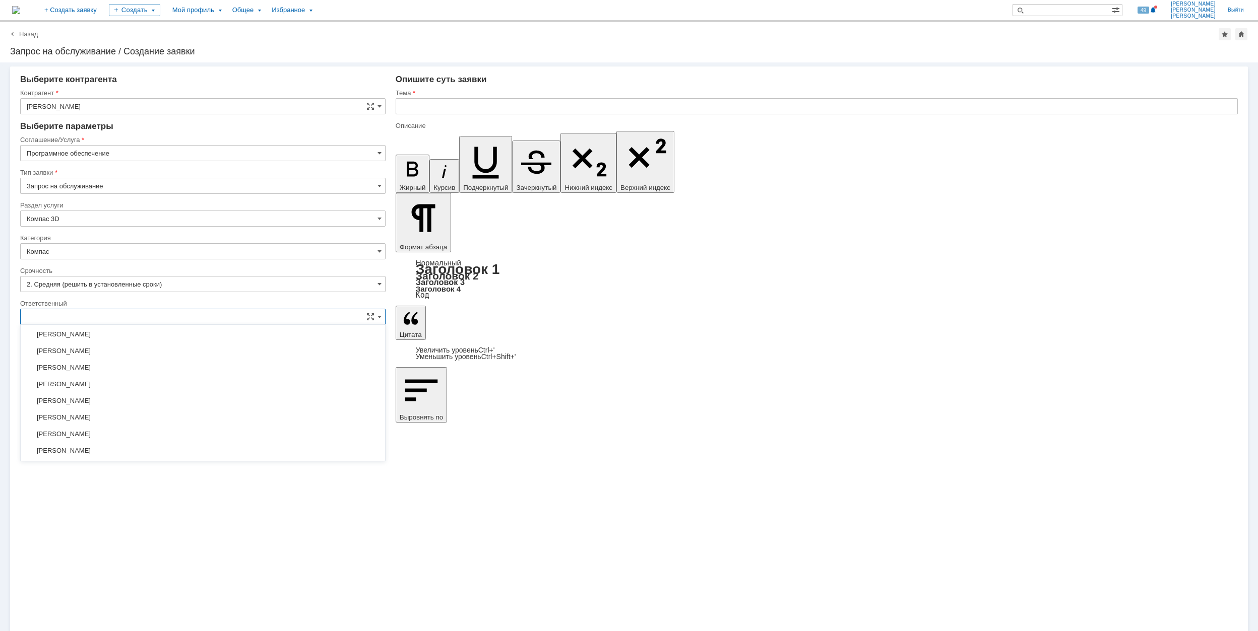
scroll to position [434, 0]
click at [179, 349] on div "[PERSON_NAME]" at bounding box center [203, 351] width 364 height 16
type input "[PERSON_NAME]"
click at [496, 104] on input "text" at bounding box center [817, 106] width 842 height 16
drag, startPoint x: 482, startPoint y: 106, endPoint x: 393, endPoint y: 106, distance: 88.2
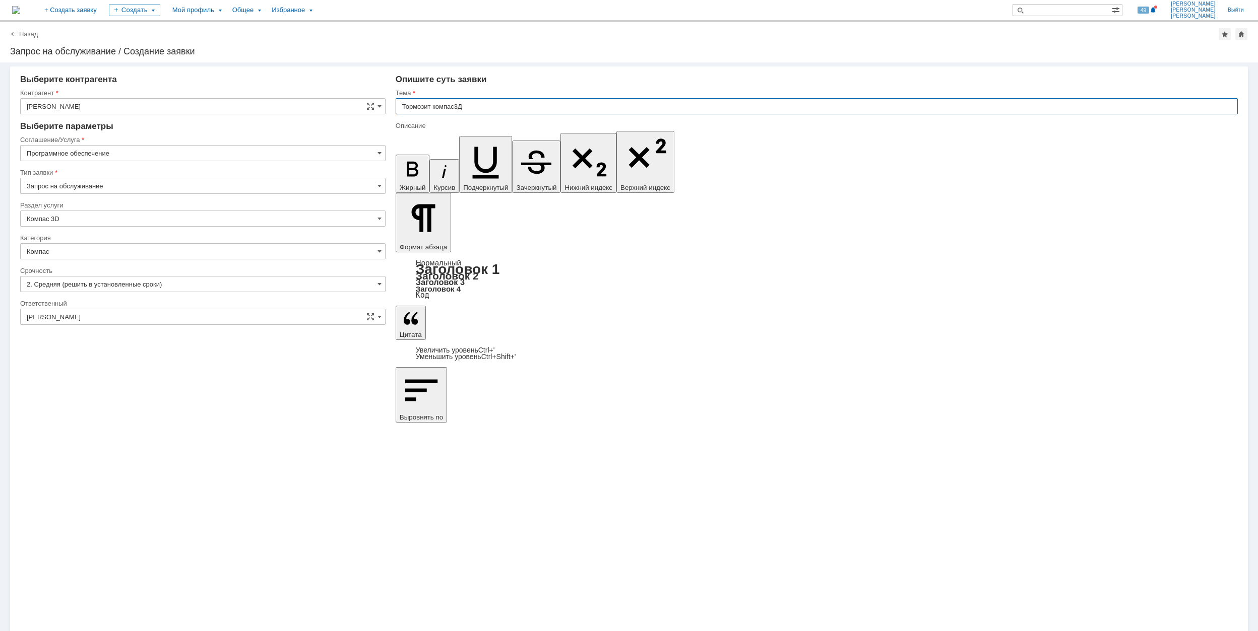
type input "Тормозит компас3Д"
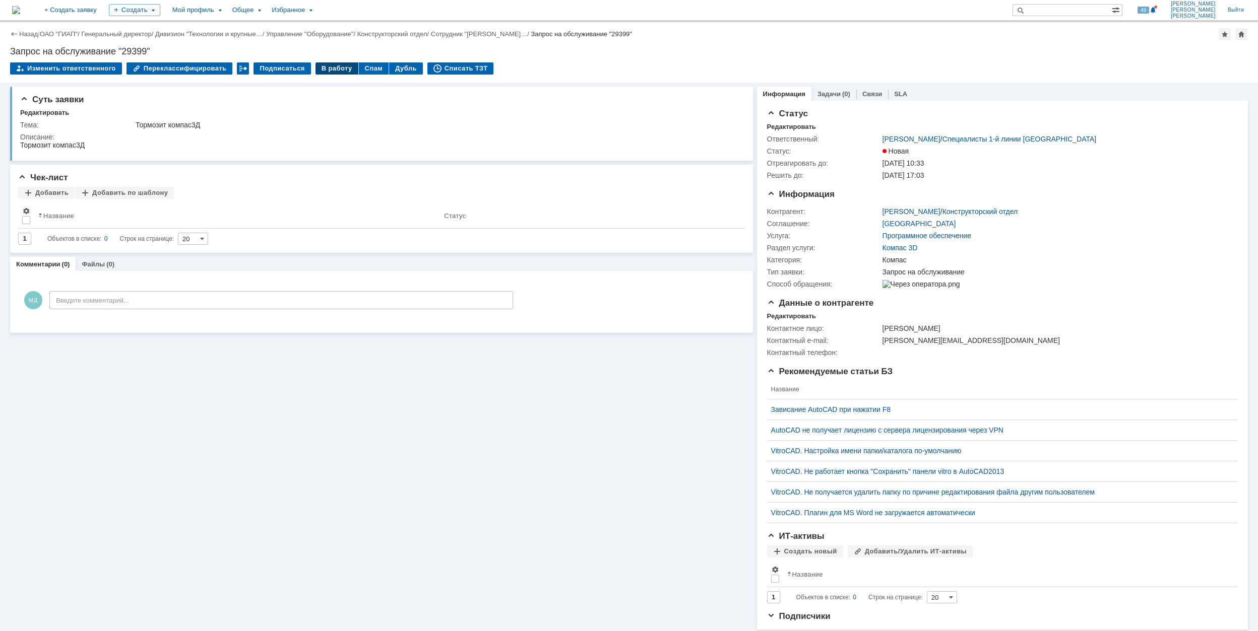
click at [325, 67] on div "В работу" at bounding box center [336, 68] width 43 height 12
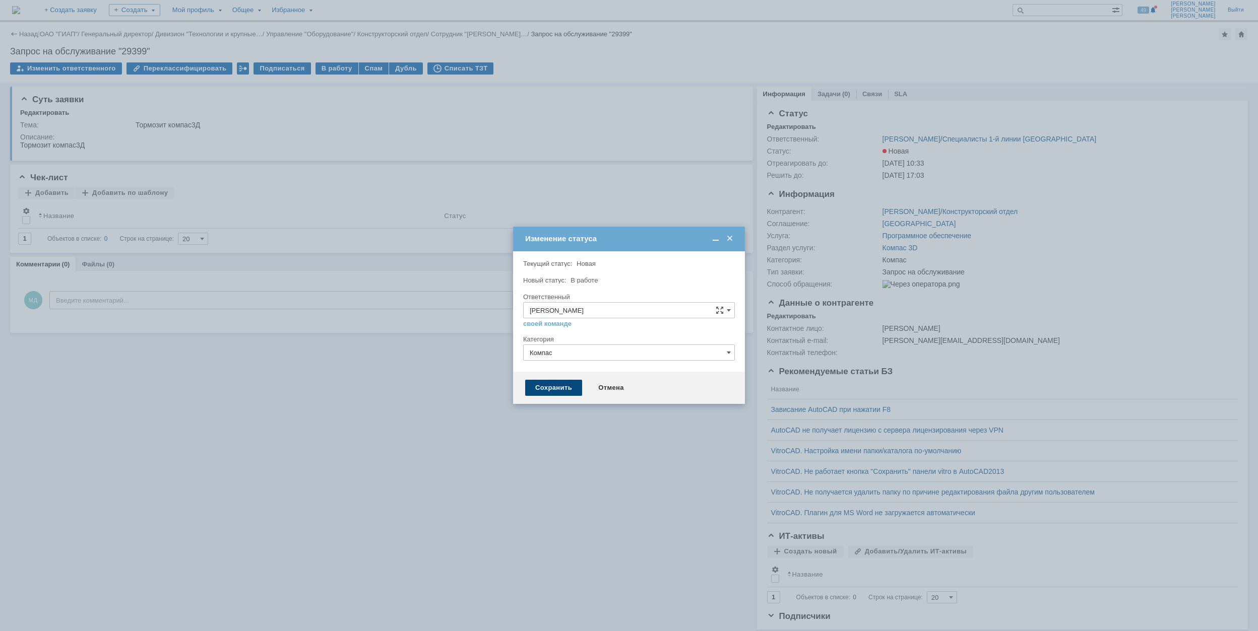
click at [543, 385] on div "Сохранить" at bounding box center [553, 388] width 57 height 16
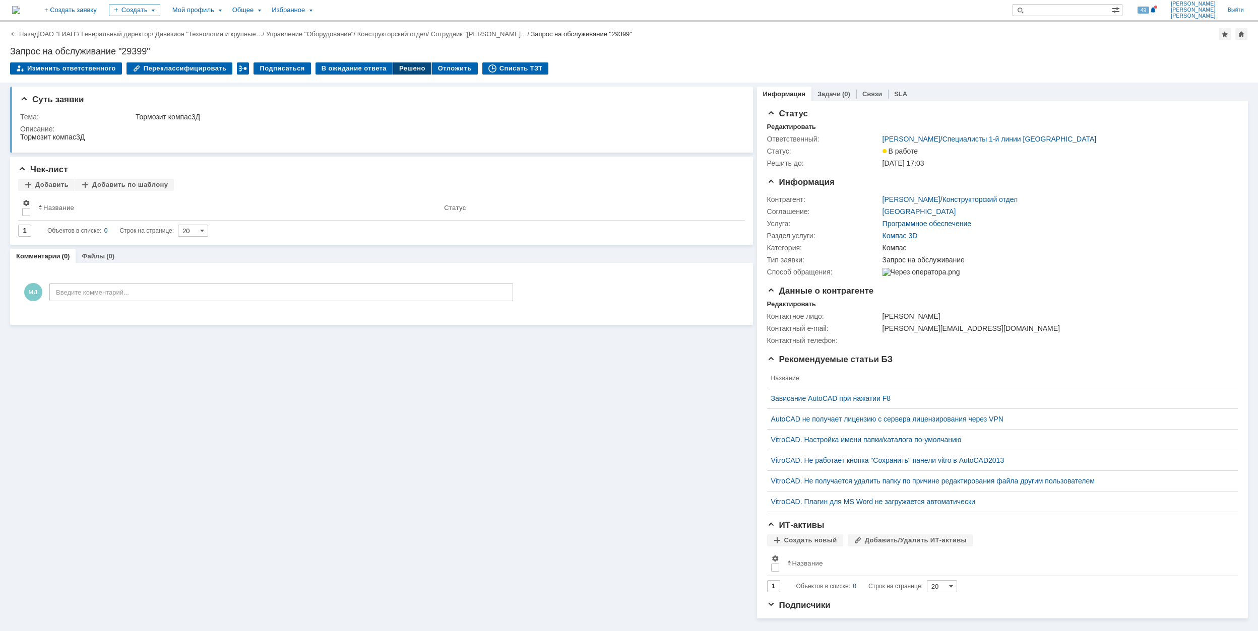
click at [396, 71] on div "Решено" at bounding box center [412, 68] width 38 height 12
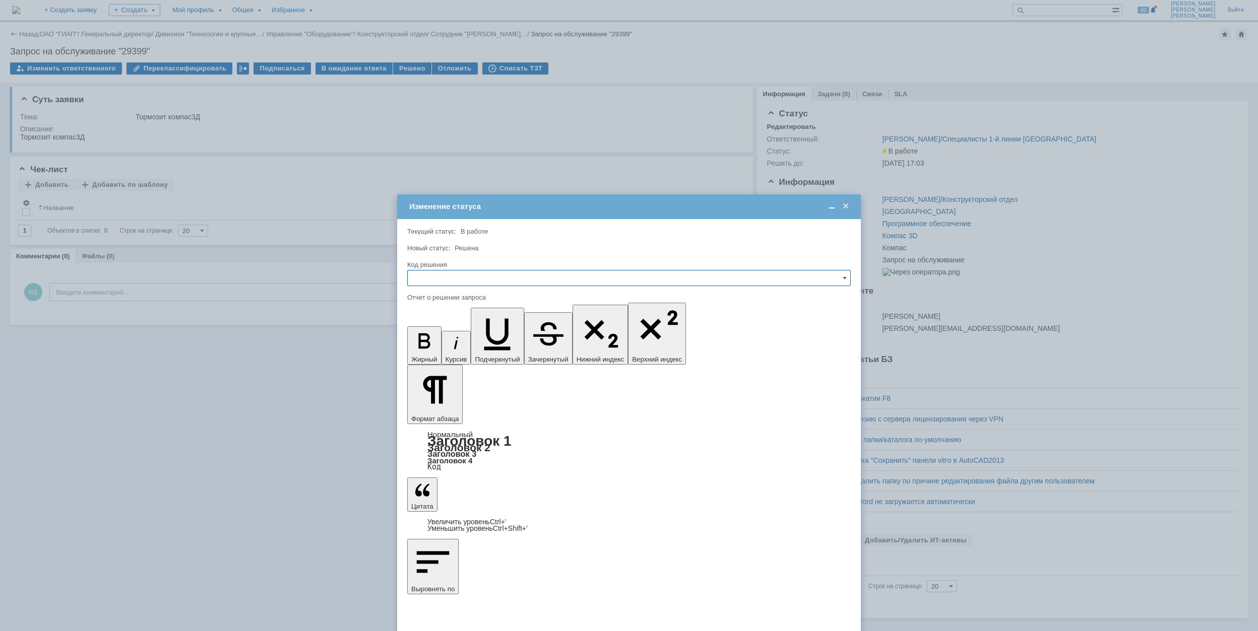
click at [482, 283] on input "text" at bounding box center [628, 278] width 443 height 16
click at [478, 351] on span "Решено" at bounding box center [629, 347] width 430 height 8
type input "Решено"
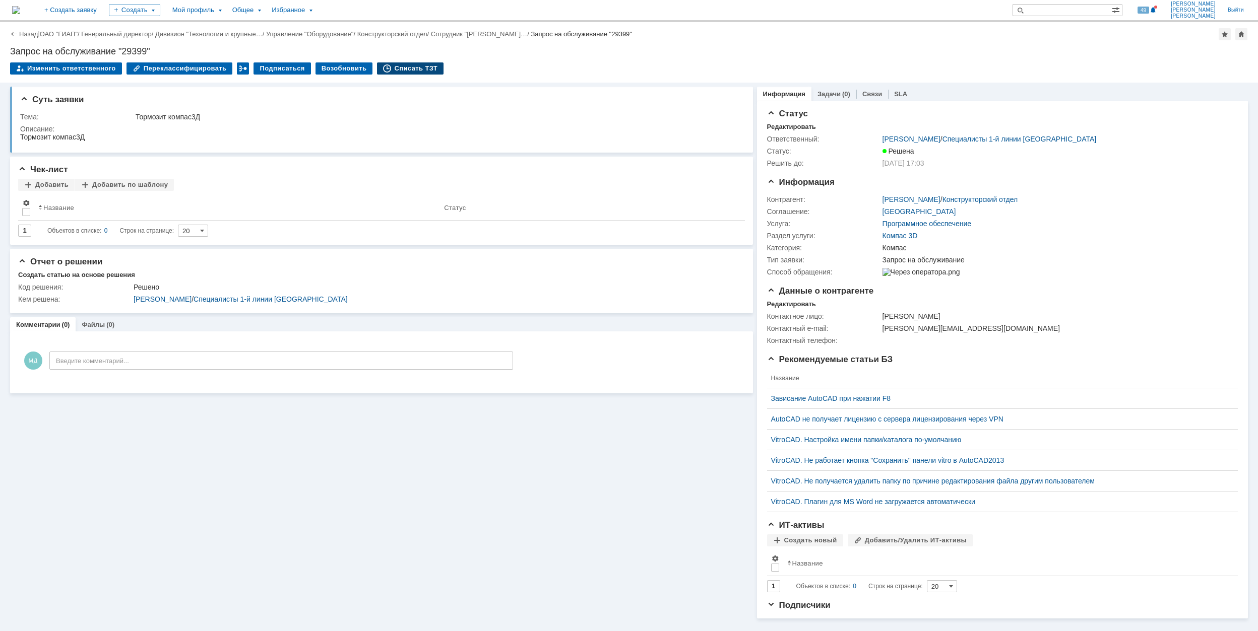
click at [420, 71] on div "Списать ТЗТ" at bounding box center [410, 68] width 67 height 12
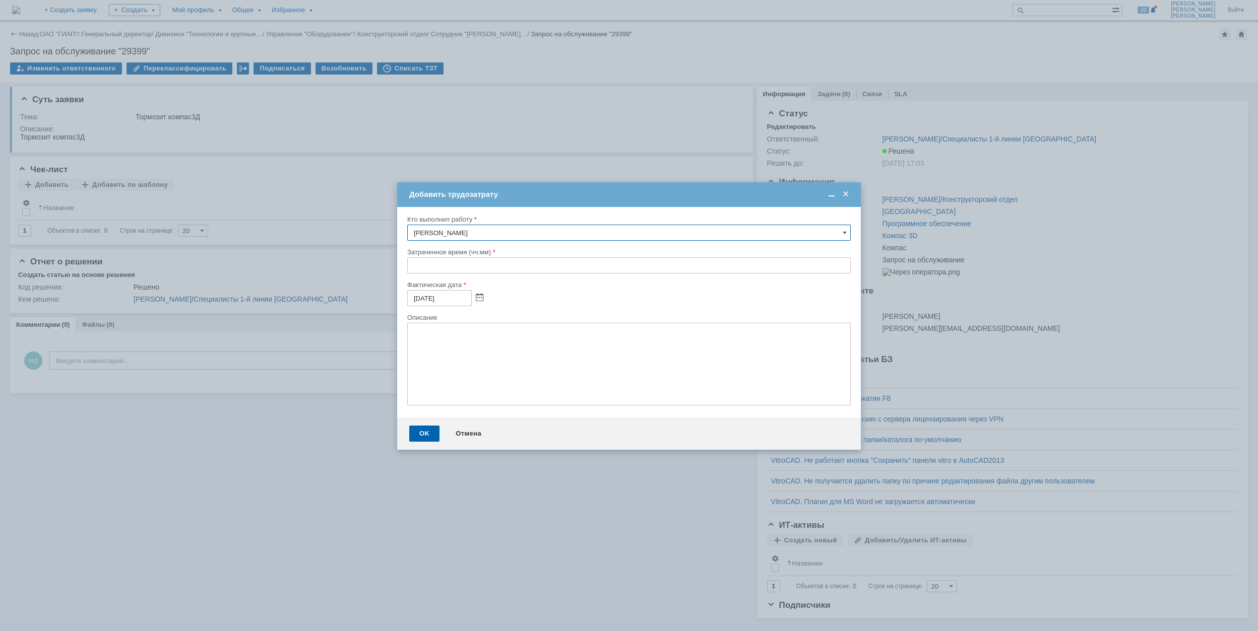
click at [412, 262] on input "text" at bounding box center [628, 265] width 443 height 16
type input "00:30"
click at [412, 427] on div "OK" at bounding box center [424, 434] width 30 height 16
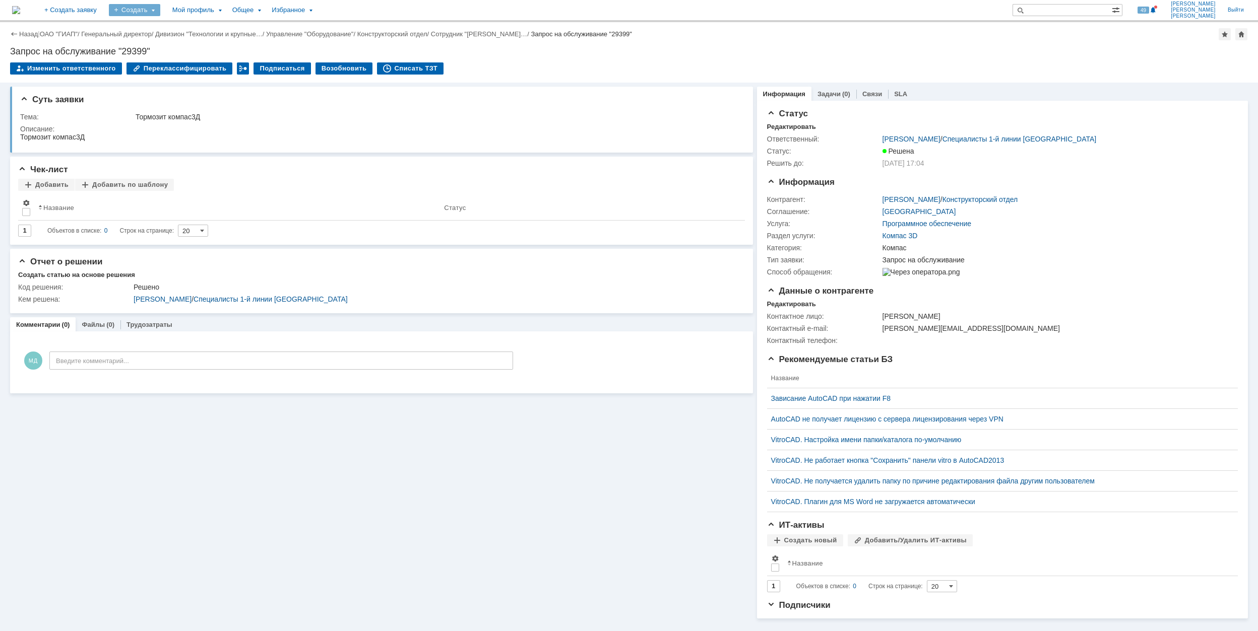
click at [160, 14] on div "Создать" at bounding box center [134, 10] width 51 height 12
click at [186, 58] on link "Заявка" at bounding box center [149, 62] width 77 height 12
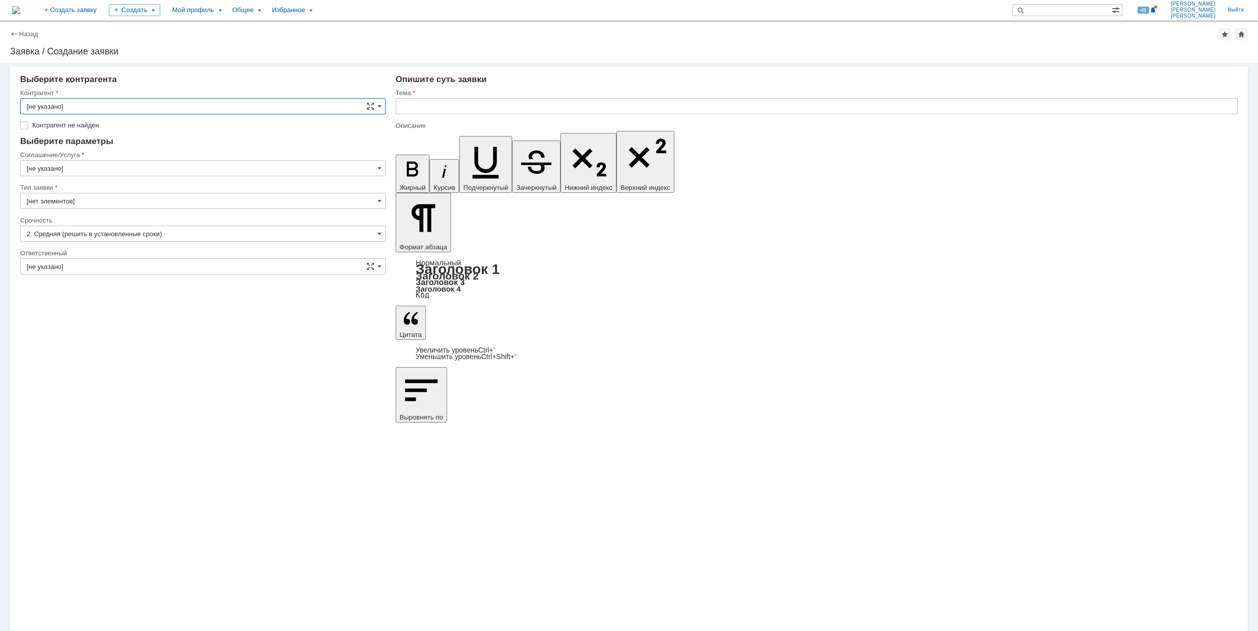
type input "У"
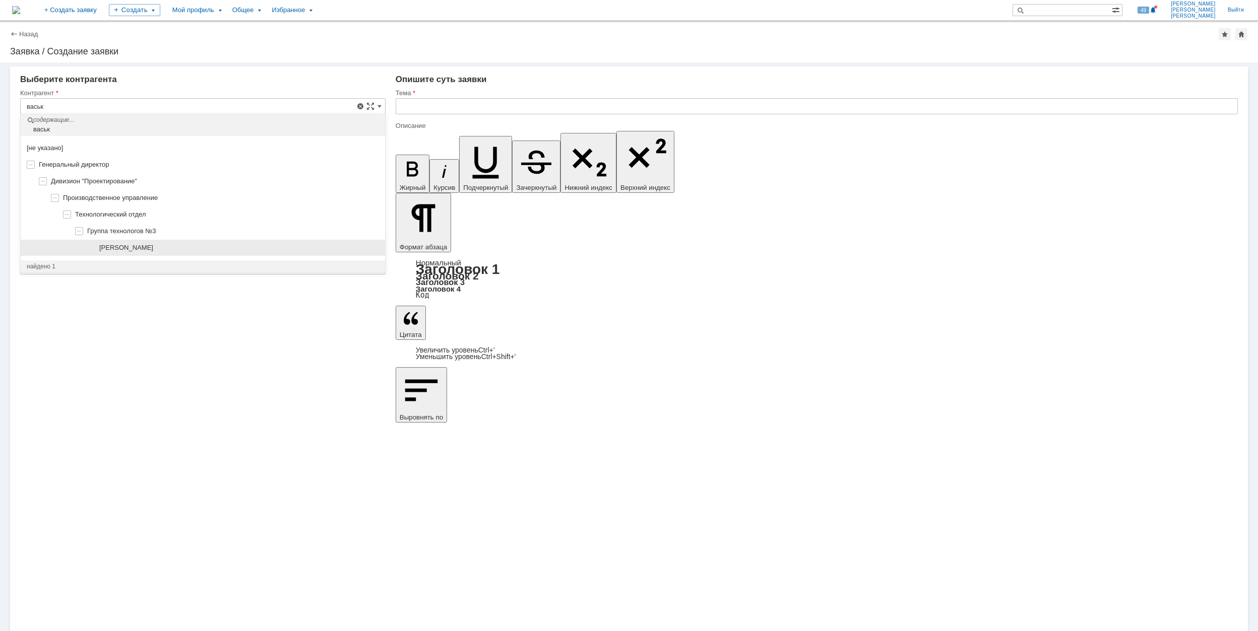
click at [208, 250] on div "[PERSON_NAME]" at bounding box center [239, 248] width 280 height 8
type input "[PERSON_NAME]"
type input "[GEOGRAPHIC_DATA]"
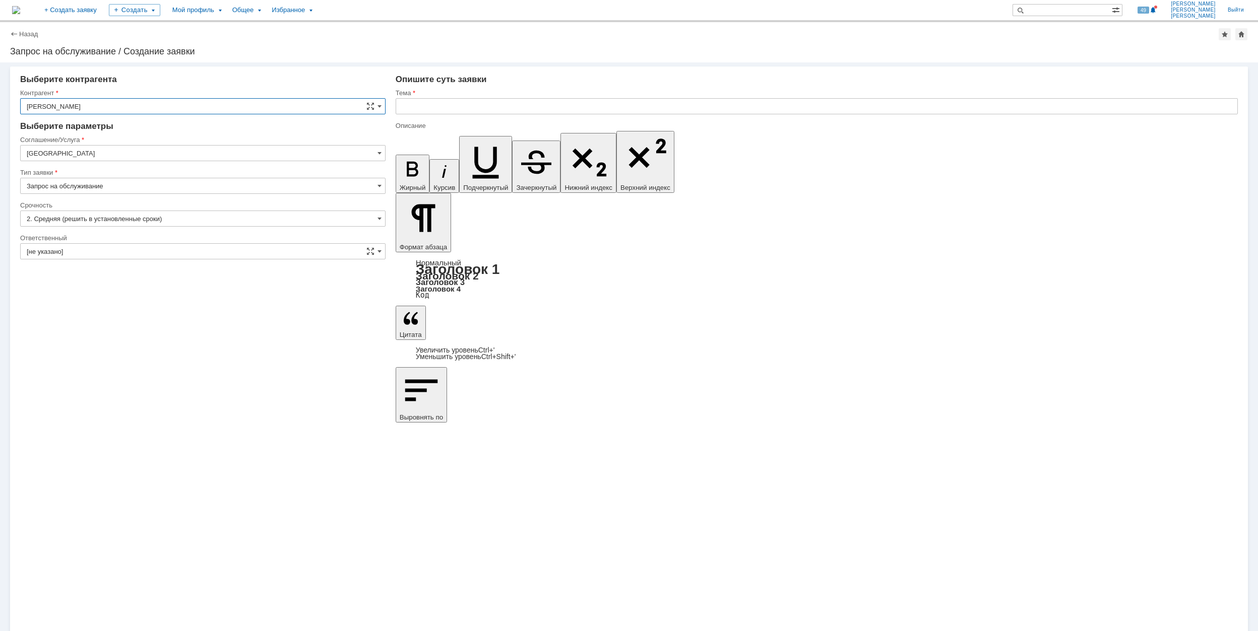
click at [135, 154] on input "[GEOGRAPHIC_DATA]" at bounding box center [202, 153] width 365 height 16
click at [208, 278] on div "Программное обеспечение" at bounding box center [203, 270] width 364 height 16
type input "Программное обеспечение"
click at [153, 216] on input "[не указано]" at bounding box center [202, 219] width 365 height 16
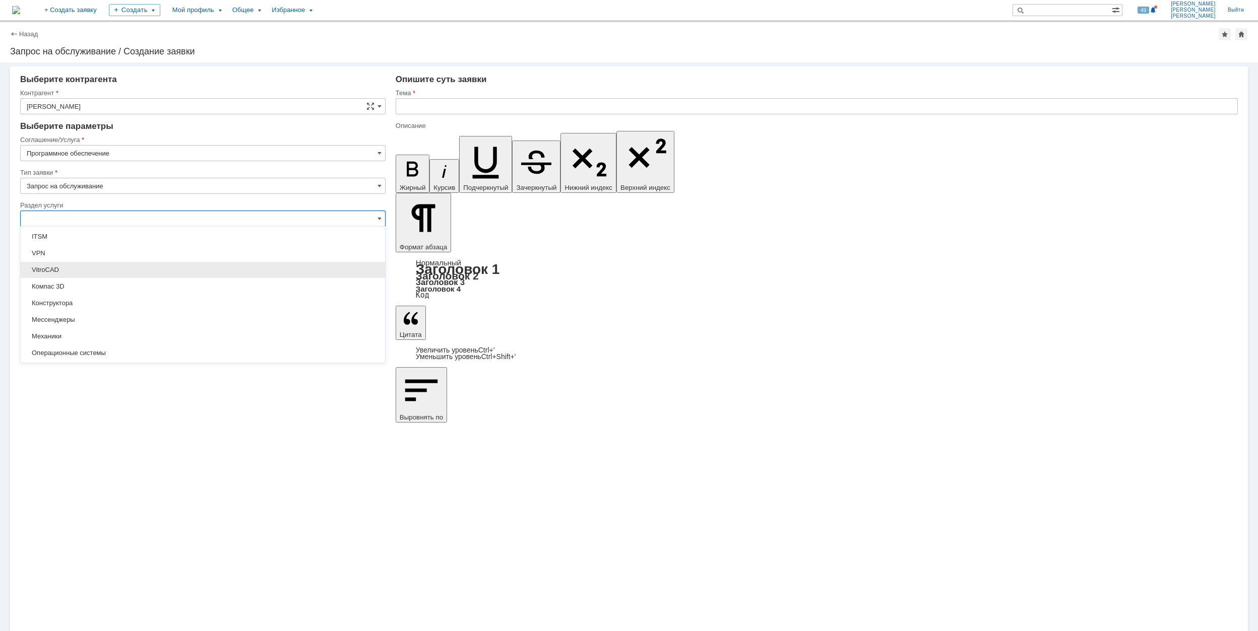
scroll to position [134, 0]
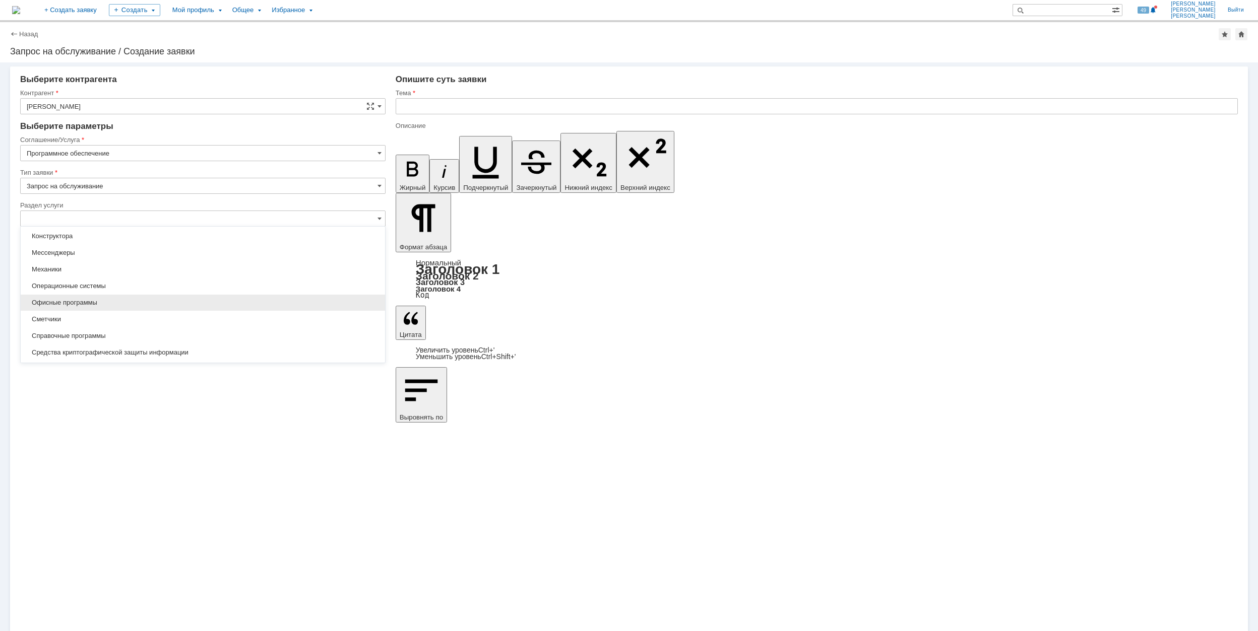
click at [156, 306] on span "Офисные программы" at bounding box center [203, 303] width 352 height 8
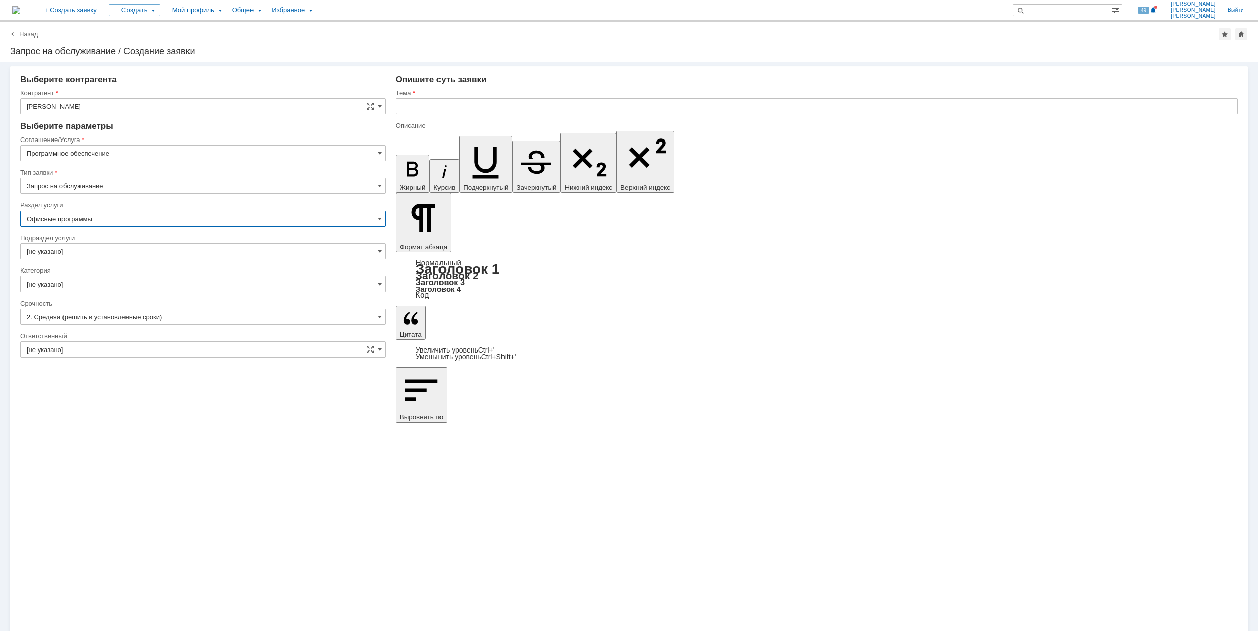
type input "Офисные программы"
click at [164, 255] on input "[не указано]" at bounding box center [202, 251] width 365 height 16
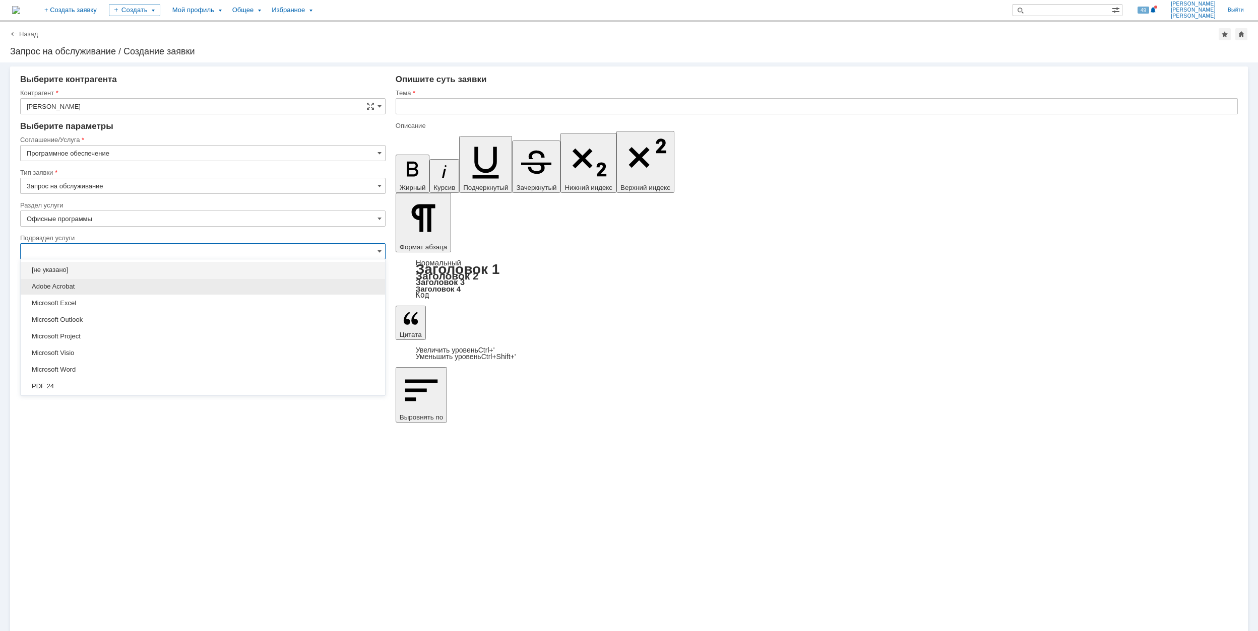
click at [157, 292] on div "Adobe Acrobat" at bounding box center [203, 287] width 364 height 16
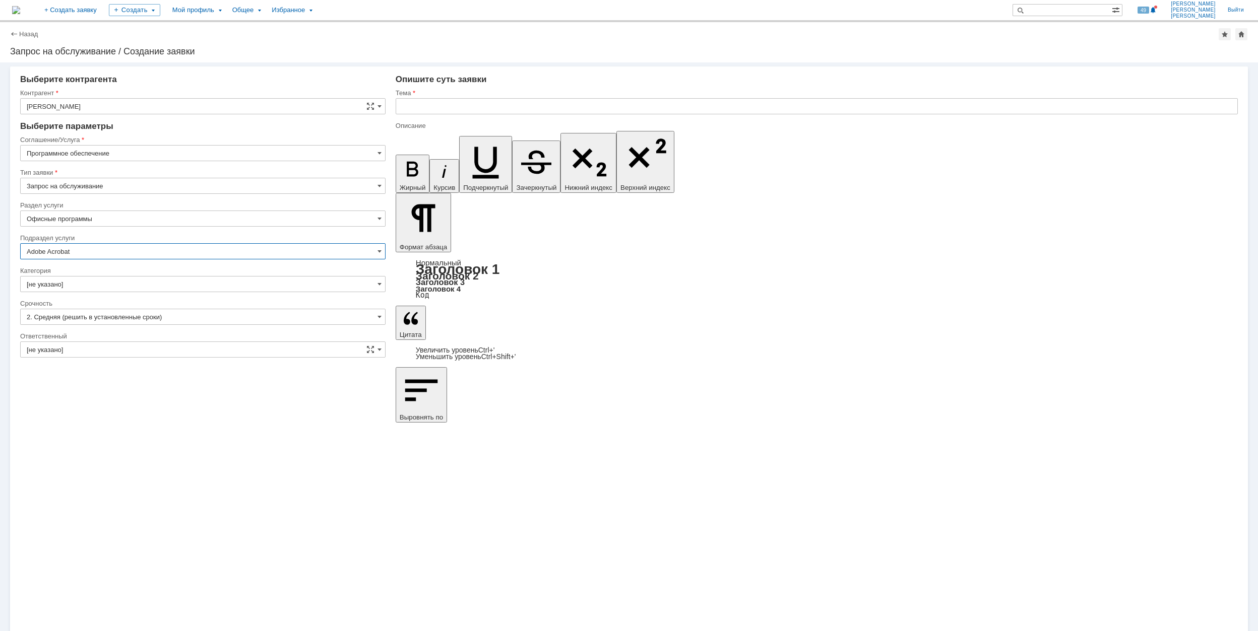
click at [157, 292] on div at bounding box center [202, 295] width 365 height 7
type input "Adobe Acrobat"
click at [158, 287] on input "[не указано]" at bounding box center [202, 284] width 365 height 16
click at [145, 299] on span "Adobe Acrobat" at bounding box center [203, 302] width 352 height 8
type input "Adobe Acrobat"
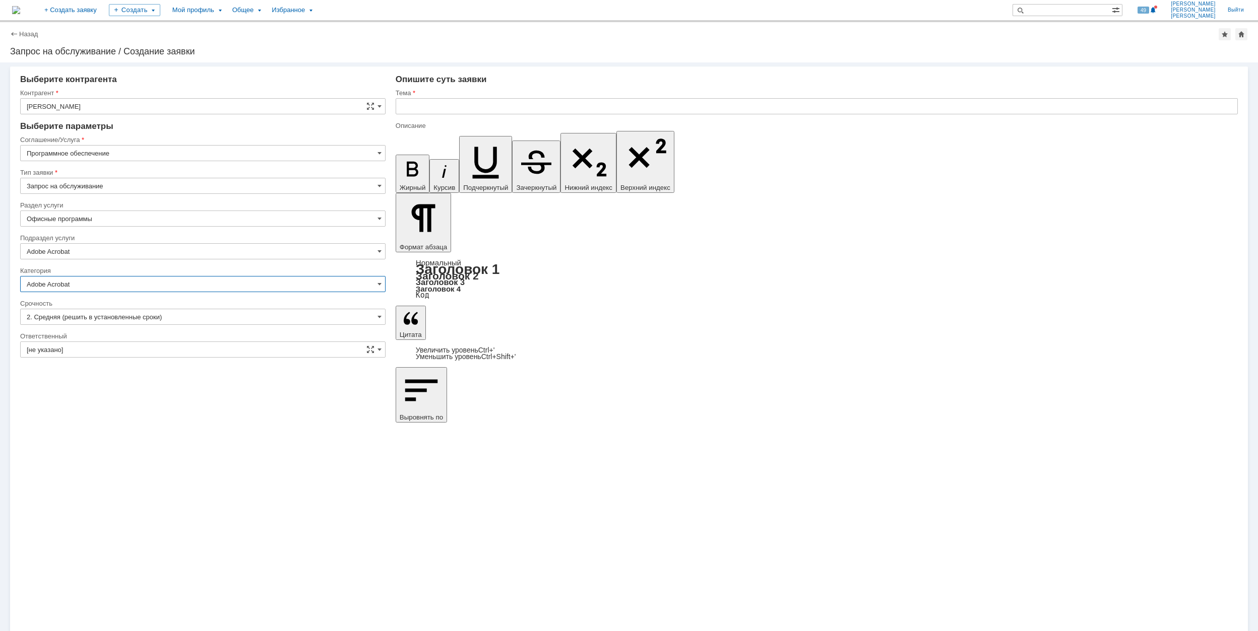
click at [148, 349] on input "[не указано]" at bounding box center [202, 350] width 365 height 16
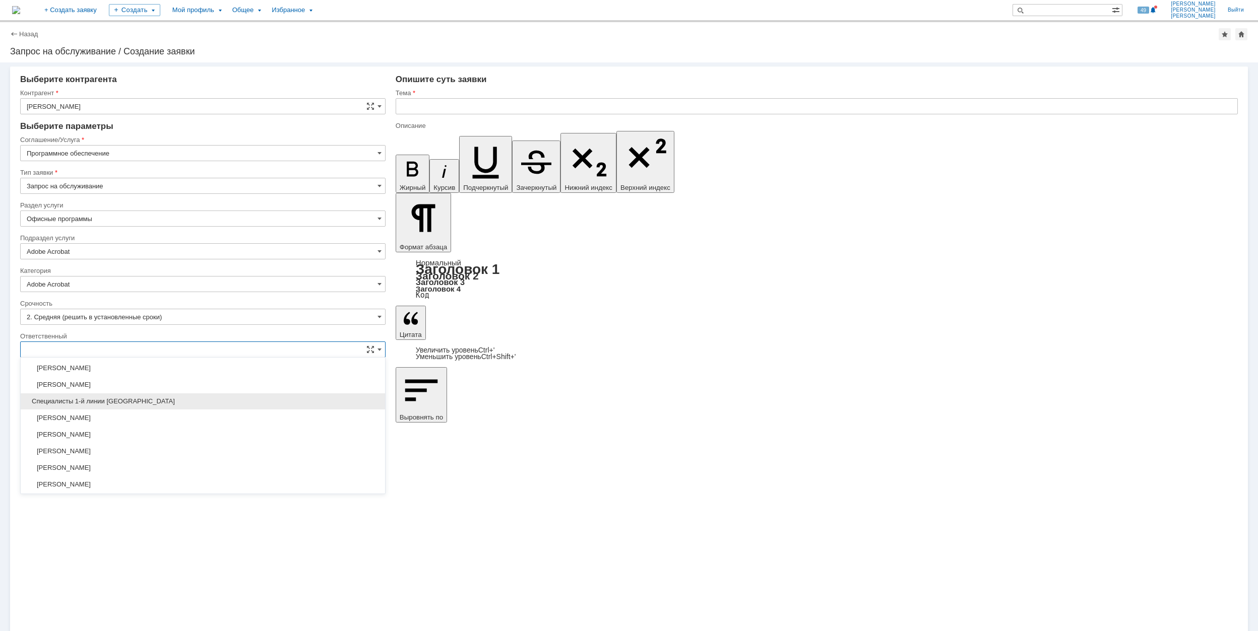
scroll to position [367, 0]
click at [218, 454] on span "[PERSON_NAME]" at bounding box center [203, 450] width 352 height 8
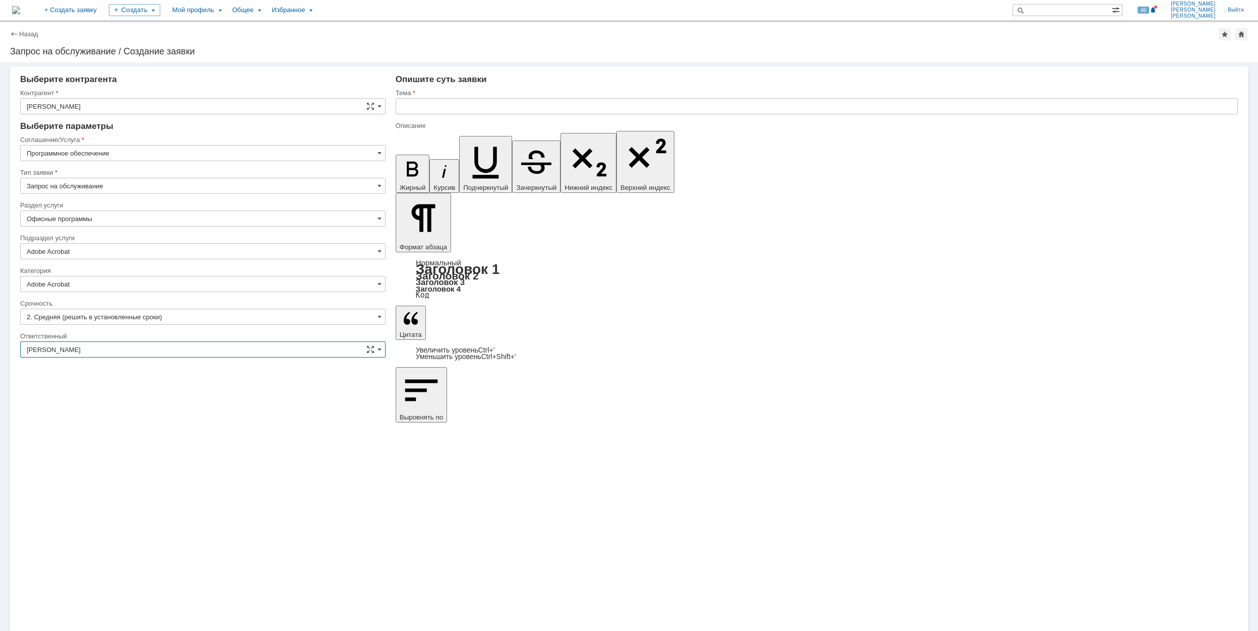
type input "[PERSON_NAME]"
click at [453, 111] on input "text" at bounding box center [817, 106] width 842 height 16
drag, startPoint x: 575, startPoint y: 105, endPoint x: 383, endPoint y: 107, distance: 192.5
type input "У пользователей слетает лицензия AcrobatPro"
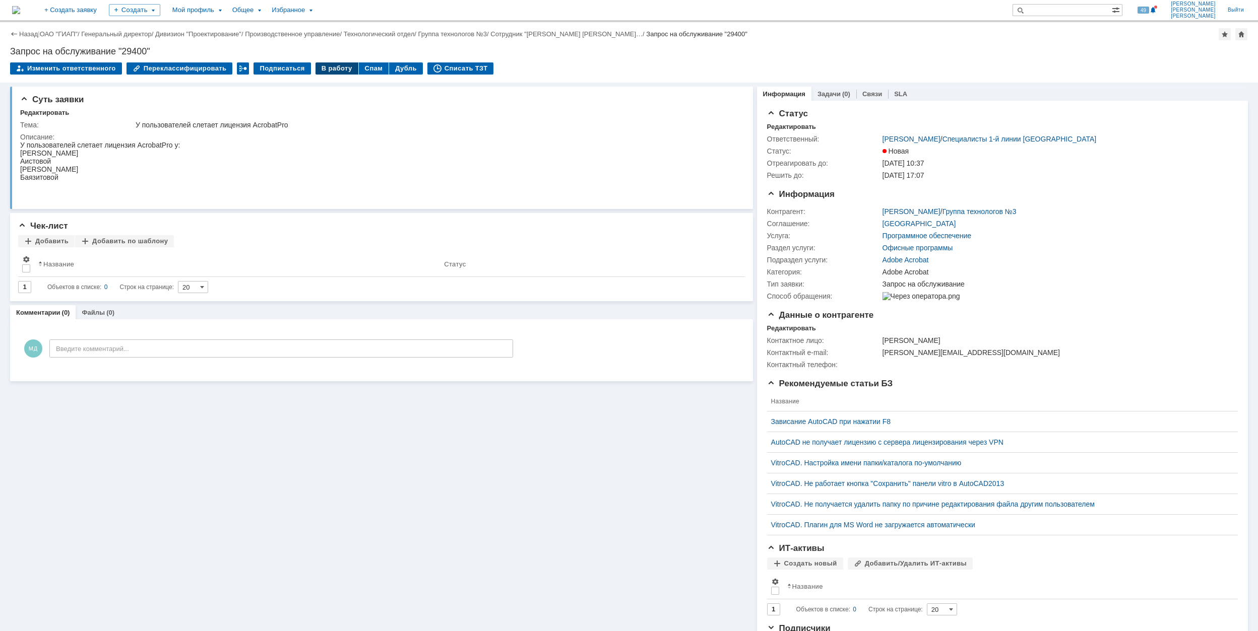
click at [337, 65] on div "В работу" at bounding box center [336, 68] width 43 height 12
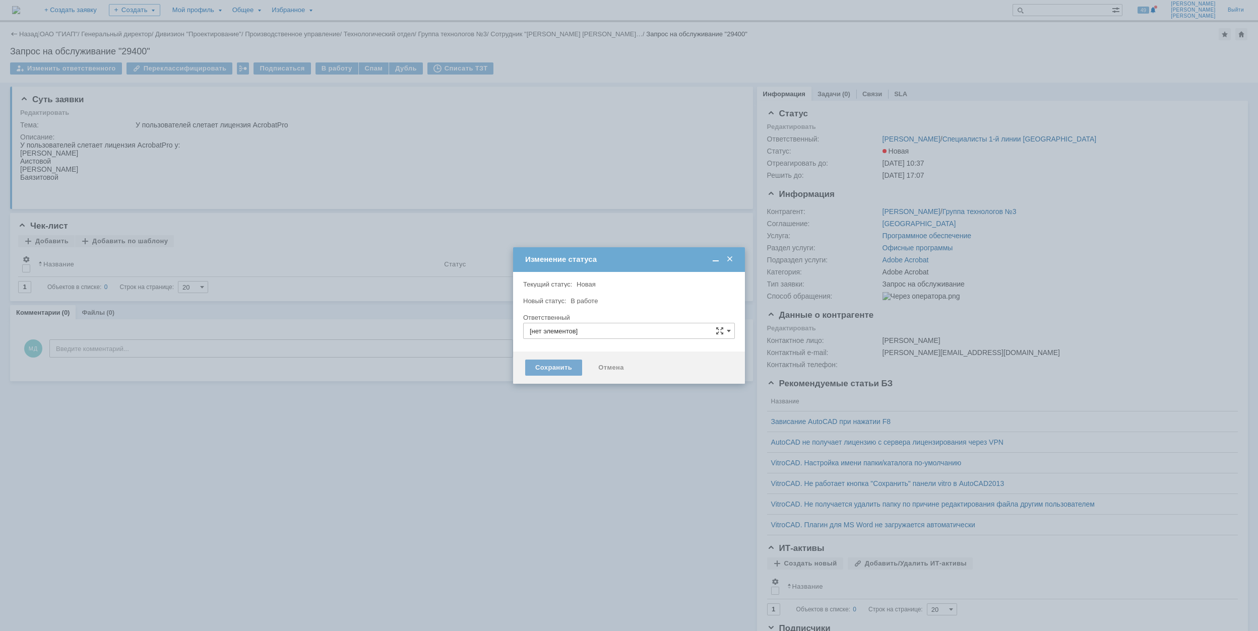
type input "[PERSON_NAME]"
type input "Adobe Acrobat"
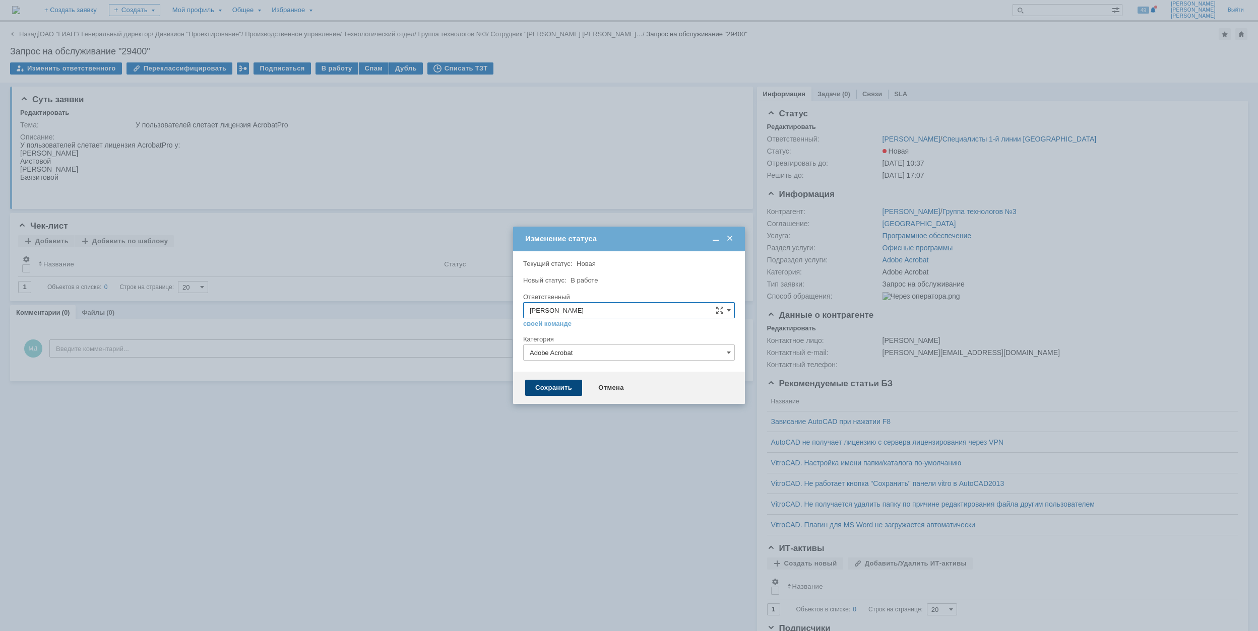
click at [563, 385] on div "Сохранить" at bounding box center [553, 388] width 57 height 16
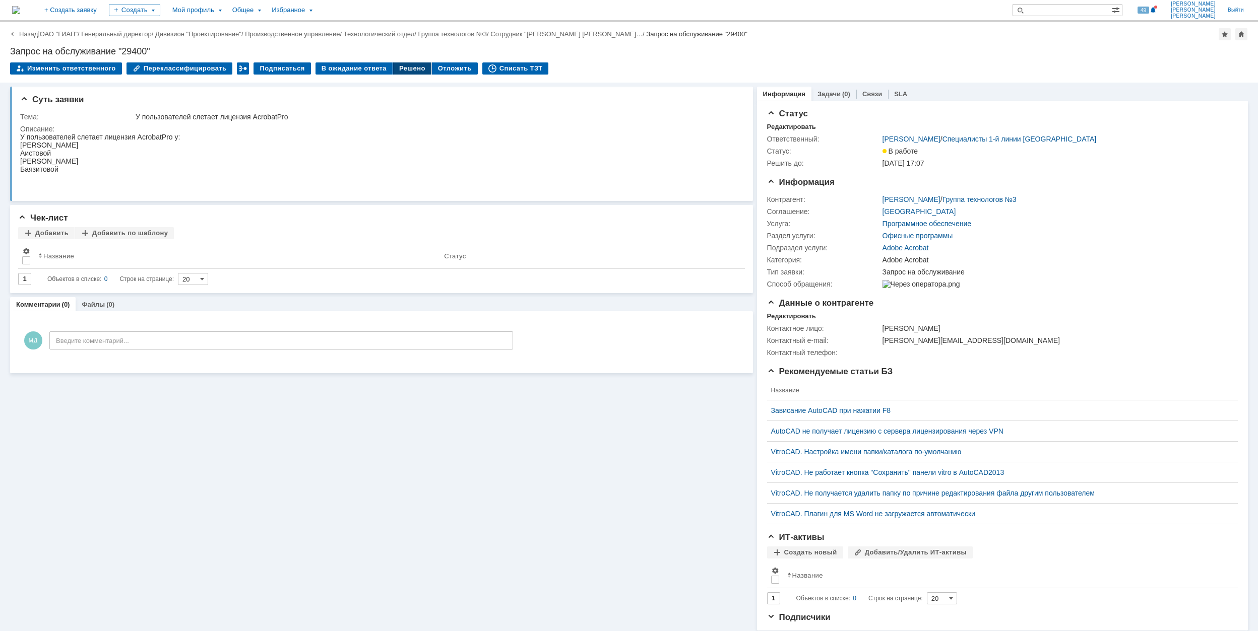
click at [400, 65] on div "Решено" at bounding box center [412, 68] width 38 height 12
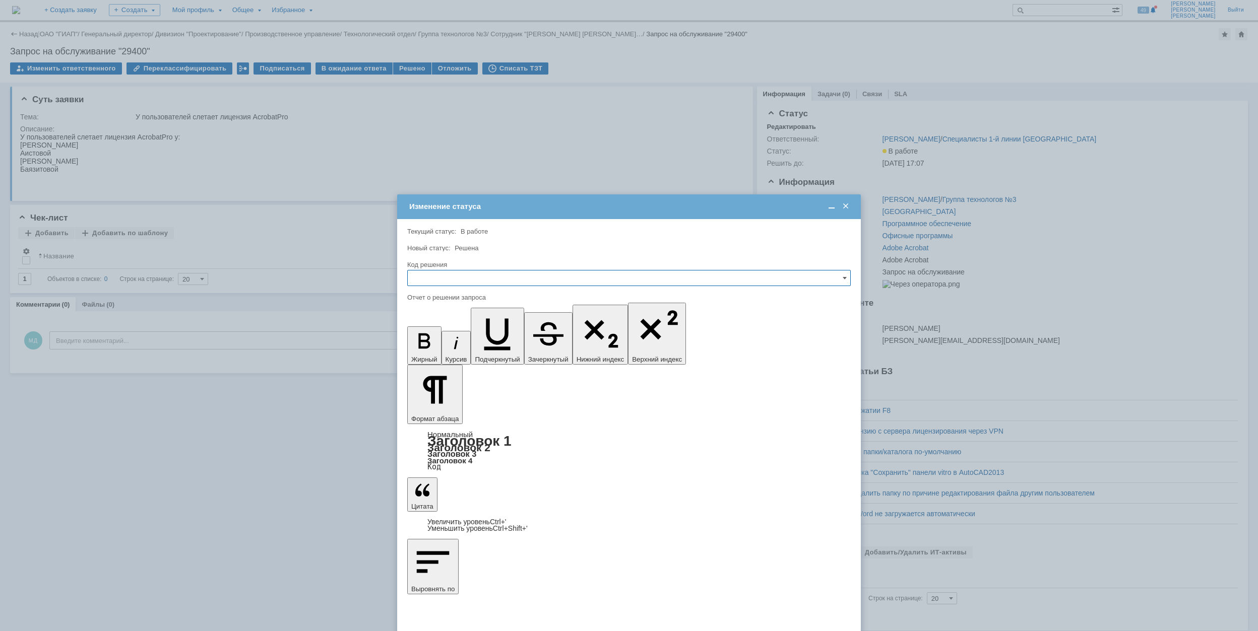
click at [519, 278] on input "text" at bounding box center [628, 278] width 443 height 16
click at [475, 349] on span "Решено" at bounding box center [629, 347] width 430 height 8
type input "Решено"
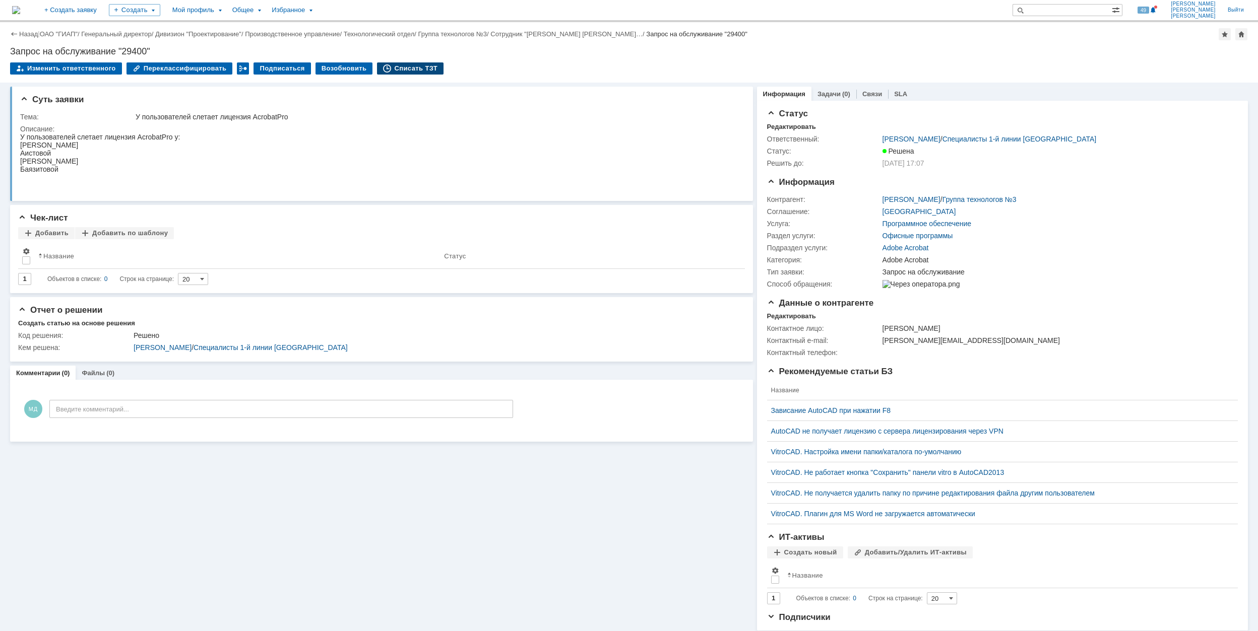
click at [387, 67] on div "Списать ТЗТ" at bounding box center [410, 68] width 67 height 12
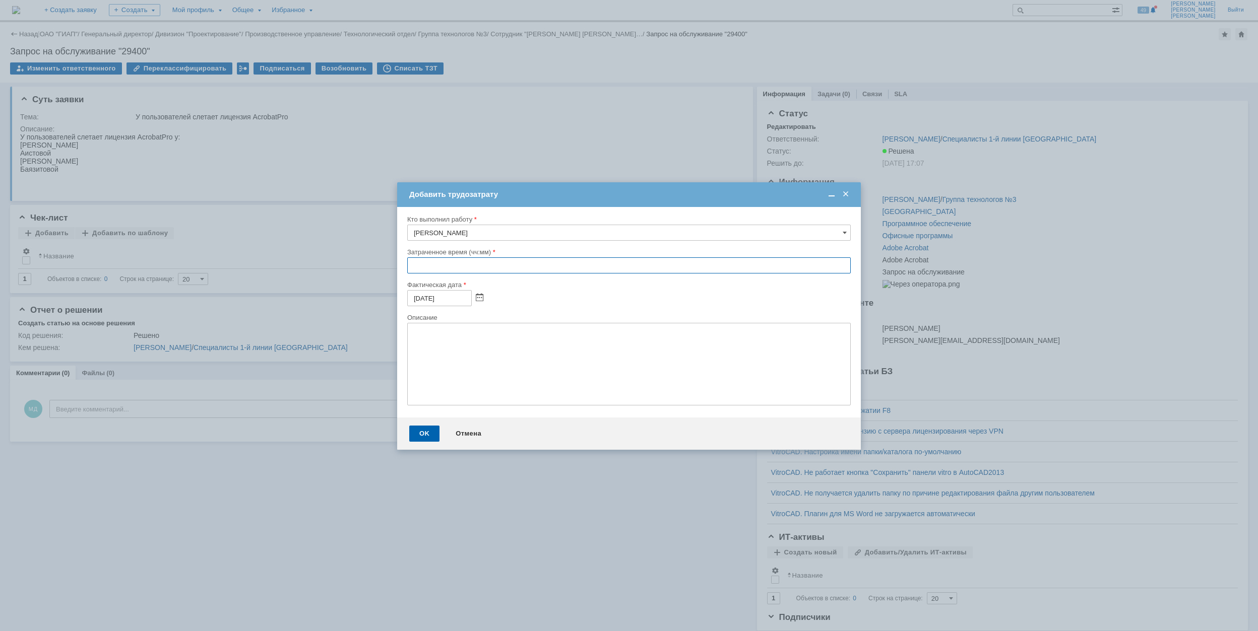
click at [413, 271] on input "text" at bounding box center [628, 265] width 443 height 16
click at [426, 266] on input "01:40" at bounding box center [628, 265] width 443 height 16
type input "01:30"
click at [420, 436] on div "OK" at bounding box center [424, 434] width 30 height 16
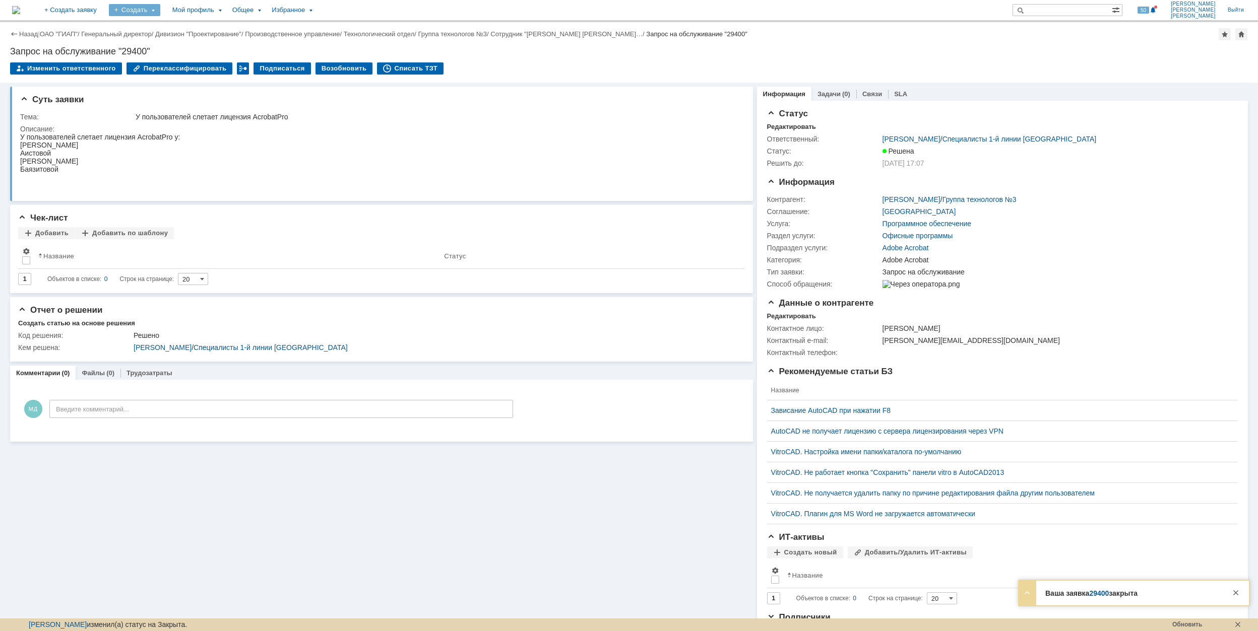
click at [160, 11] on div "Создать" at bounding box center [134, 10] width 51 height 12
click at [187, 64] on link "Заявка" at bounding box center [149, 62] width 77 height 12
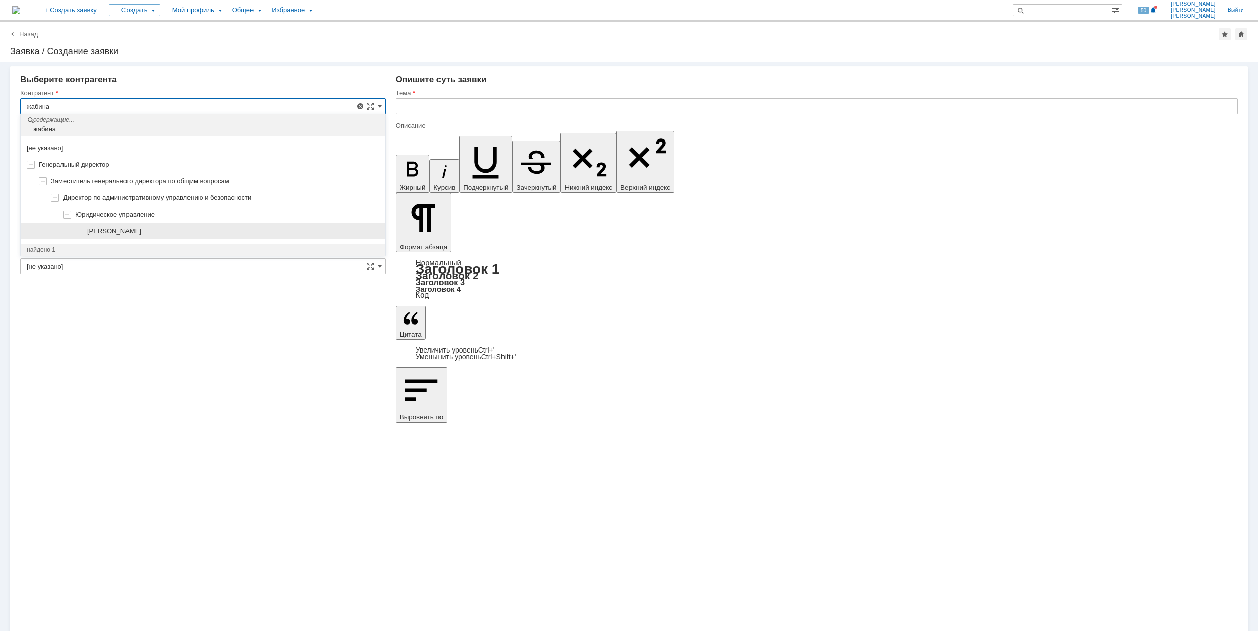
click at [250, 233] on div "[PERSON_NAME]" at bounding box center [233, 231] width 292 height 8
type input "[PERSON_NAME]"
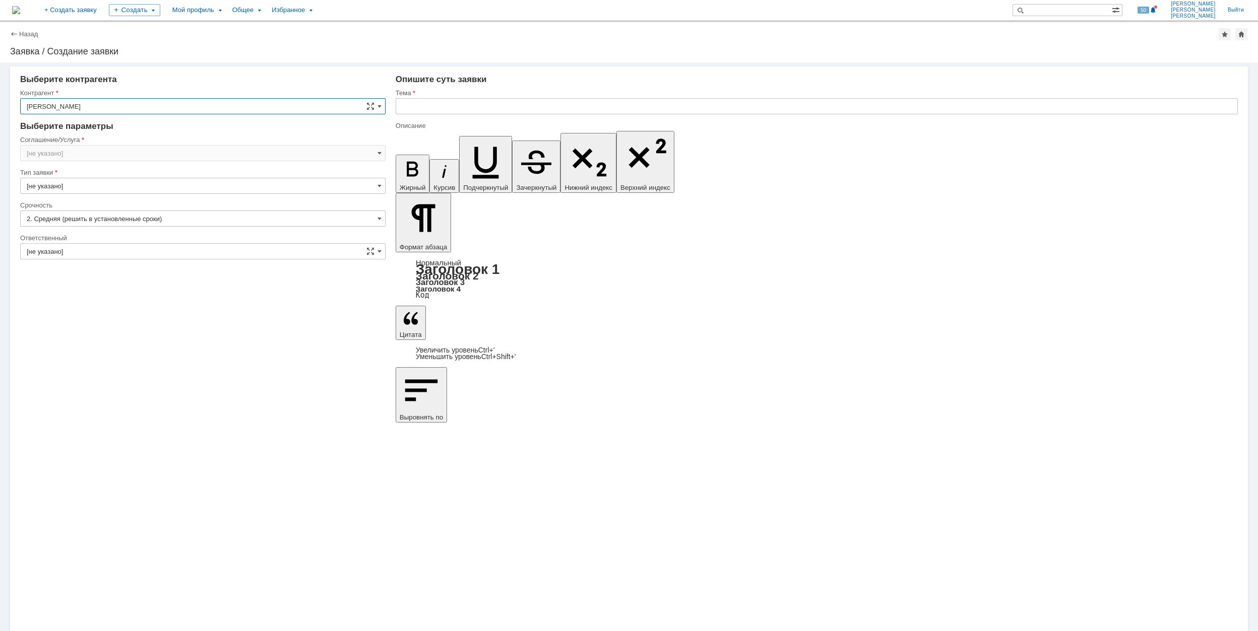
type input "[GEOGRAPHIC_DATA]"
click at [74, 152] on input "[GEOGRAPHIC_DATA]" at bounding box center [202, 153] width 365 height 16
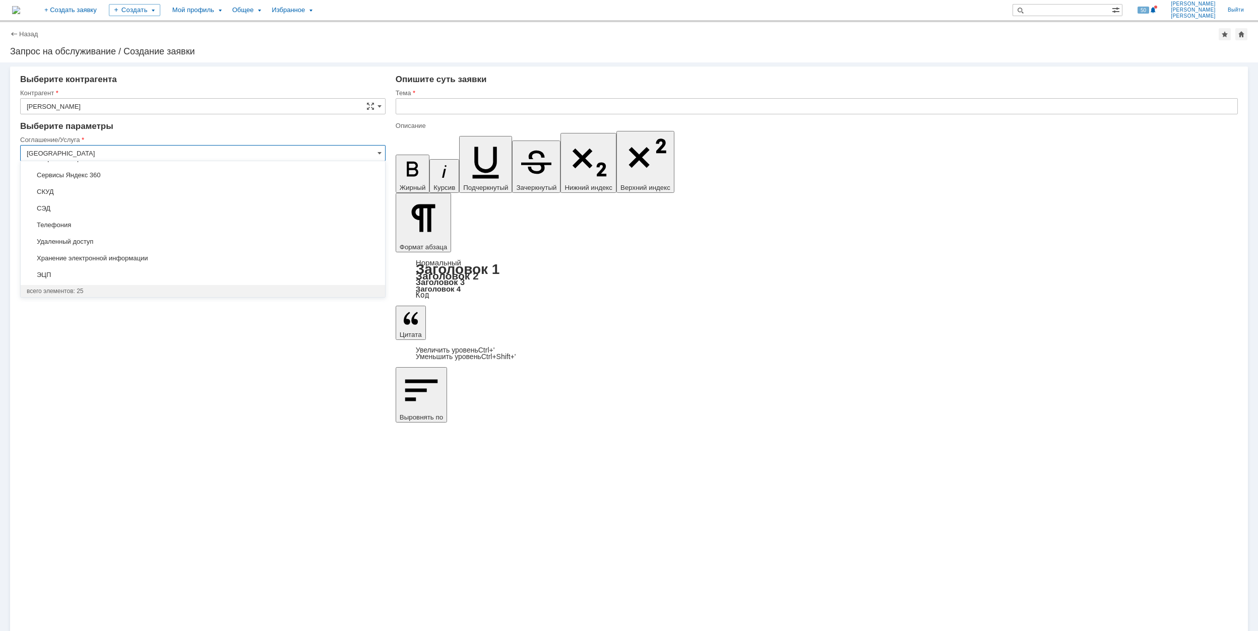
scroll to position [182, 0]
click at [144, 257] on span "Прочее" at bounding box center [203, 256] width 352 height 8
type input "Прочее"
click at [131, 257] on input "[не указано]" at bounding box center [202, 251] width 365 height 16
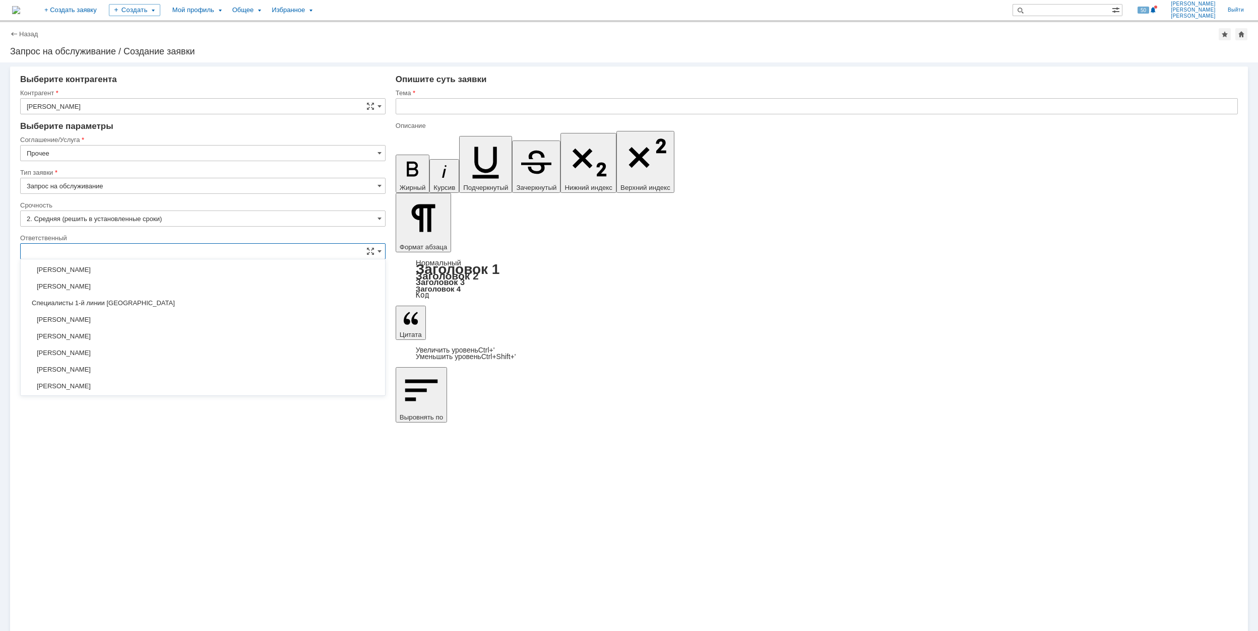
scroll to position [367, 0]
click at [142, 356] on span "[PERSON_NAME]" at bounding box center [203, 352] width 352 height 8
type input "[PERSON_NAME]"
click at [610, 103] on input "text" at bounding box center [817, 106] width 842 height 16
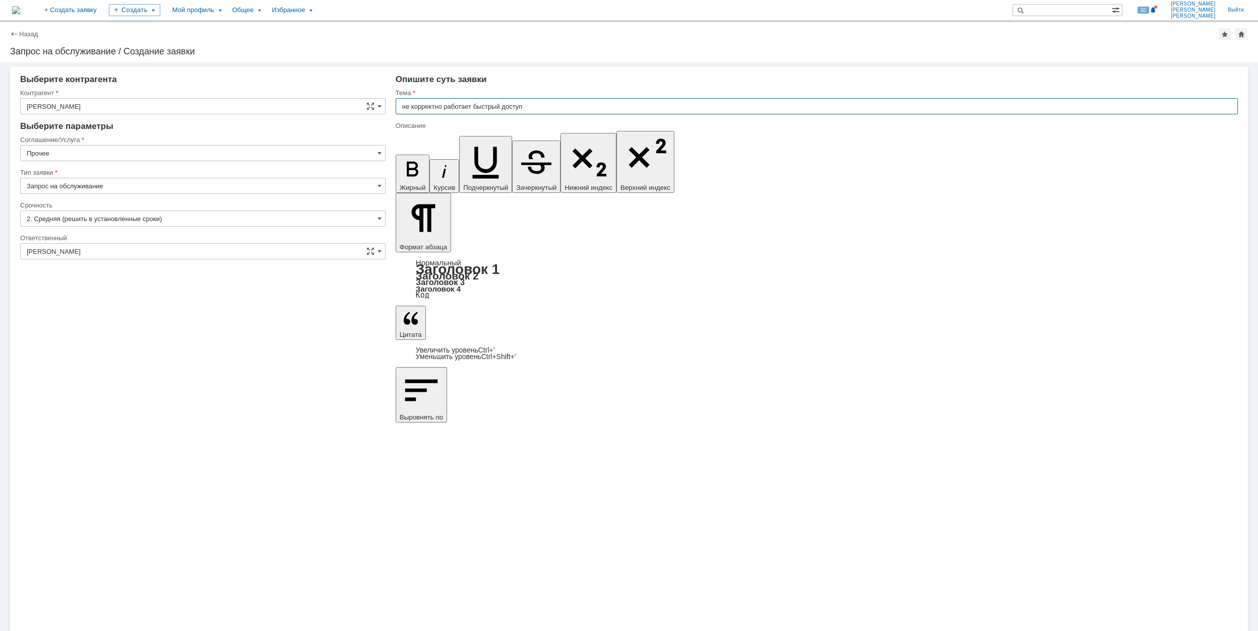
drag, startPoint x: 591, startPoint y: 110, endPoint x: 400, endPoint y: 111, distance: 191.5
click at [400, 111] on input "не корректно работает быстрый доступ" at bounding box center [817, 106] width 842 height 16
type input "не корректно работает быстрый доступ"
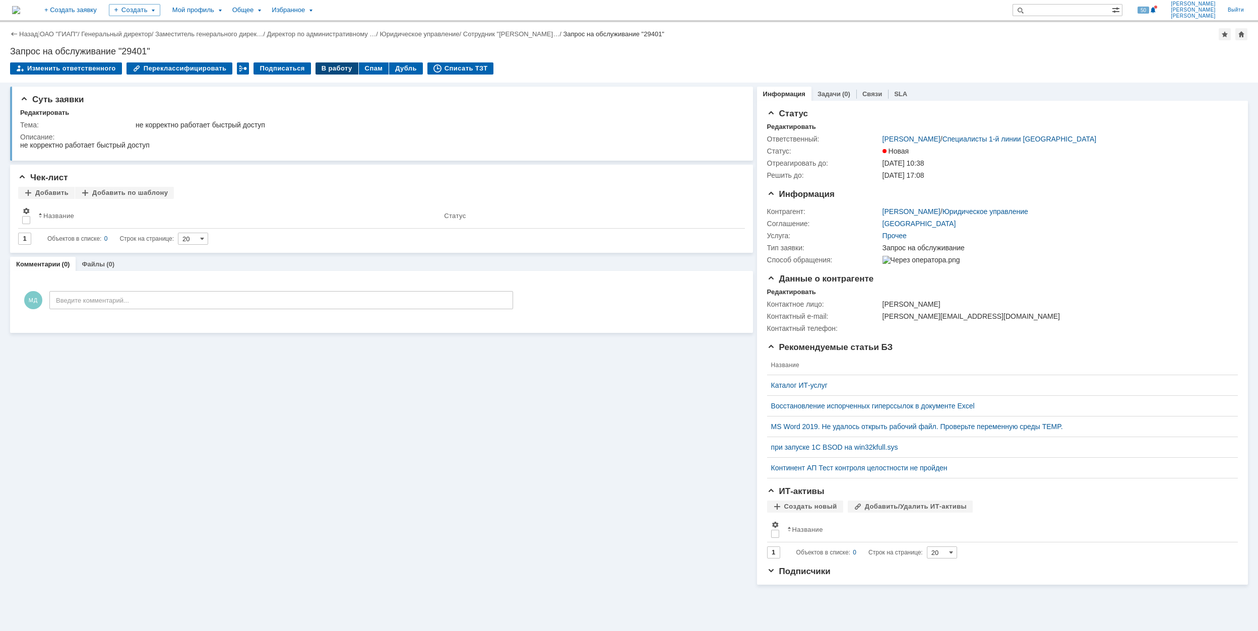
click at [325, 67] on div "В работу" at bounding box center [336, 68] width 43 height 12
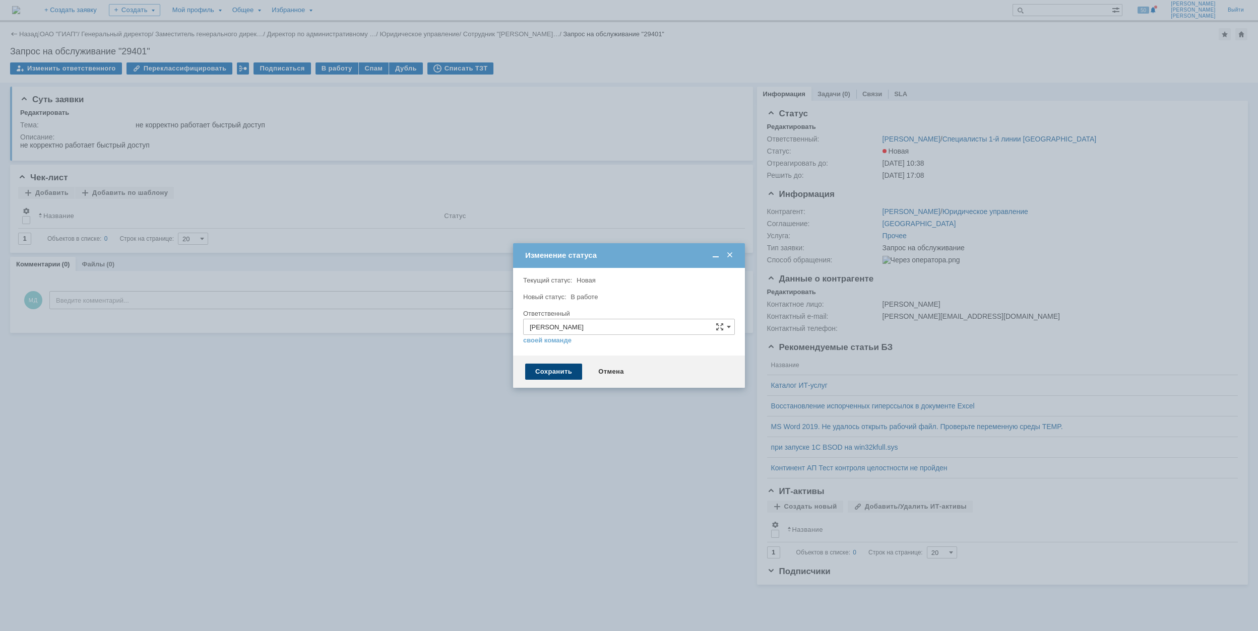
click at [559, 368] on div "Сохранить" at bounding box center [553, 372] width 57 height 16
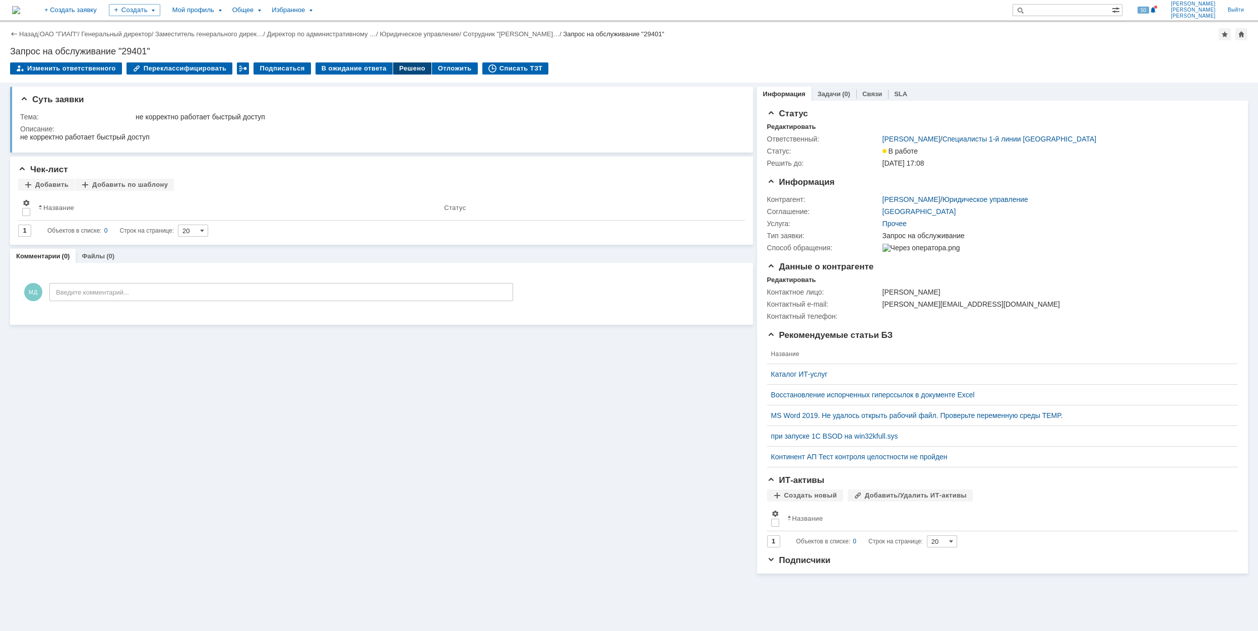
click at [403, 67] on div "Решено" at bounding box center [412, 68] width 38 height 12
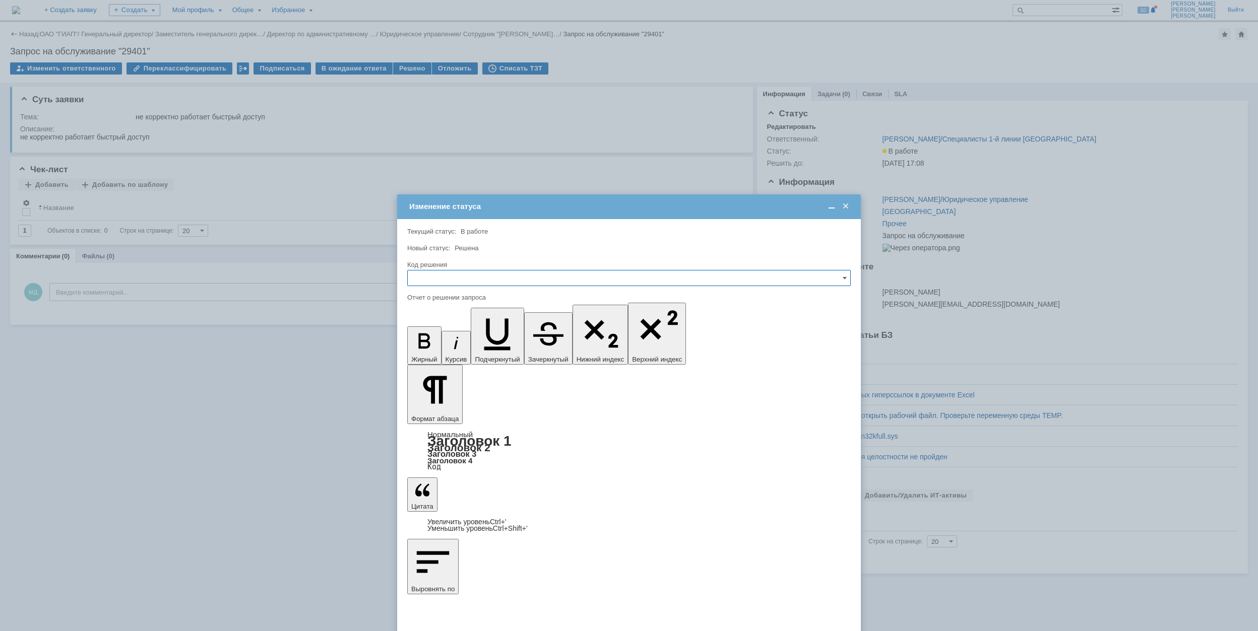
click at [549, 280] on input "text" at bounding box center [628, 278] width 443 height 16
click at [523, 344] on span "Решено" at bounding box center [629, 347] width 430 height 8
type input "Решено"
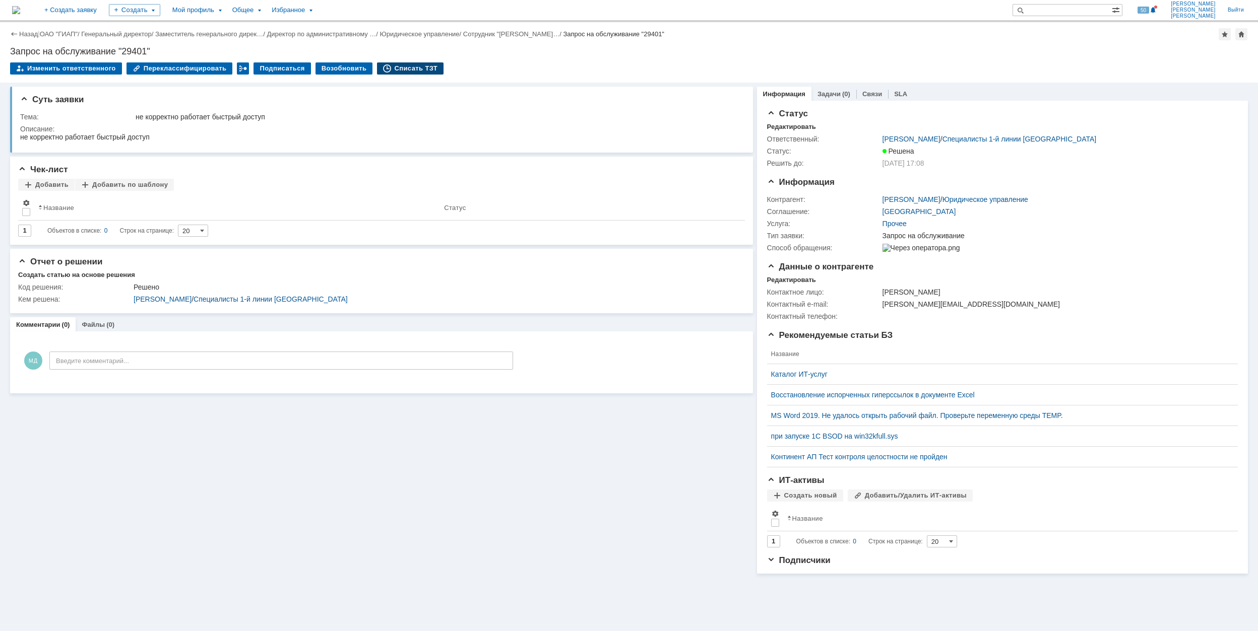
click at [405, 70] on div "Списать ТЗТ" at bounding box center [410, 68] width 67 height 12
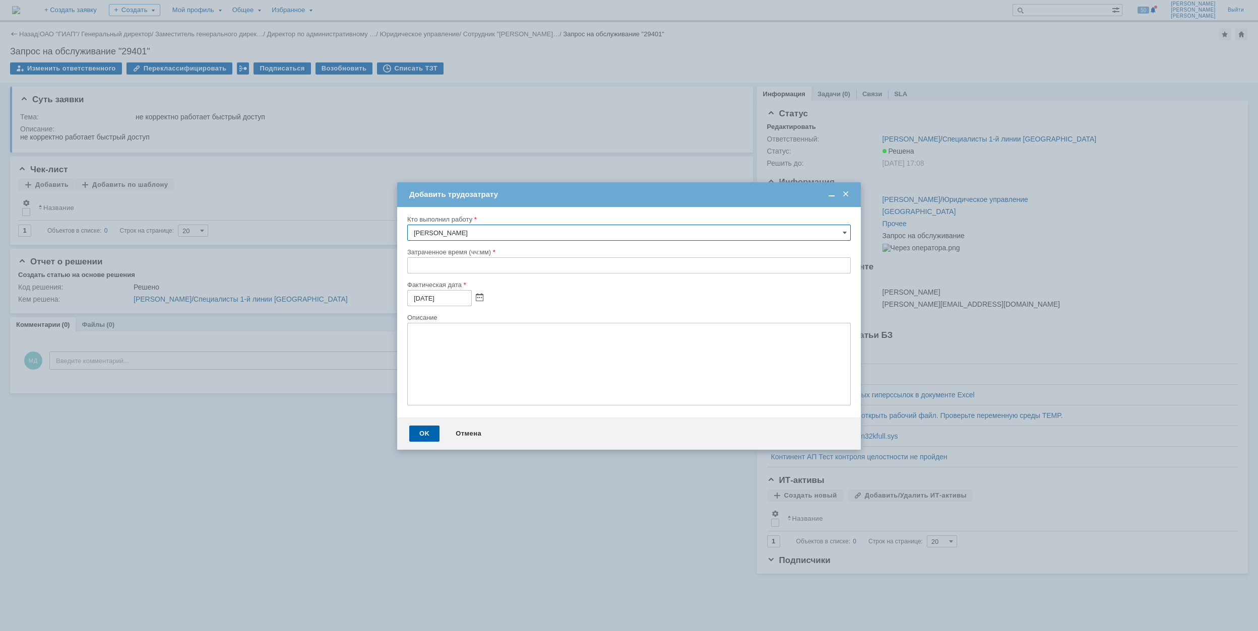
drag, startPoint x: 412, startPoint y: 265, endPoint x: 417, endPoint y: 262, distance: 6.3
click at [414, 265] on input "text" at bounding box center [628, 265] width 443 height 16
type input "00:30"
click at [418, 427] on div "OK" at bounding box center [424, 434] width 30 height 16
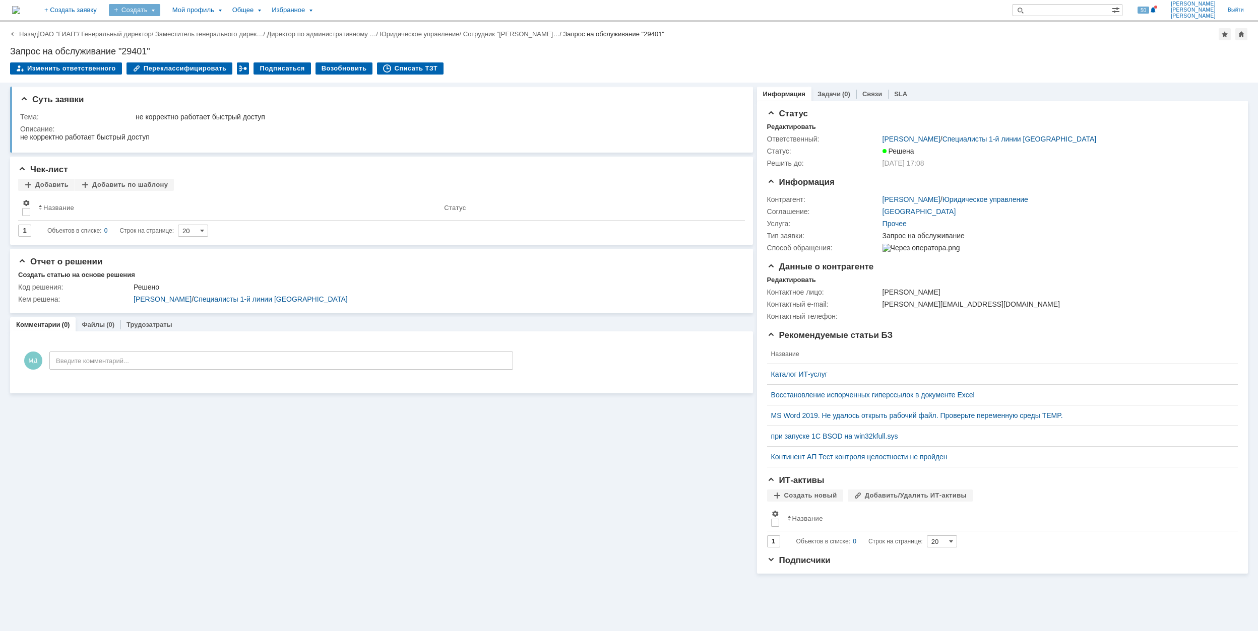
click at [160, 7] on div "Создать" at bounding box center [134, 10] width 51 height 12
click at [187, 61] on link "Заявка" at bounding box center [149, 62] width 77 height 12
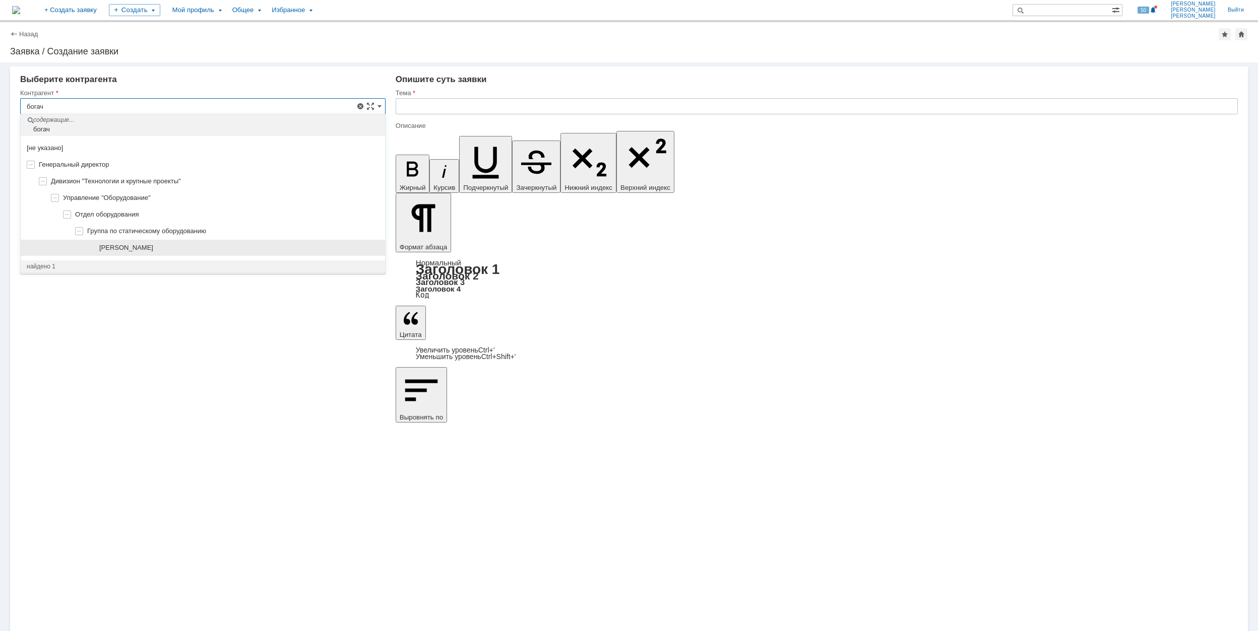
click at [243, 250] on div "[PERSON_NAME]" at bounding box center [239, 248] width 280 height 8
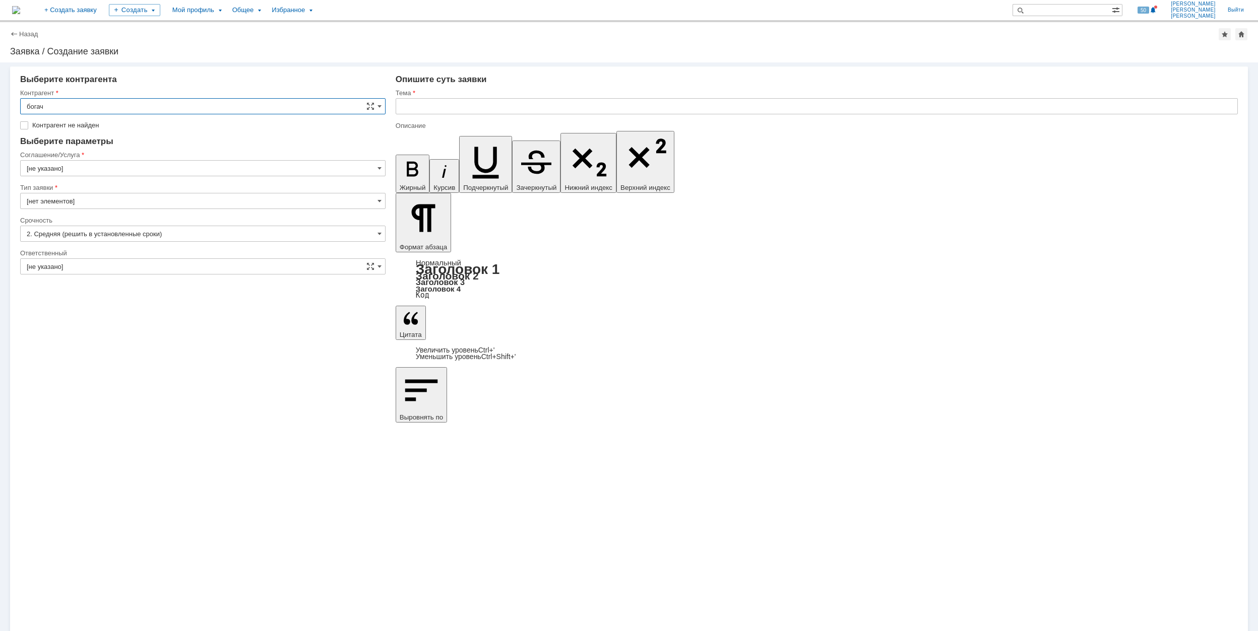
type input "[PERSON_NAME]"
type input "[GEOGRAPHIC_DATA]"
type input "2. Средняя (решить в установленные сроки)"
click at [144, 151] on input "[GEOGRAPHIC_DATA]" at bounding box center [202, 153] width 365 height 16
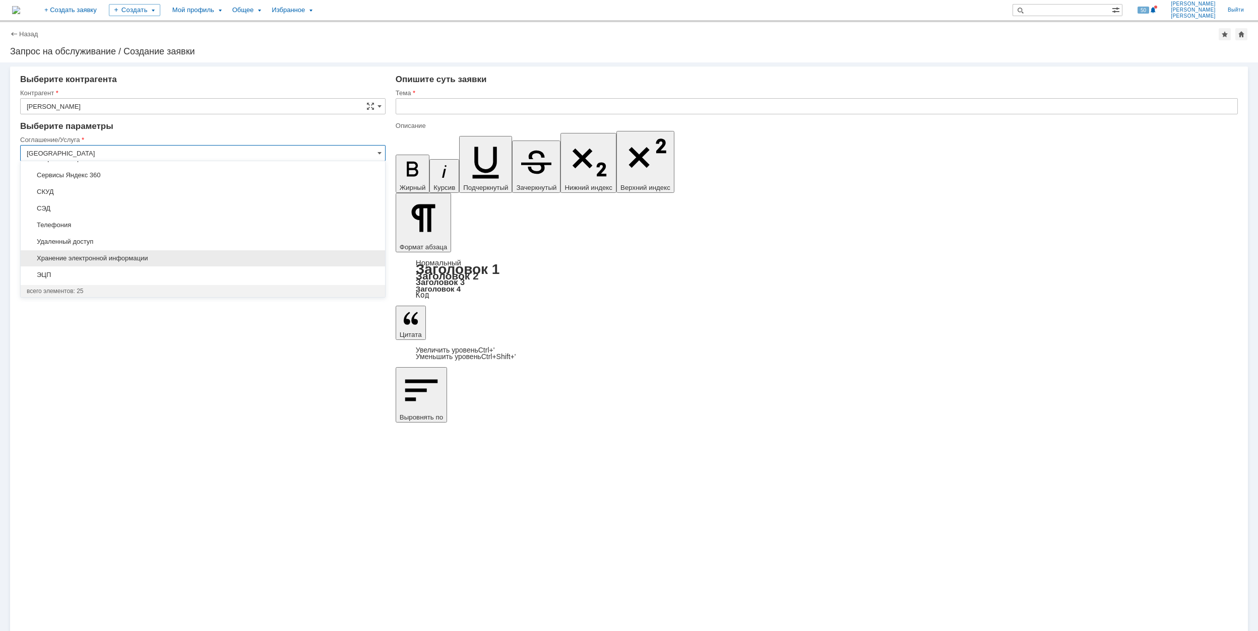
click at [142, 252] on div "Хранение электронной информации" at bounding box center [203, 258] width 364 height 16
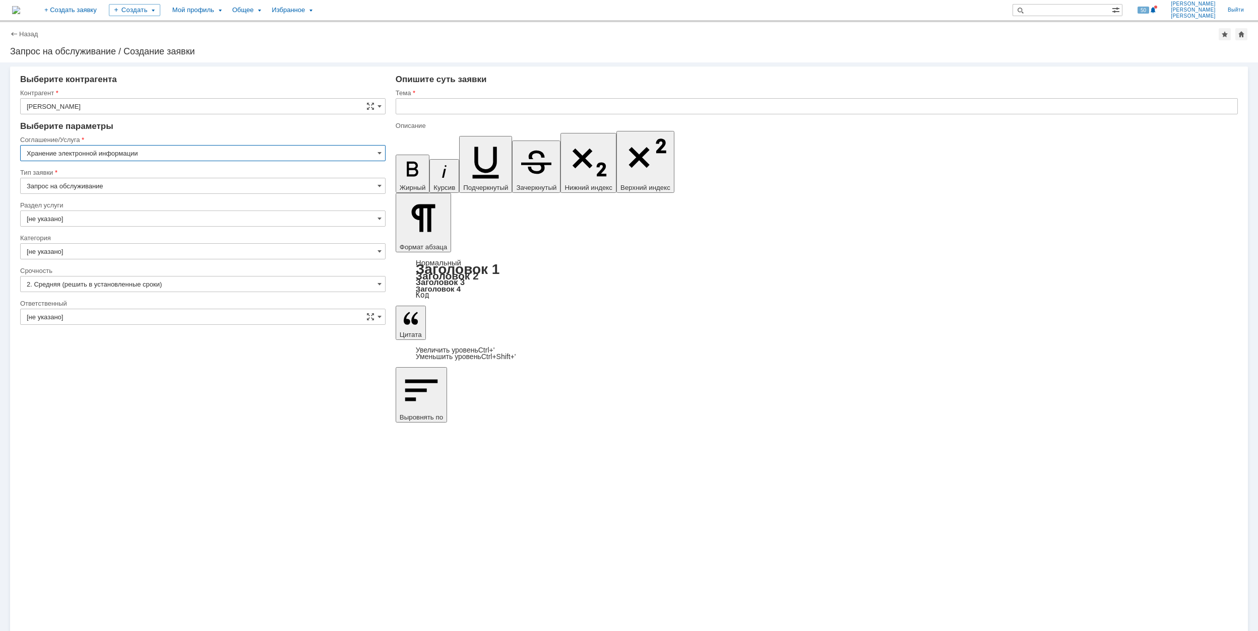
type input "Хранение электронной информации"
click at [107, 219] on input "[не указано]" at bounding box center [202, 219] width 365 height 16
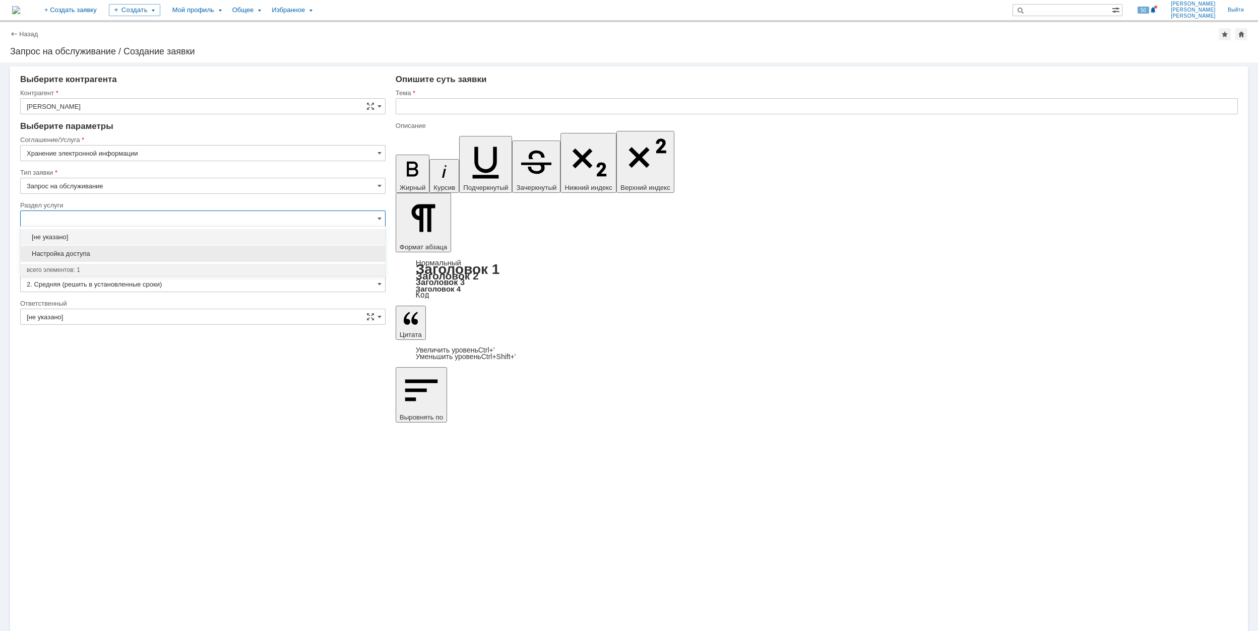
click at [103, 259] on div "Настройка доступа" at bounding box center [203, 254] width 364 height 16
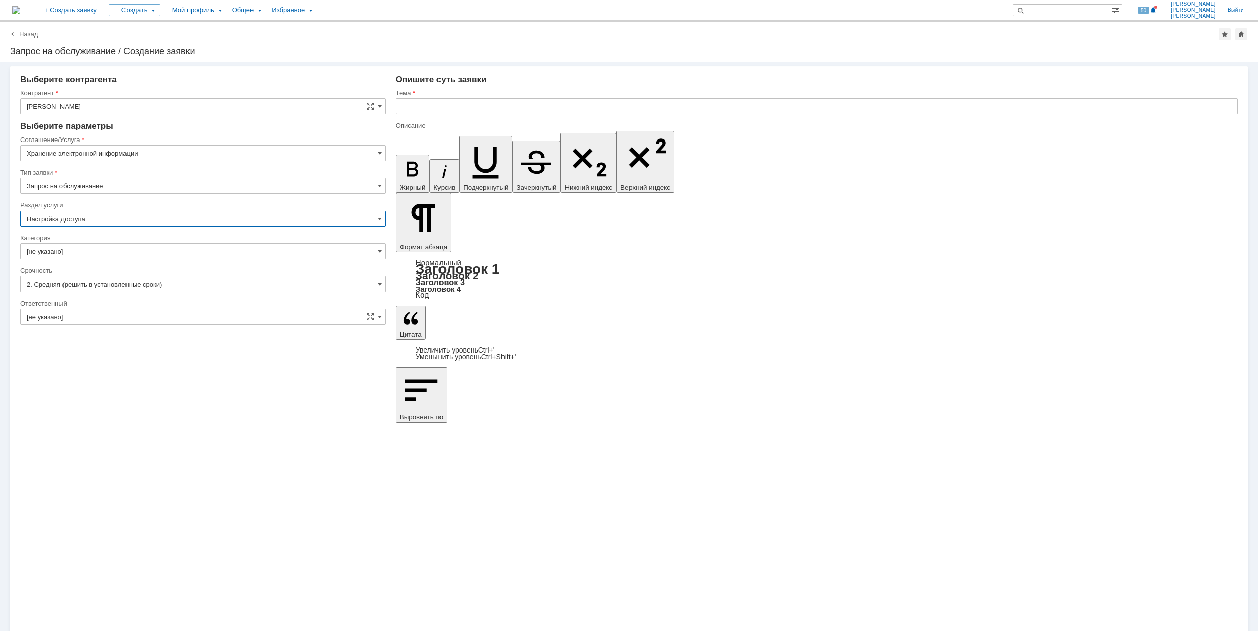
type input "Настройка доступа"
click at [98, 249] on input "[не указано]" at bounding box center [202, 251] width 365 height 16
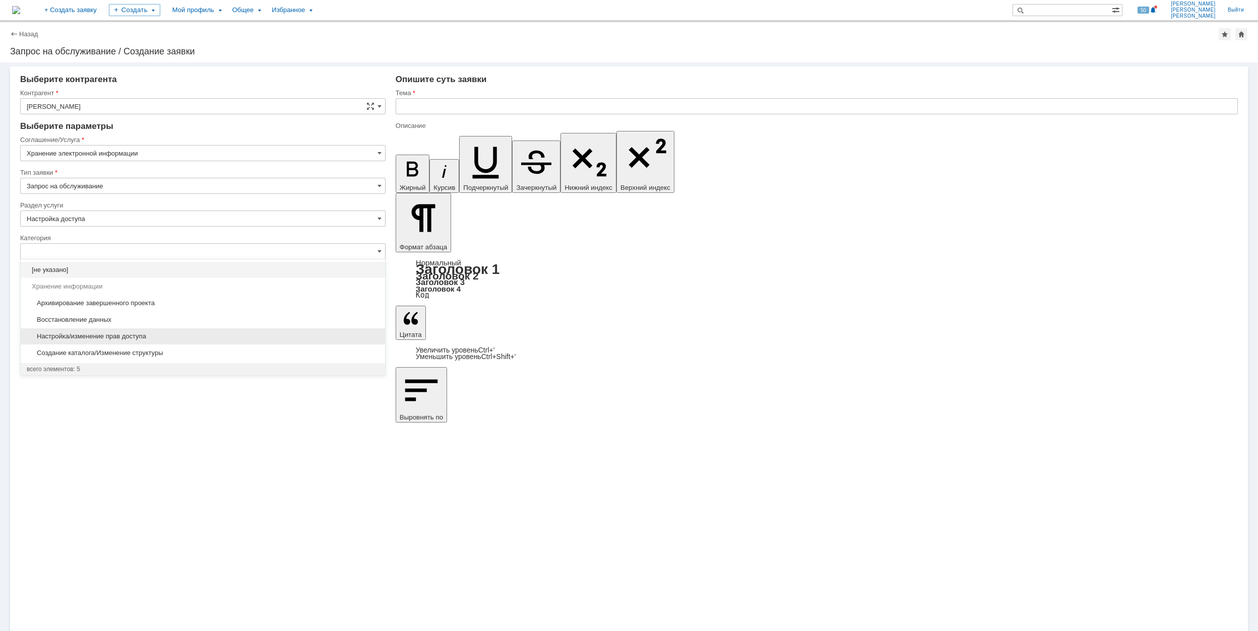
click at [179, 339] on span "Настройка/изменение прав доступа" at bounding box center [203, 337] width 352 height 8
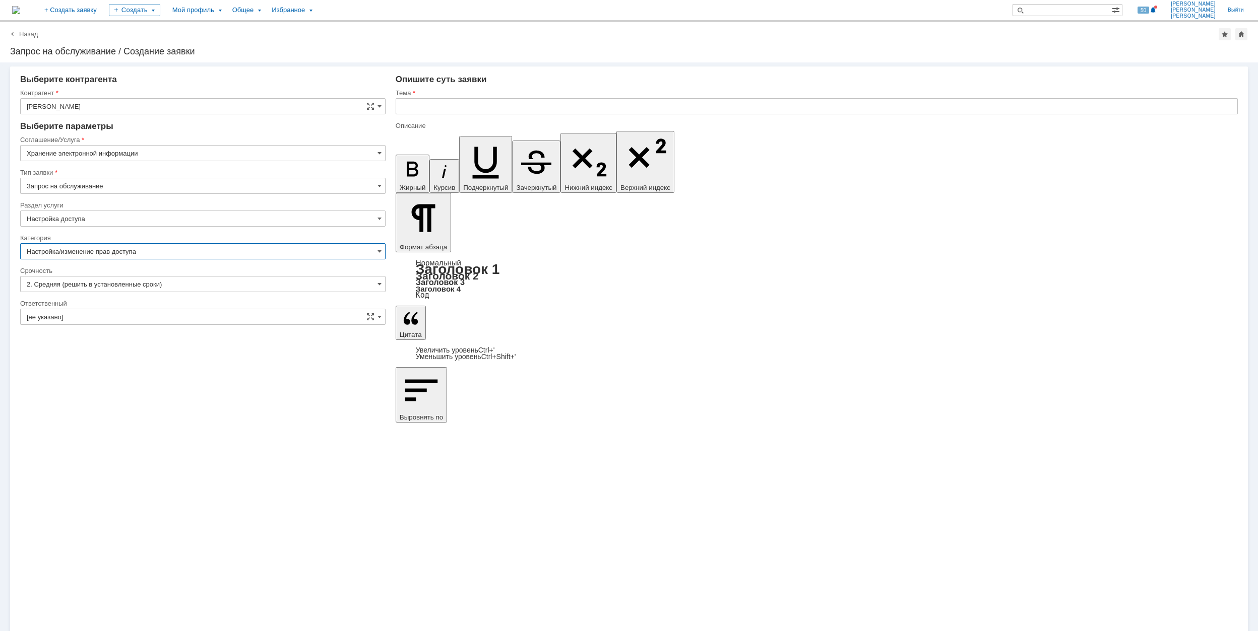
type input "Настройка/изменение прав доступа"
click at [153, 314] on input "[не указано]" at bounding box center [202, 317] width 365 height 16
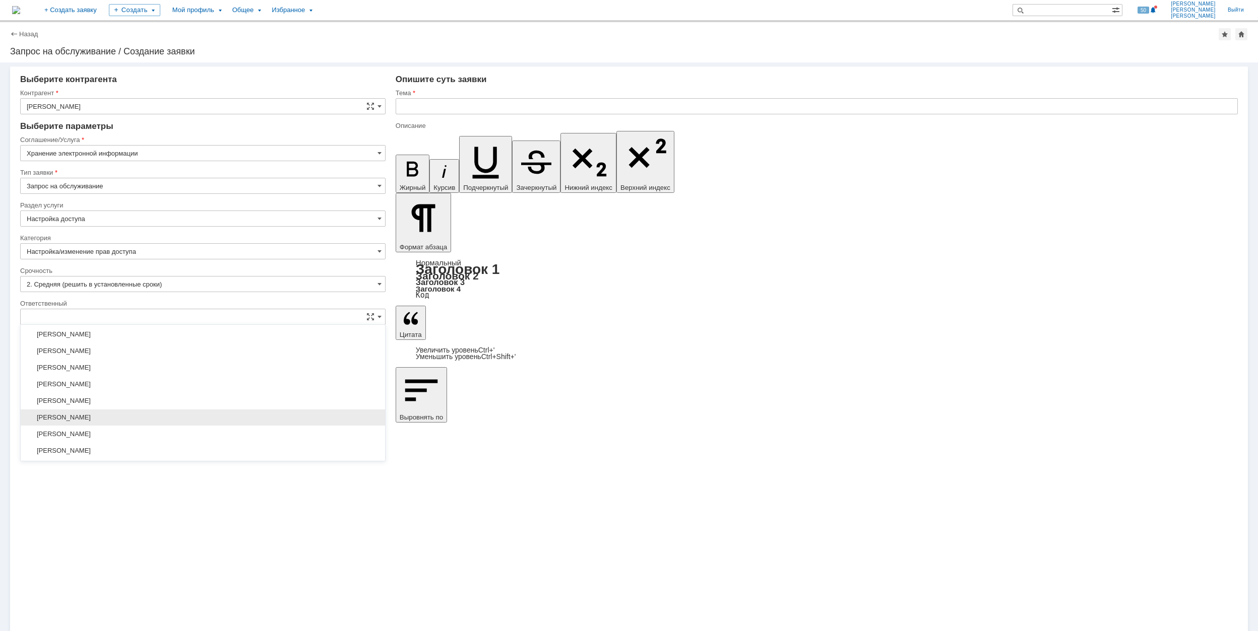
click at [186, 420] on span "[PERSON_NAME]" at bounding box center [203, 418] width 352 height 8
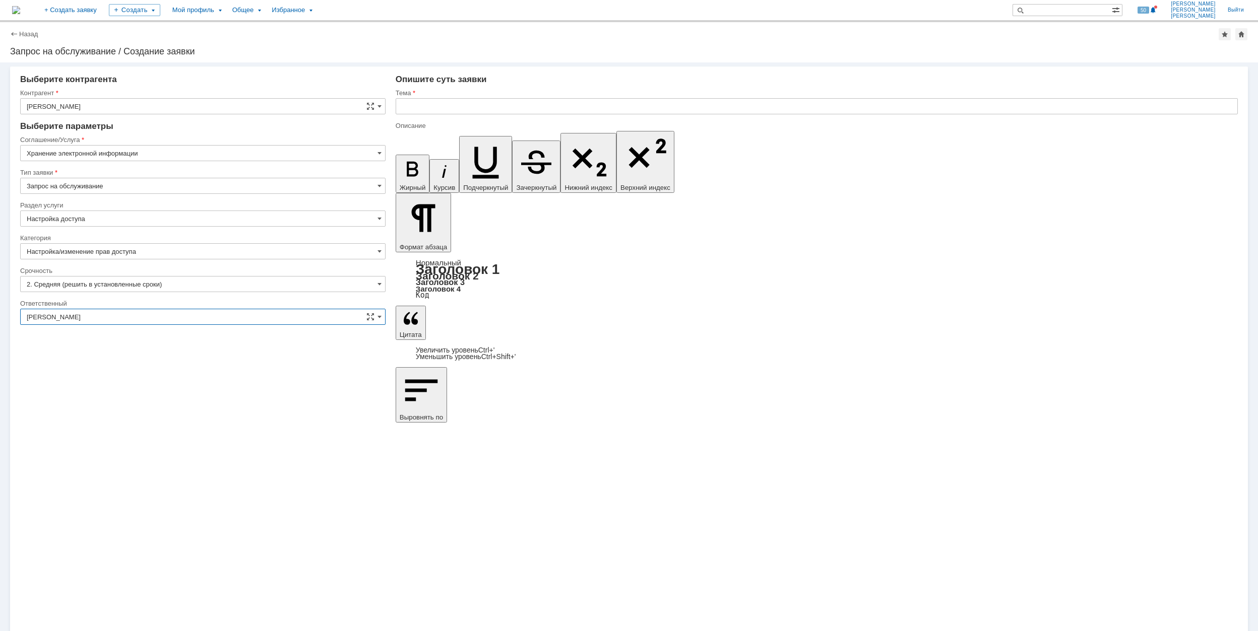
type input "[PERSON_NAME]"
drag, startPoint x: 484, startPoint y: 4494, endPoint x: 876, endPoint y: 4489, distance: 391.5
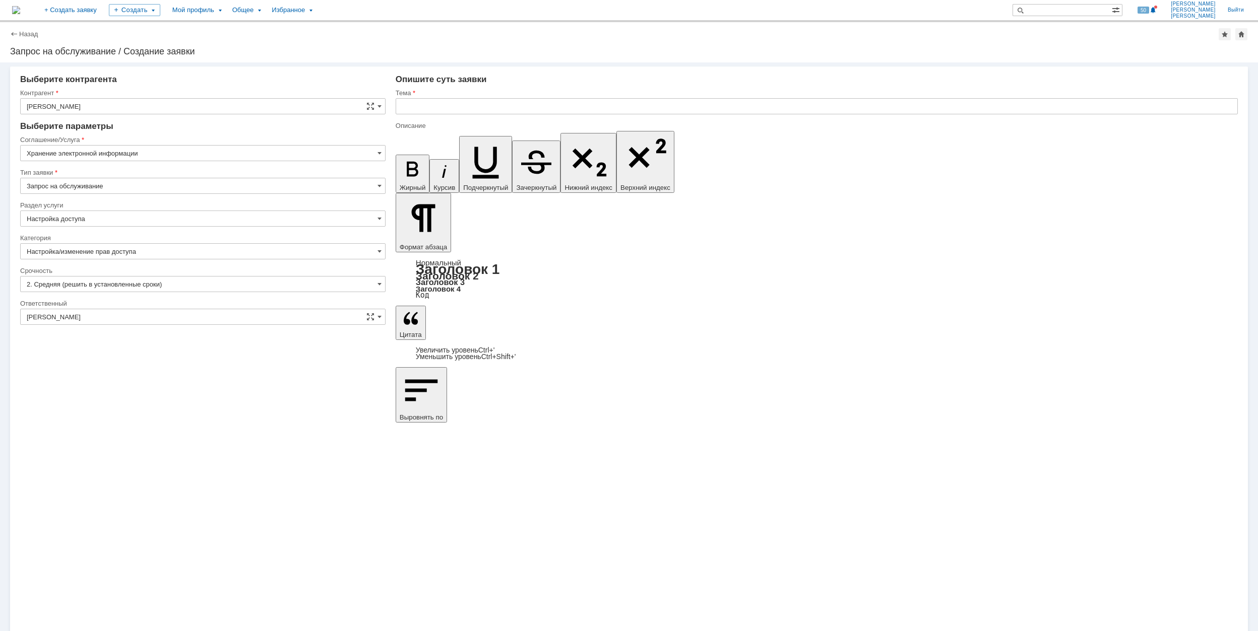
copy div "Equipment_Department$\5. Приёмка на Площадках ОИ\1916\ООО ЗНИГО\11. Е-123_1,2 (…"
click at [496, 112] on input "text" at bounding box center [817, 106] width 842 height 16
type input "Equipment_Department$\5. Приёмка на Площадках ОИ\1916\ООО ЗНИГО\11. Е-123_1,2 (…"
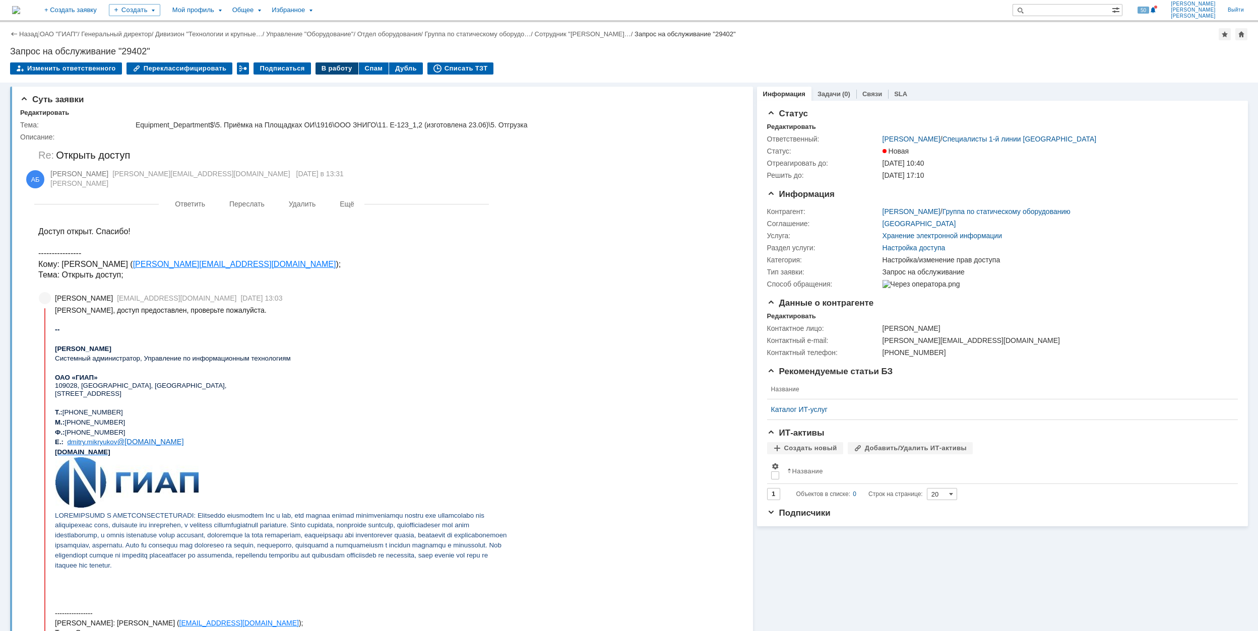
click at [321, 64] on div "В работу" at bounding box center [336, 68] width 43 height 12
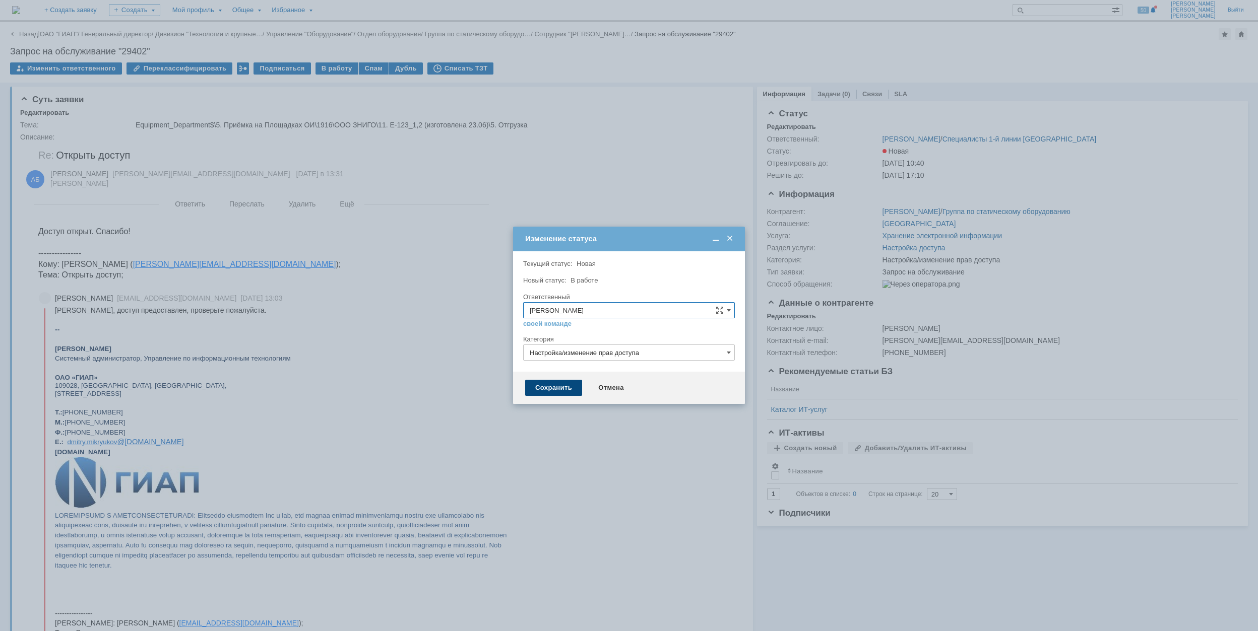
click at [557, 387] on div "Сохранить" at bounding box center [553, 388] width 57 height 16
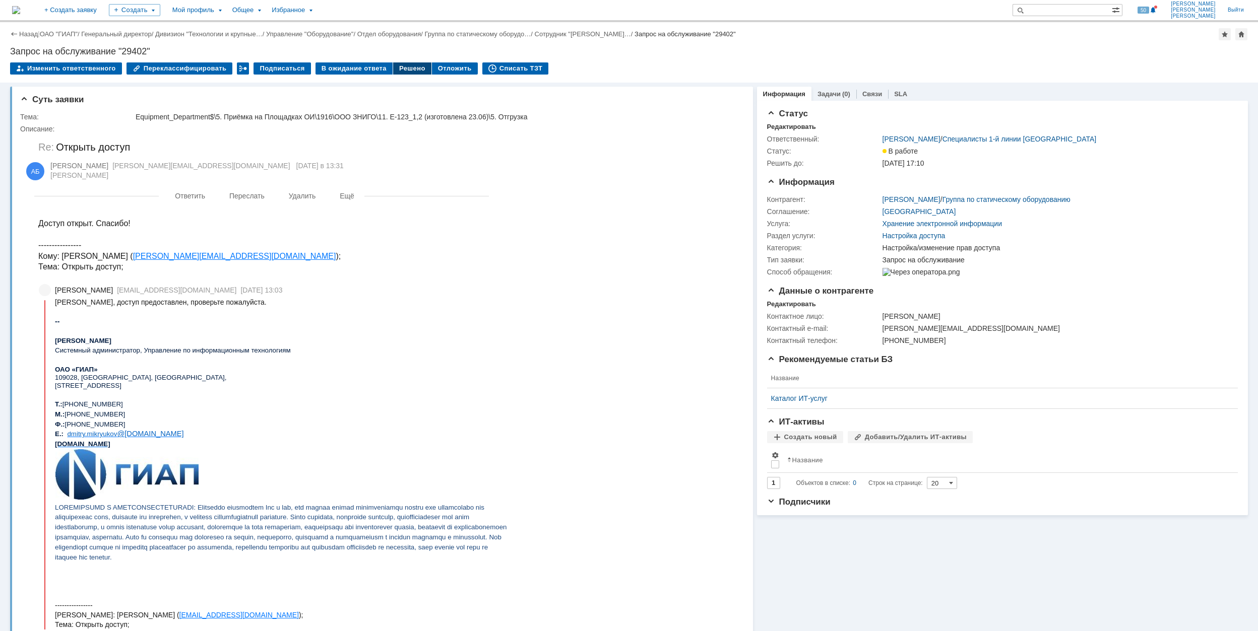
click at [393, 69] on div "Решено" at bounding box center [412, 68] width 38 height 12
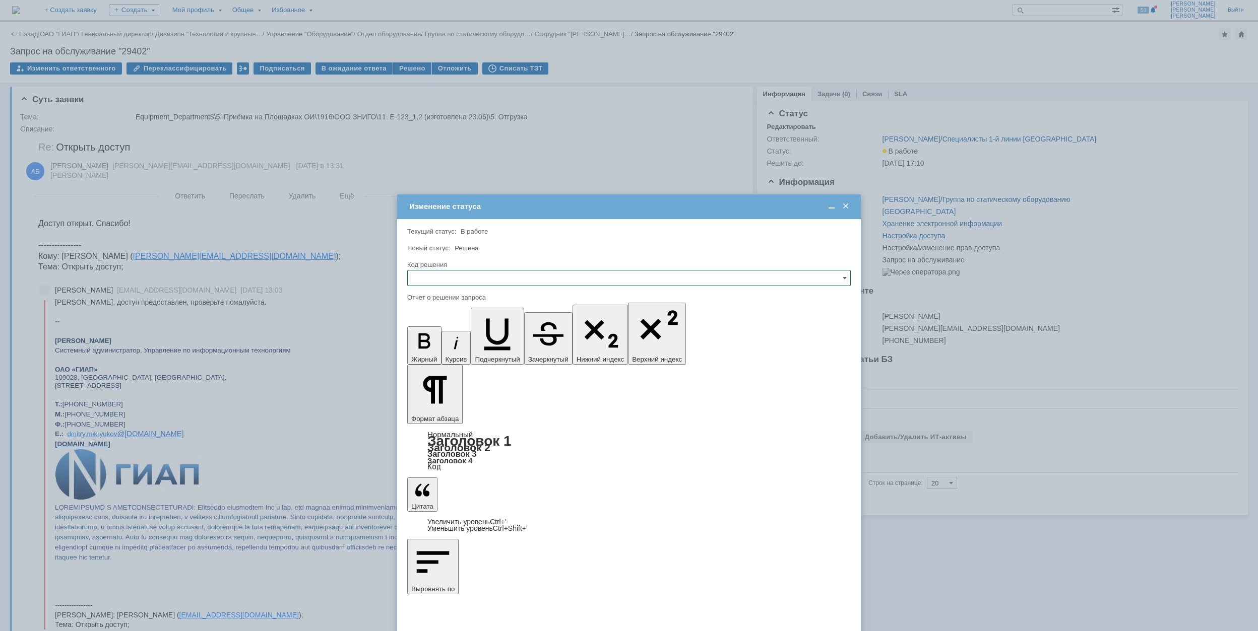
click at [543, 281] on input "text" at bounding box center [628, 278] width 443 height 16
click at [459, 347] on span "Решено" at bounding box center [629, 347] width 430 height 8
type input "Решено"
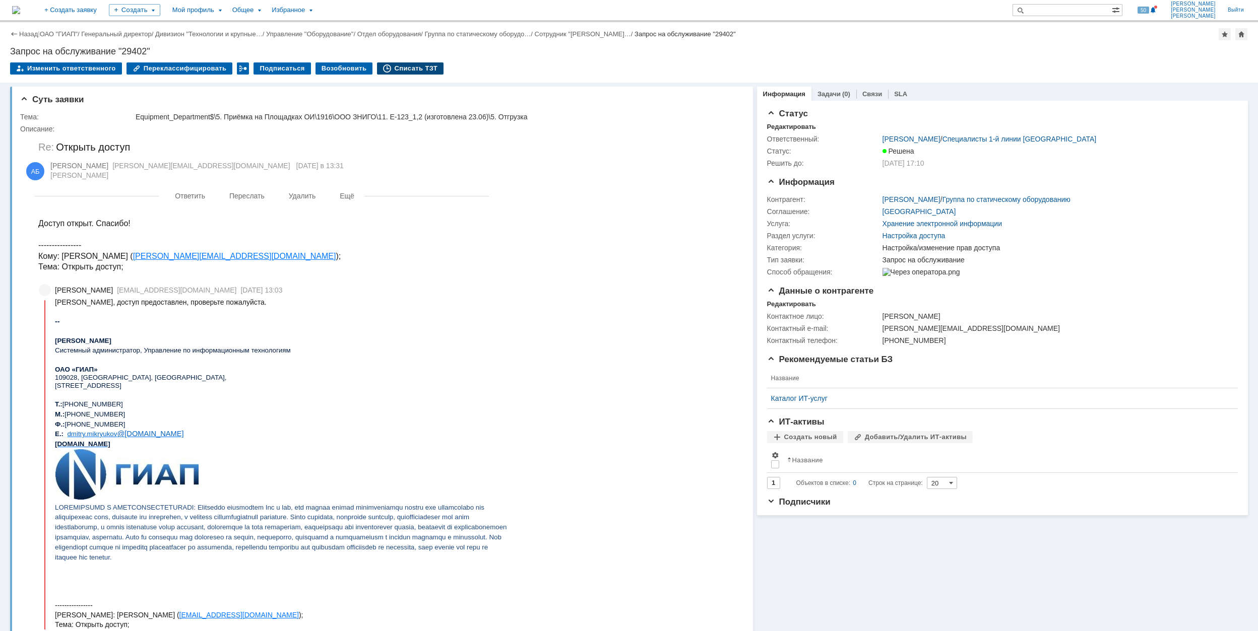
click at [404, 71] on div "Списать ТЗТ" at bounding box center [410, 68] width 67 height 12
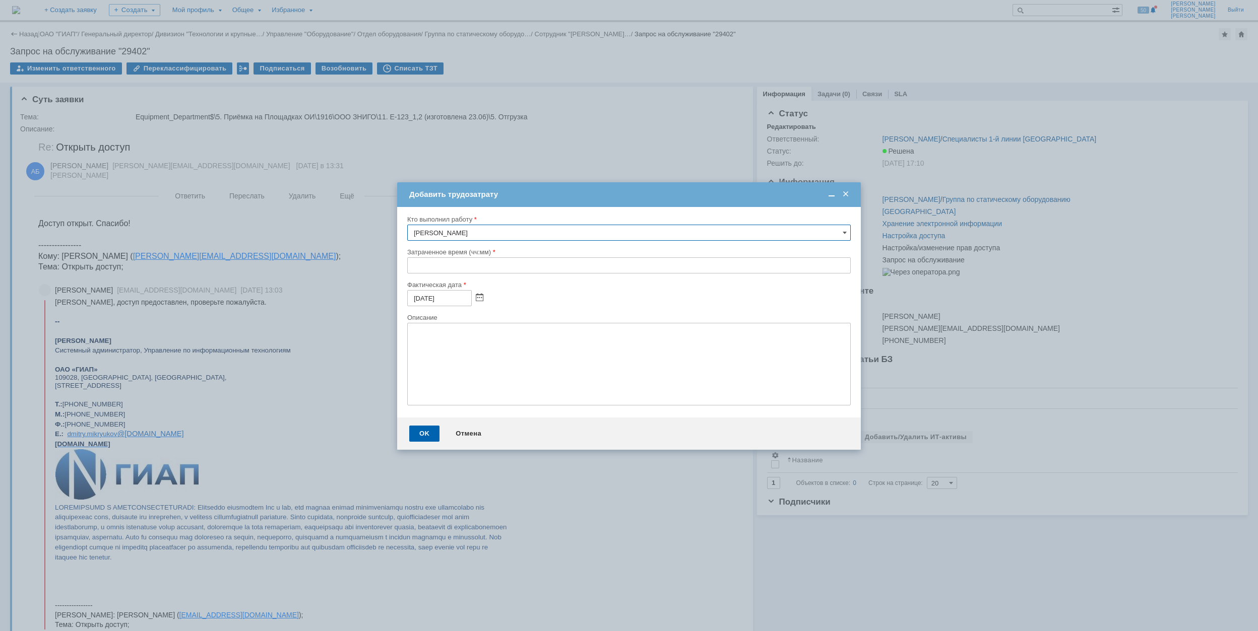
click at [412, 267] on input "text" at bounding box center [628, 265] width 443 height 16
type input "00:30"
click at [430, 432] on div "OK" at bounding box center [424, 434] width 30 height 16
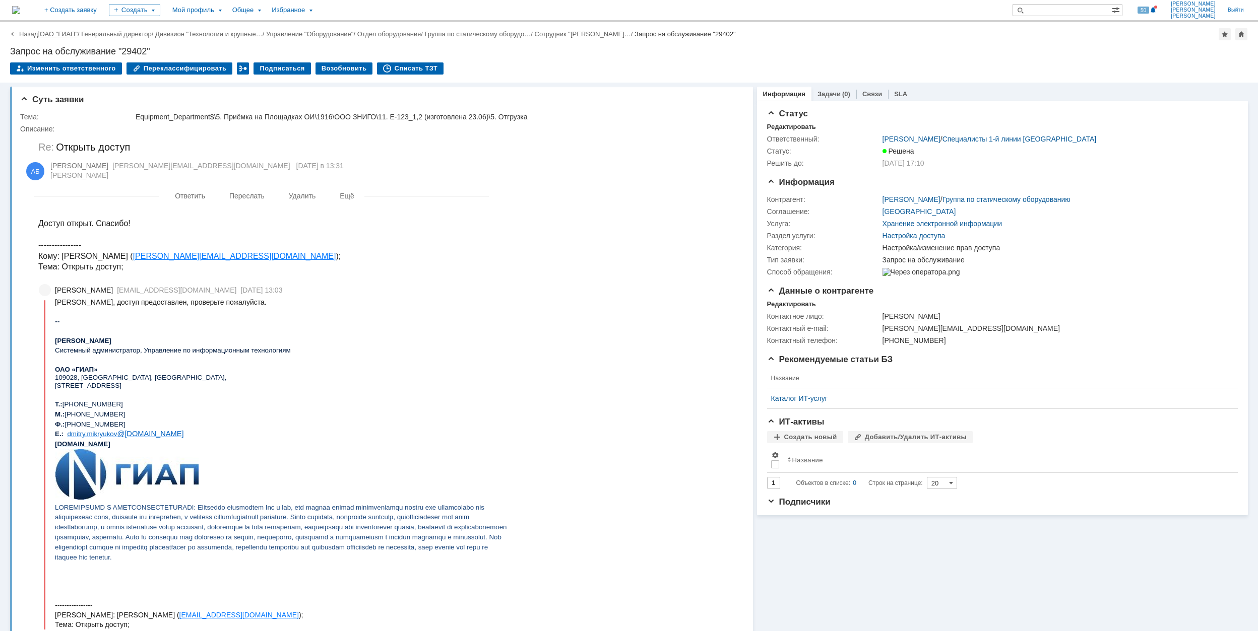
click at [63, 31] on link "ОАО "ГИАП"" at bounding box center [59, 34] width 38 height 8
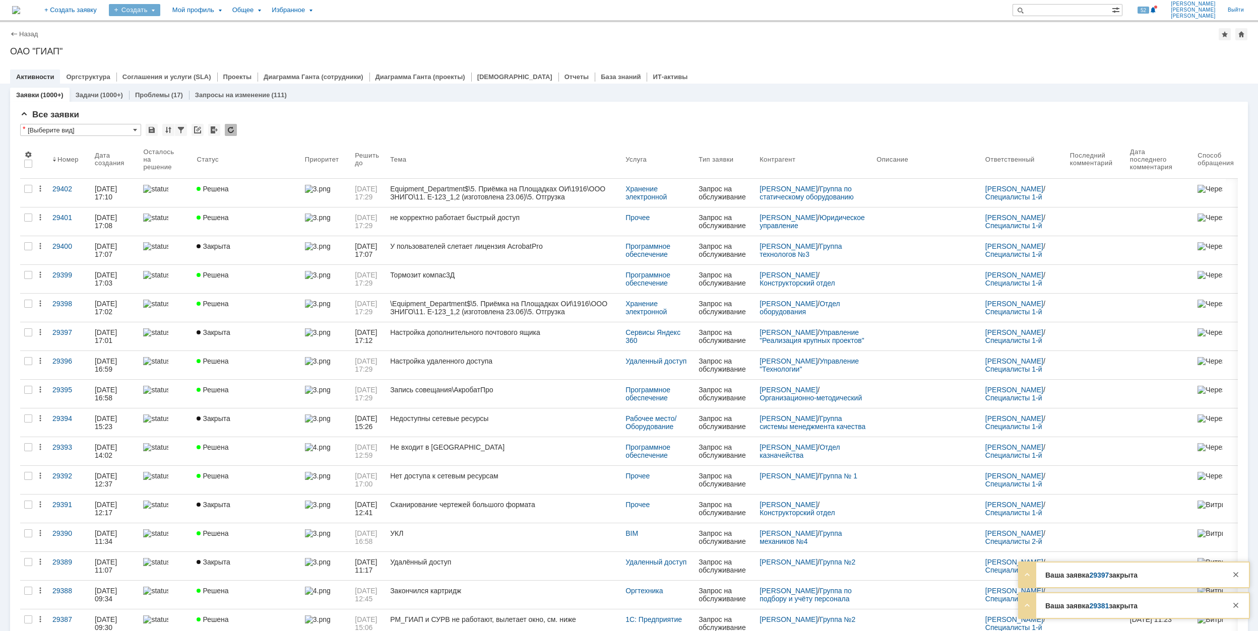
click at [160, 13] on div "Создать" at bounding box center [134, 10] width 51 height 12
click at [187, 67] on link "Заявка" at bounding box center [149, 62] width 77 height 12
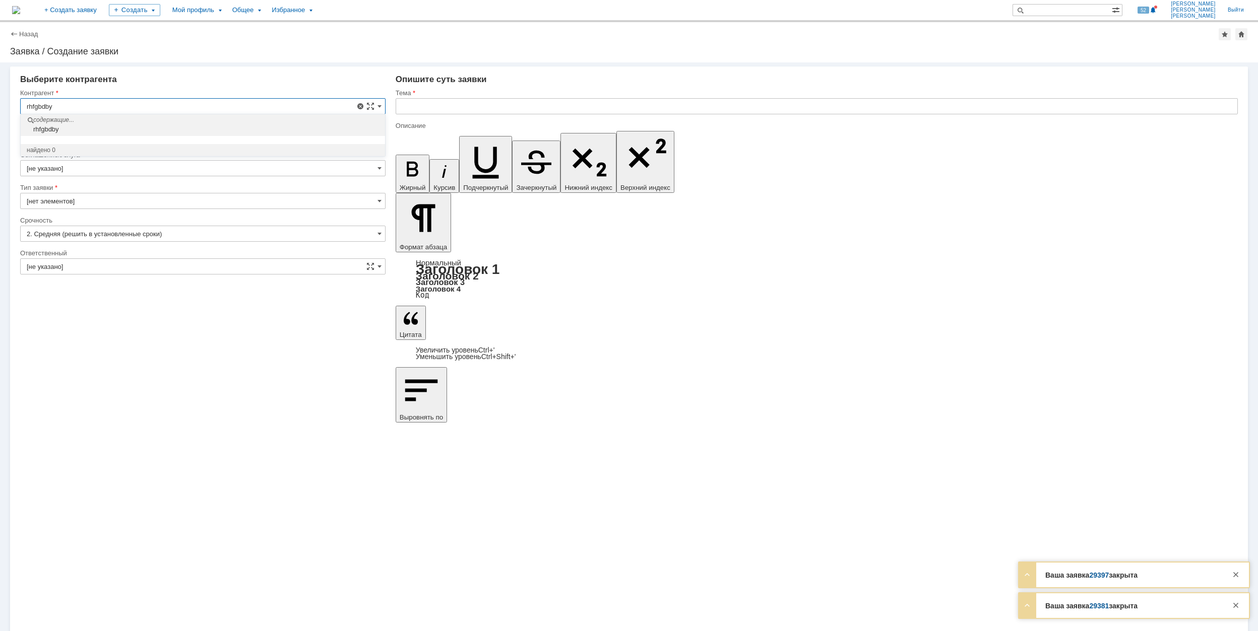
drag, startPoint x: 65, startPoint y: 101, endPoint x: 17, endPoint y: 99, distance: 48.4
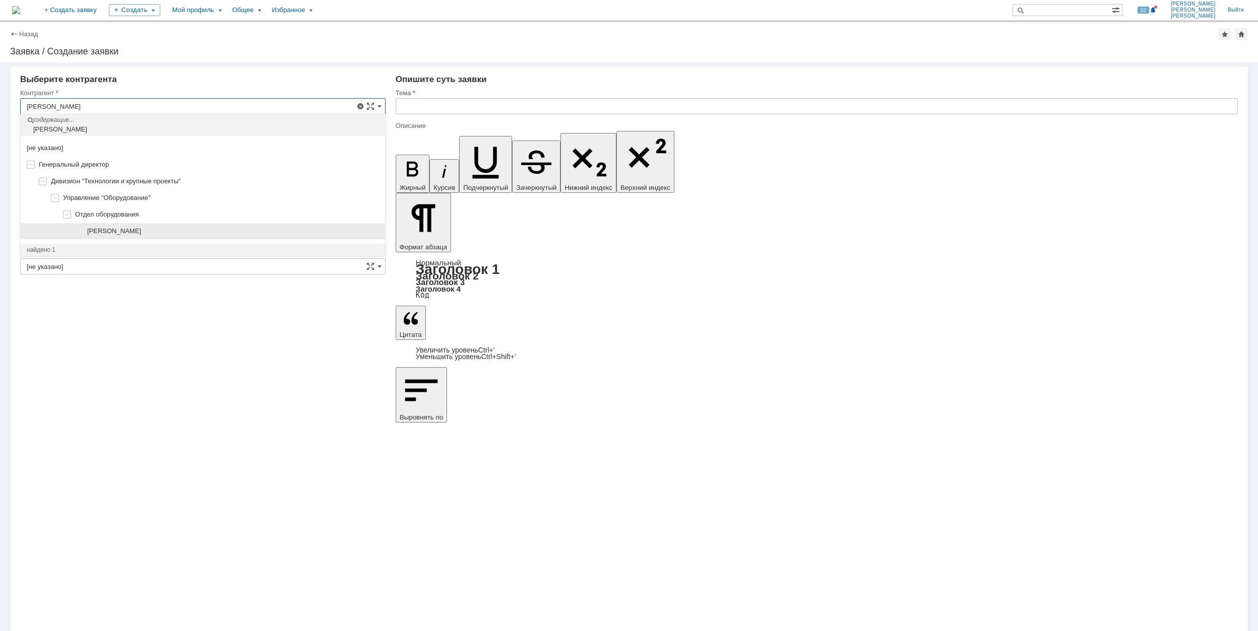
click at [238, 238] on div "[PERSON_NAME]" at bounding box center [203, 231] width 364 height 17
type input "[PERSON_NAME]"
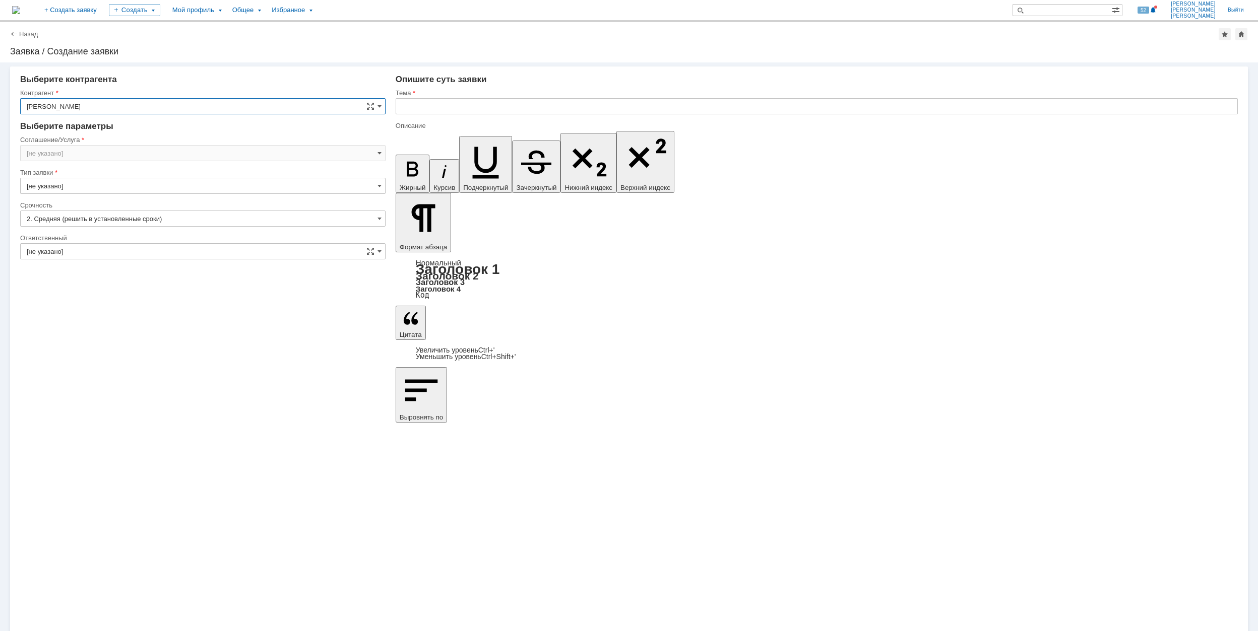
type input "[GEOGRAPHIC_DATA]"
type input "[не указано]"
type input "2. Средняя (решить в установленные сроки)"
click at [190, 158] on input "[GEOGRAPHIC_DATA]" at bounding box center [202, 153] width 365 height 16
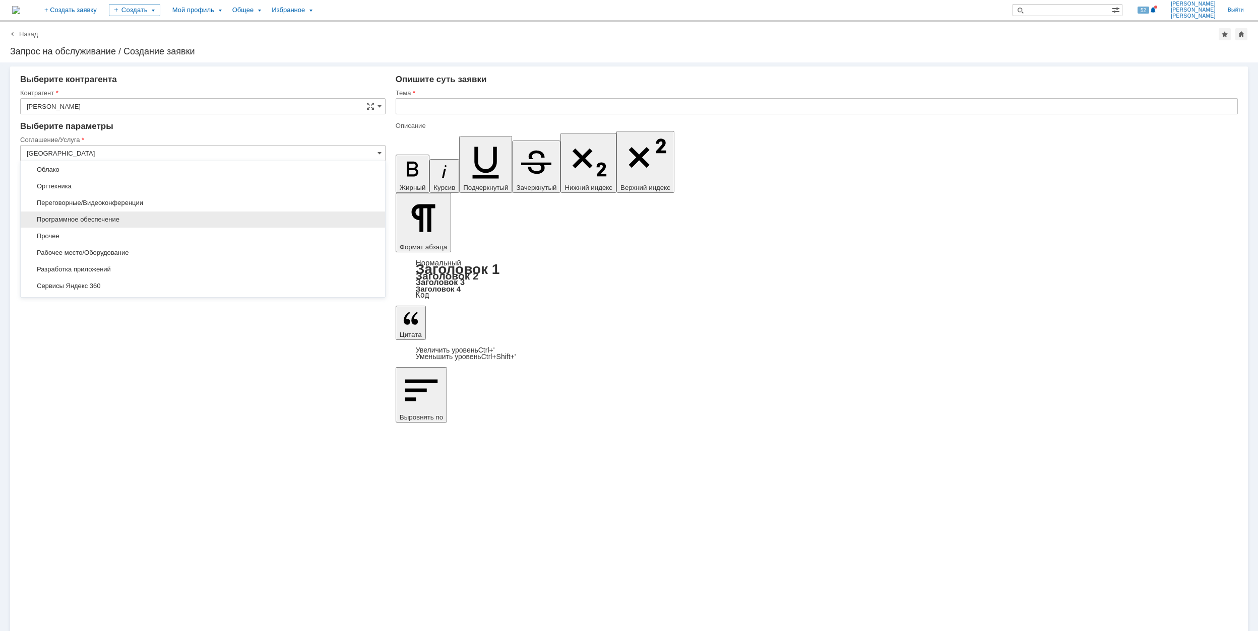
click at [185, 220] on span "Программное обеспечение" at bounding box center [203, 220] width 352 height 8
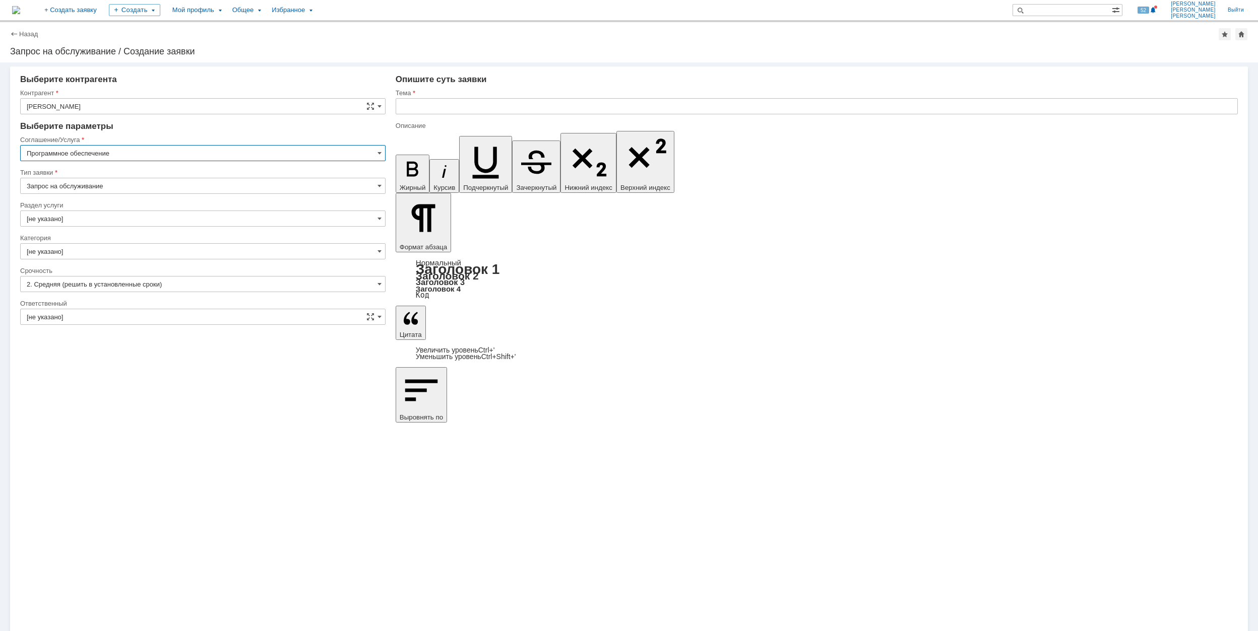
type input "Программное обеспечение"
click at [137, 218] on input "[не указано]" at bounding box center [202, 219] width 365 height 16
click at [219, 283] on div "Конструктора" at bounding box center [203, 289] width 364 height 16
type input "Конструктора"
click at [208, 256] on input "[не указано]" at bounding box center [202, 251] width 365 height 16
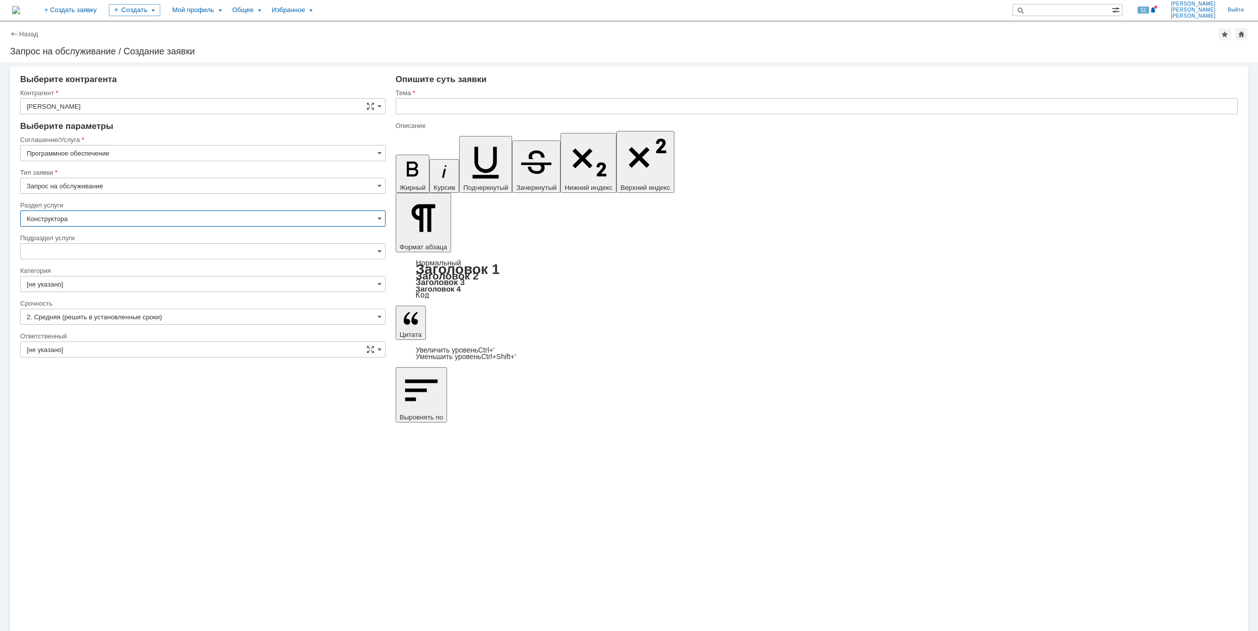
click at [211, 219] on input "Конструктора" at bounding box center [202, 219] width 365 height 16
type input "[не указано]"
click at [215, 264] on div "Механики" at bounding box center [203, 267] width 364 height 16
type input "Механики"
click at [204, 254] on input "[не указано]" at bounding box center [202, 251] width 365 height 16
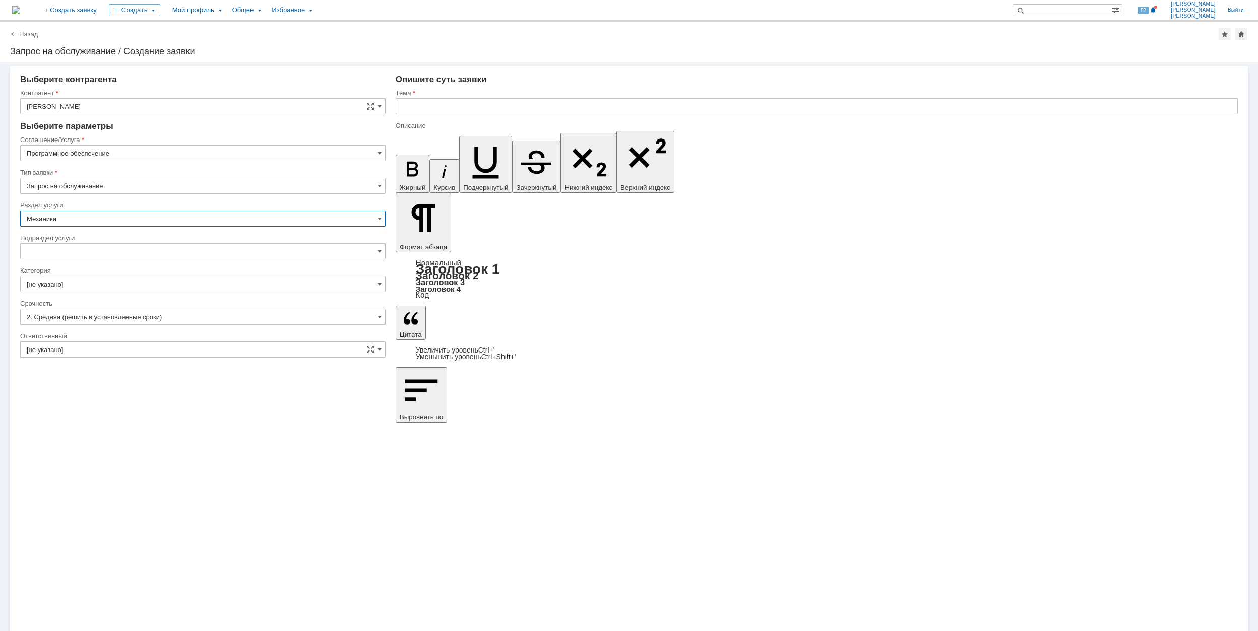
click at [310, 218] on input "Механики" at bounding box center [202, 219] width 365 height 16
type input "[не указано]"
click at [215, 284] on span "Сметчики" at bounding box center [203, 284] width 352 height 8
type input "Сметчики"
click at [206, 255] on input "[не указано]" at bounding box center [202, 251] width 365 height 16
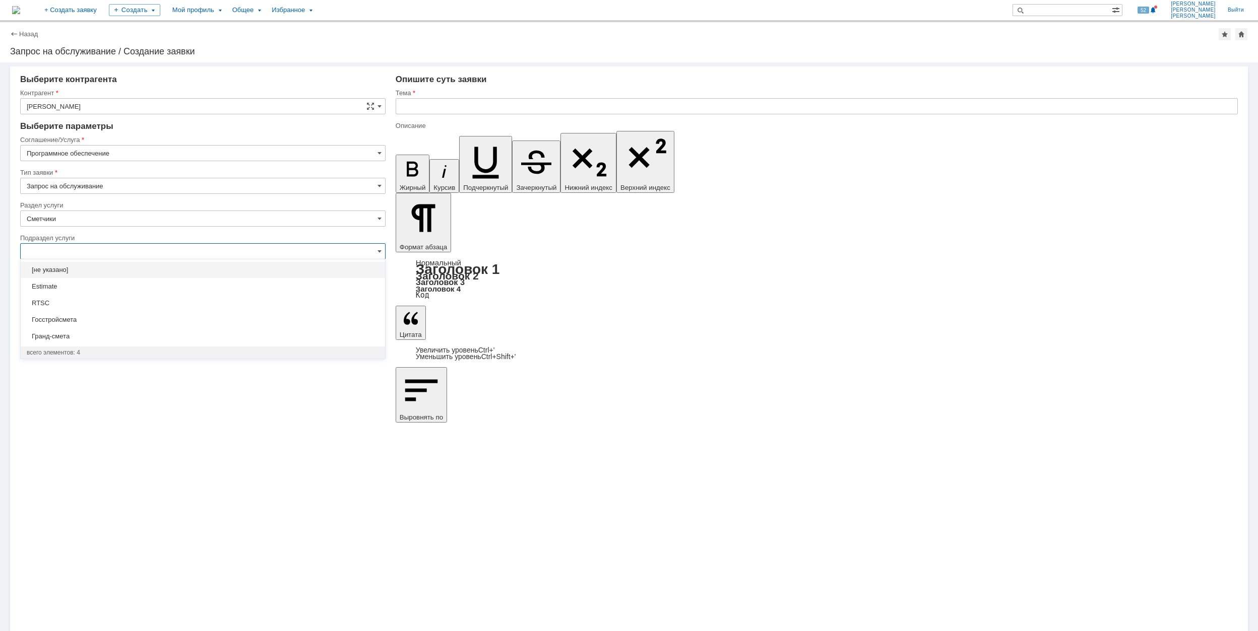
click at [206, 255] on input "text" at bounding box center [202, 251] width 365 height 16
click at [194, 220] on input "Сметчики" at bounding box center [202, 219] width 365 height 16
type input "[не указано]"
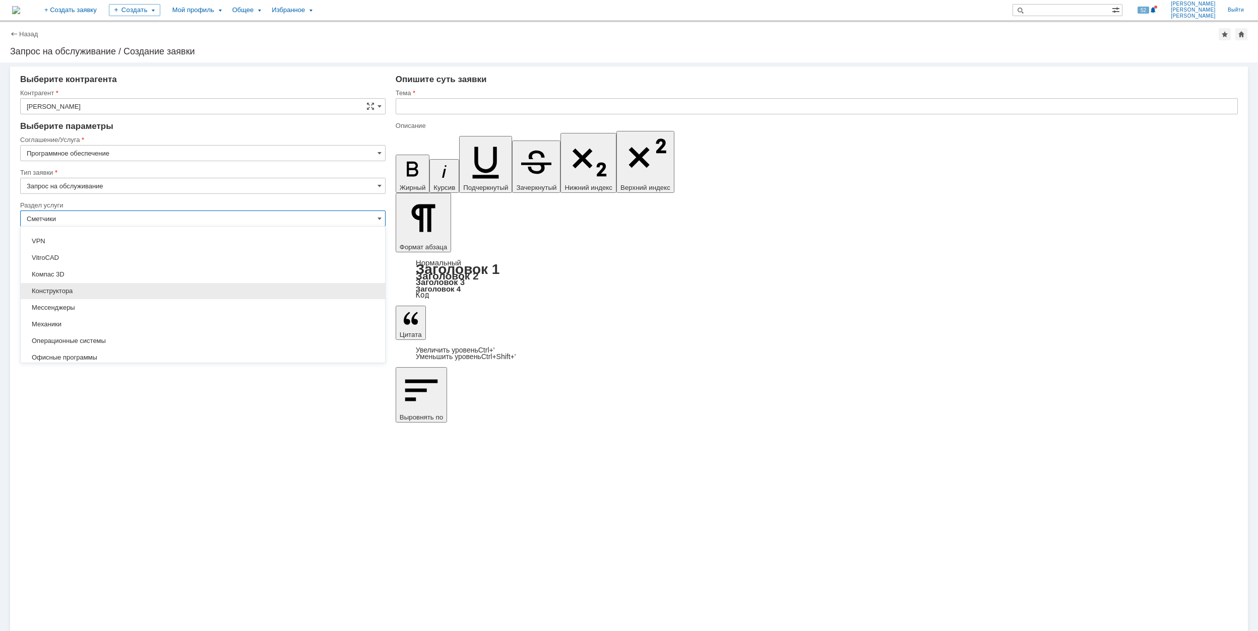
click at [180, 292] on span "Конструктора" at bounding box center [203, 291] width 352 height 8
type input "Конструктора"
click at [128, 254] on input "[не указано]" at bounding box center [202, 251] width 365 height 16
click at [267, 222] on input "Конструктора" at bounding box center [202, 219] width 365 height 16
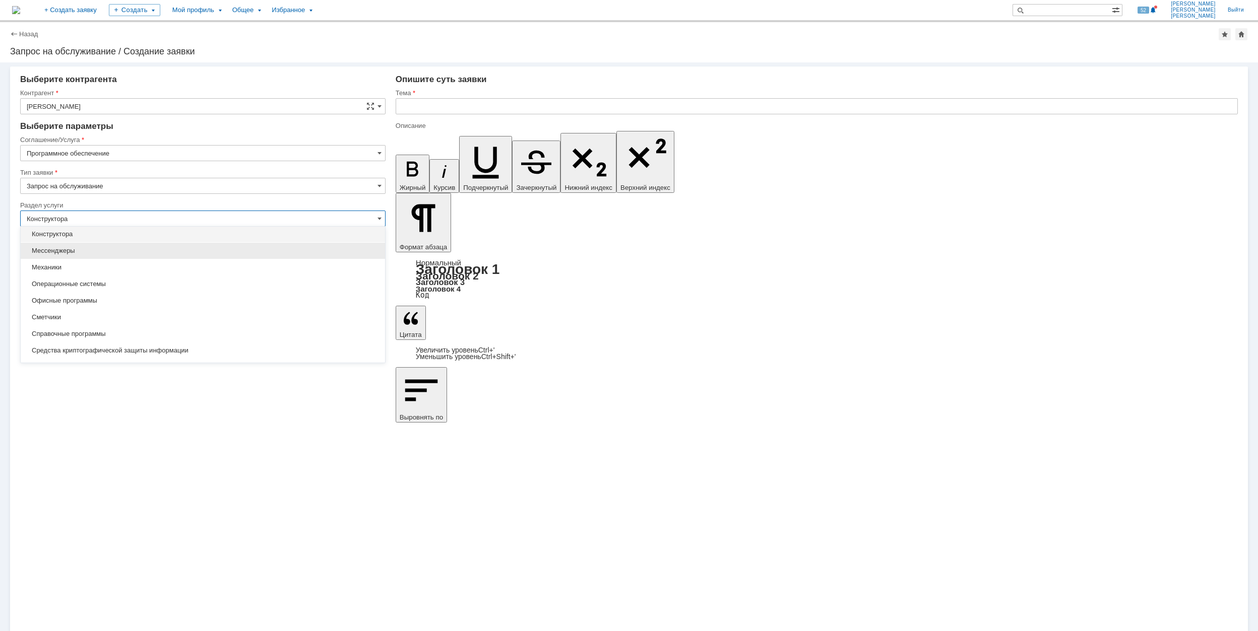
type input "[не указано]"
click at [142, 265] on span "Механики" at bounding box center [203, 267] width 352 height 8
type input "Механики"
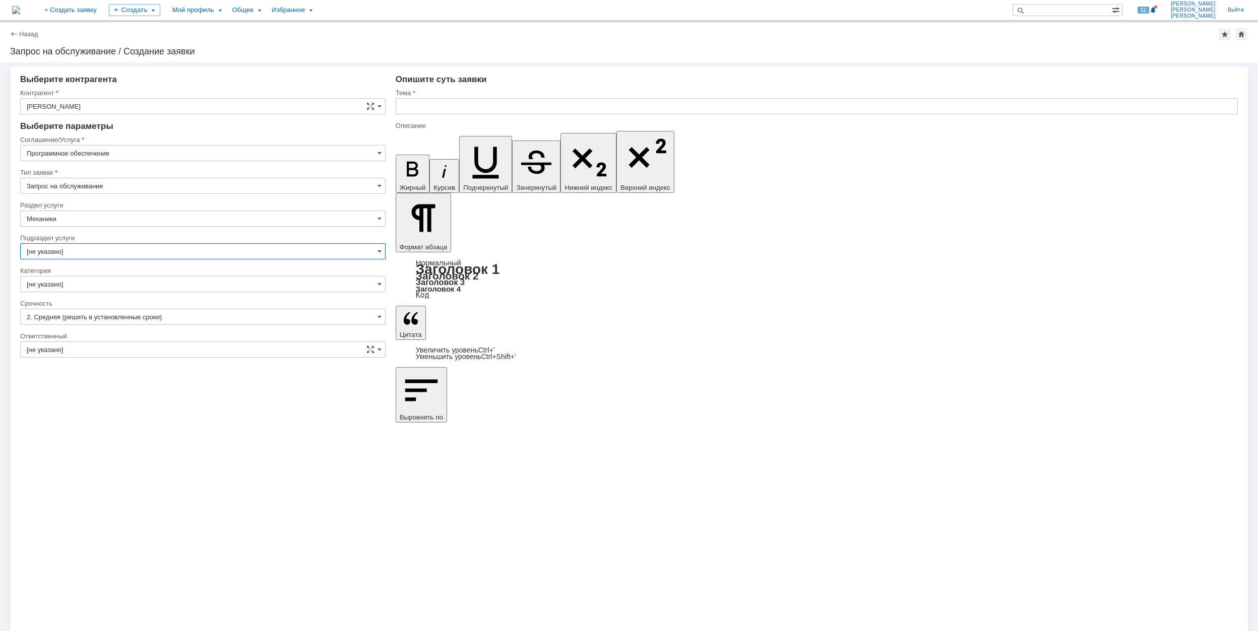
click at [138, 249] on input "[не указано]" at bounding box center [202, 251] width 365 height 16
type input "Механики"
click at [157, 222] on input "Механики" at bounding box center [202, 219] width 365 height 16
type input "[не указано]"
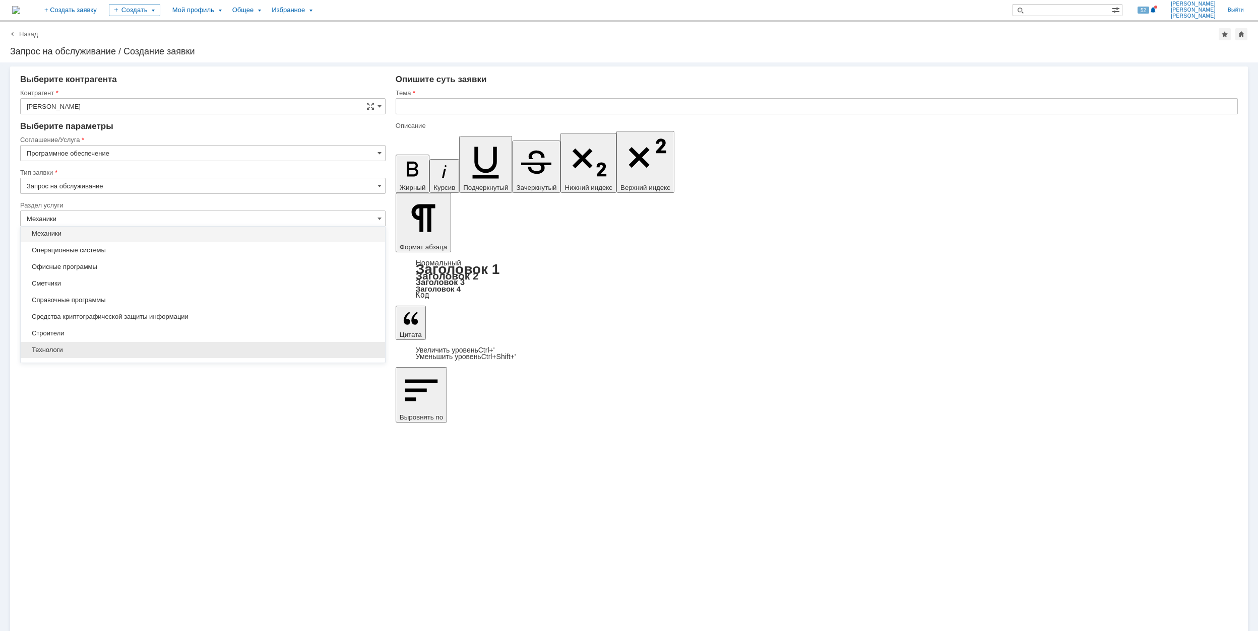
click at [114, 354] on span "Технологи" at bounding box center [203, 350] width 352 height 8
click at [152, 216] on input "Технологи" at bounding box center [202, 219] width 365 height 16
click at [101, 236] on span "[не указано]" at bounding box center [203, 237] width 352 height 8
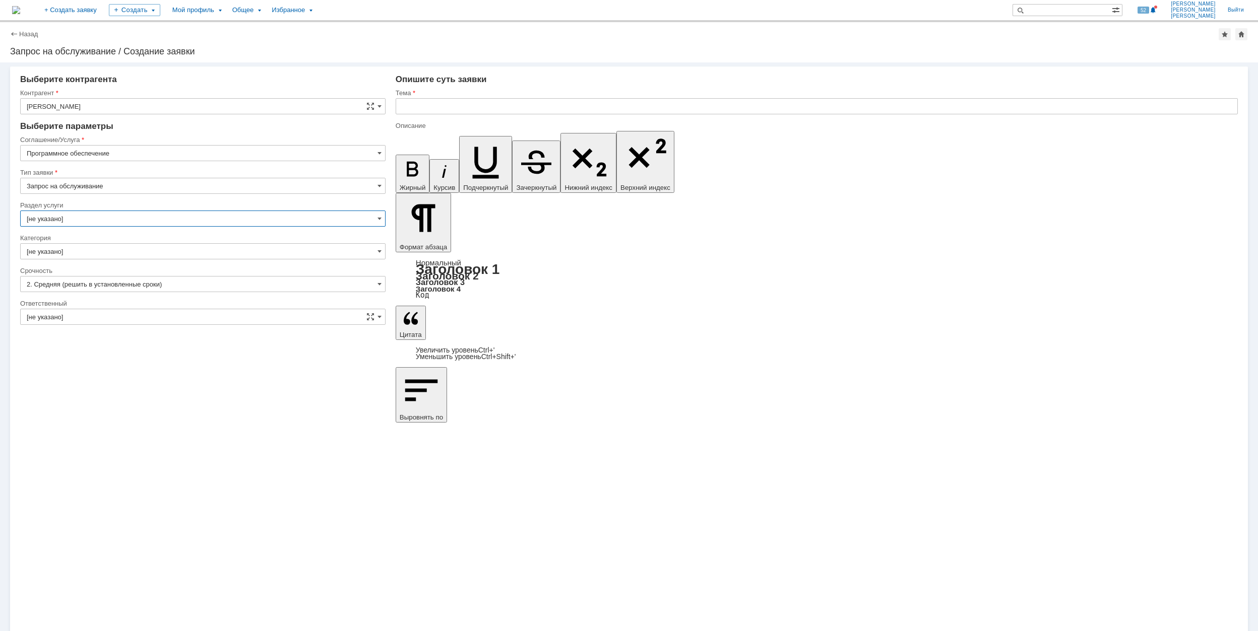
type input "[не указано]"
click at [136, 321] on input "[не указано]" at bounding box center [202, 317] width 365 height 16
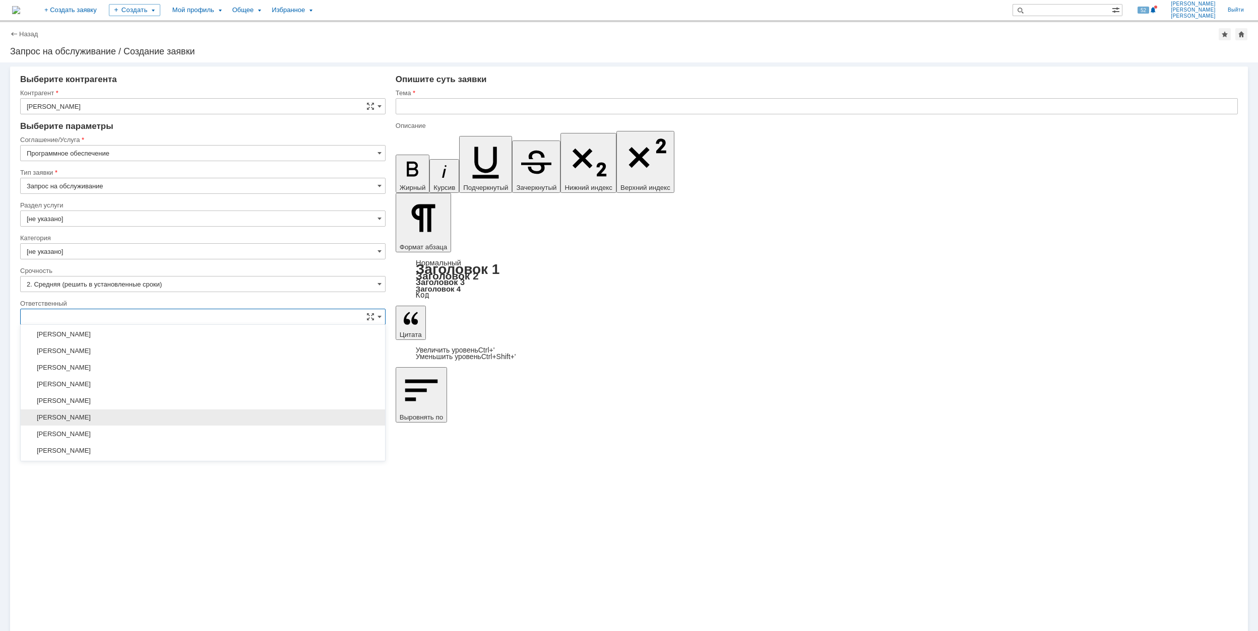
click at [175, 416] on div "[PERSON_NAME]" at bounding box center [203, 418] width 364 height 16
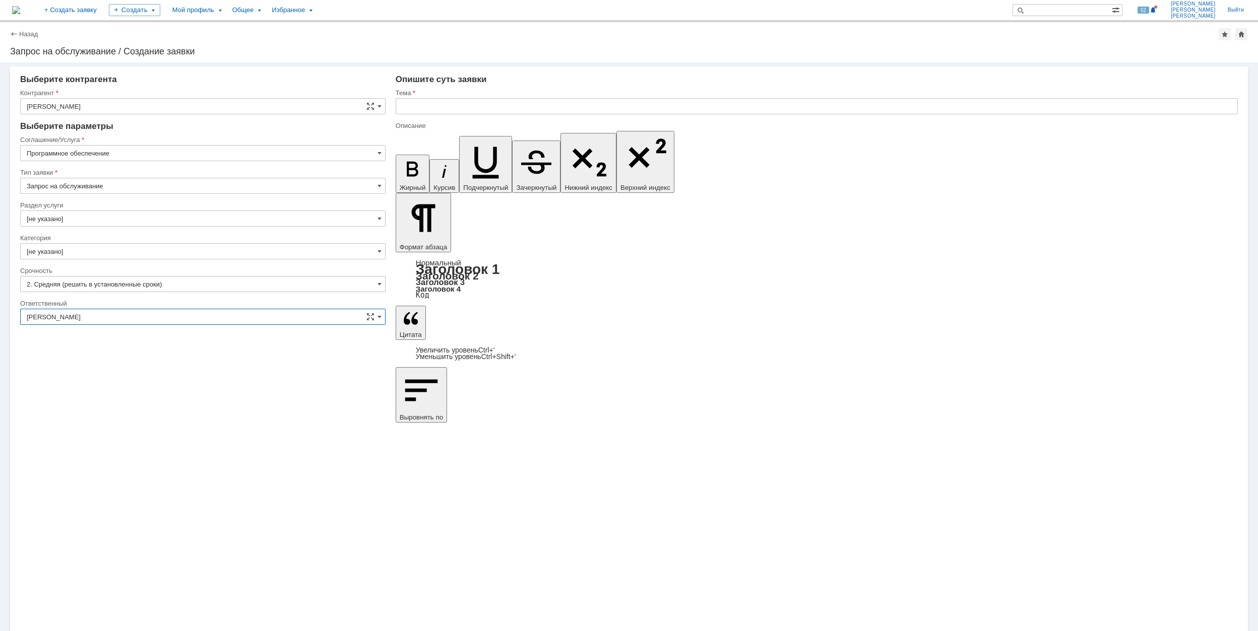
type input "[PERSON_NAME]"
click at [413, 104] on input "text" at bounding box center [817, 106] width 842 height 16
paste input "Autodesk_Navisworks_Freedom"
type input "Autodesk_Navisworks_Freedom"
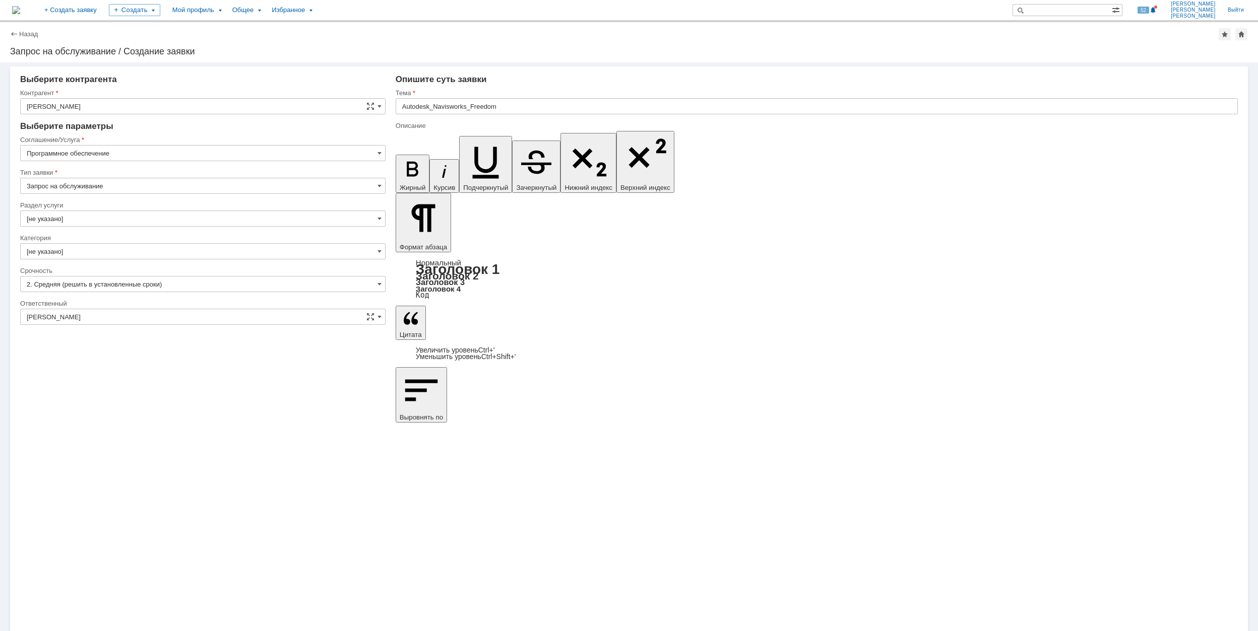
scroll to position [230, 5]
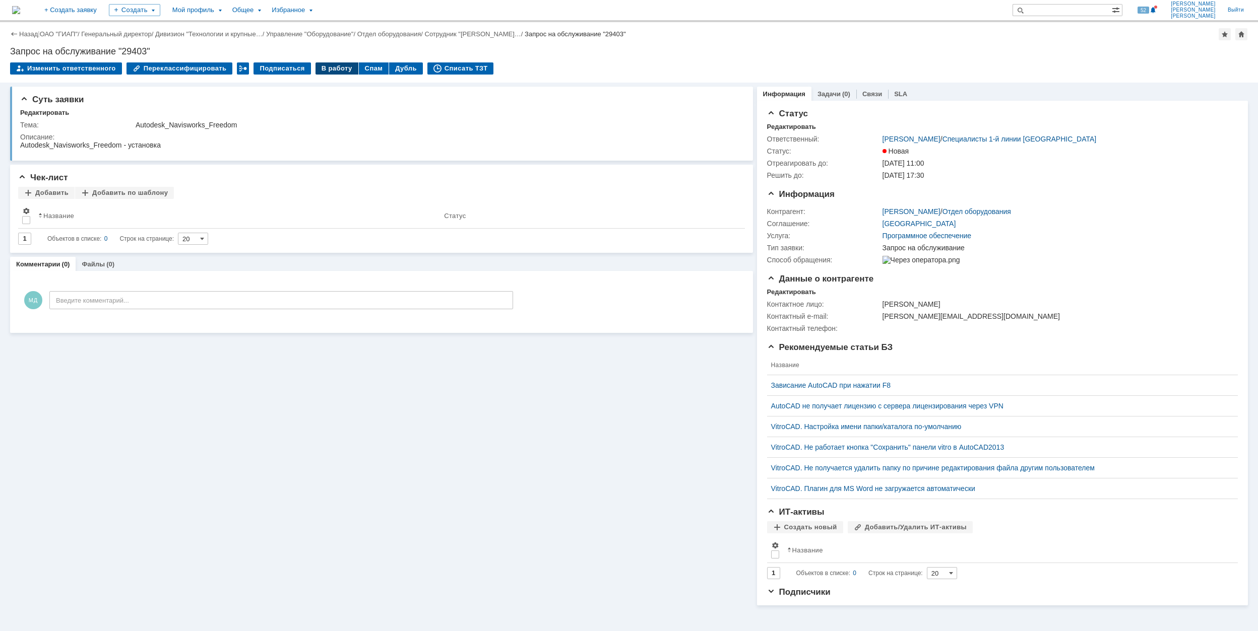
click at [317, 70] on div "В работу" at bounding box center [336, 68] width 43 height 12
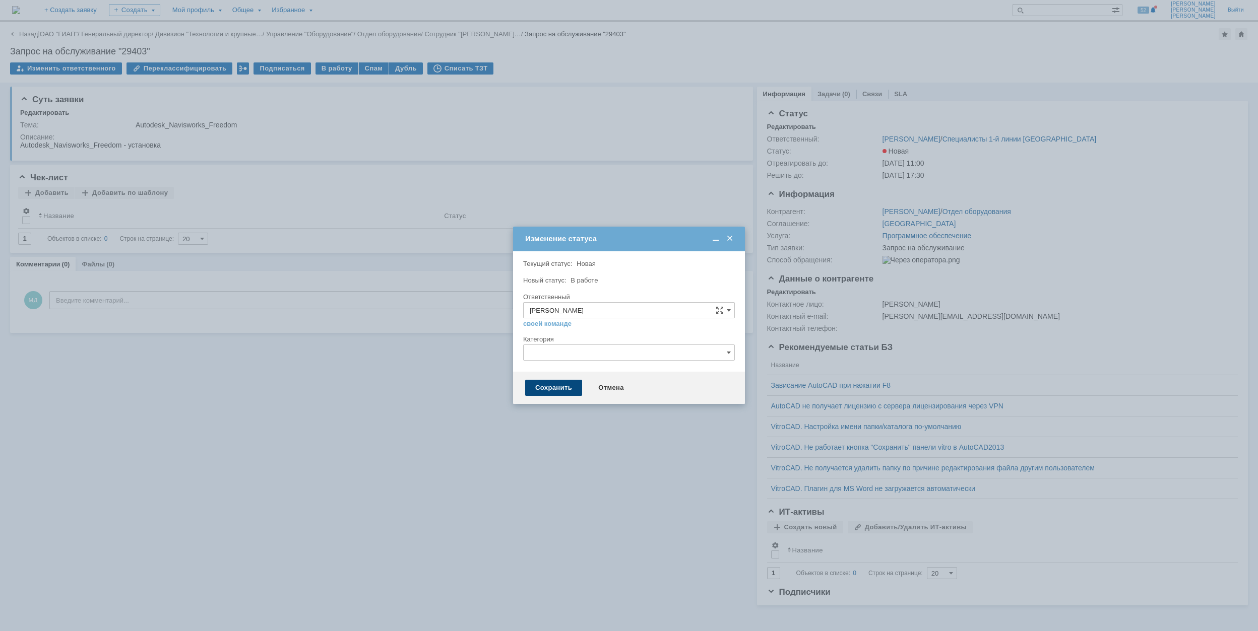
click at [557, 391] on div "Сохранить" at bounding box center [553, 388] width 57 height 16
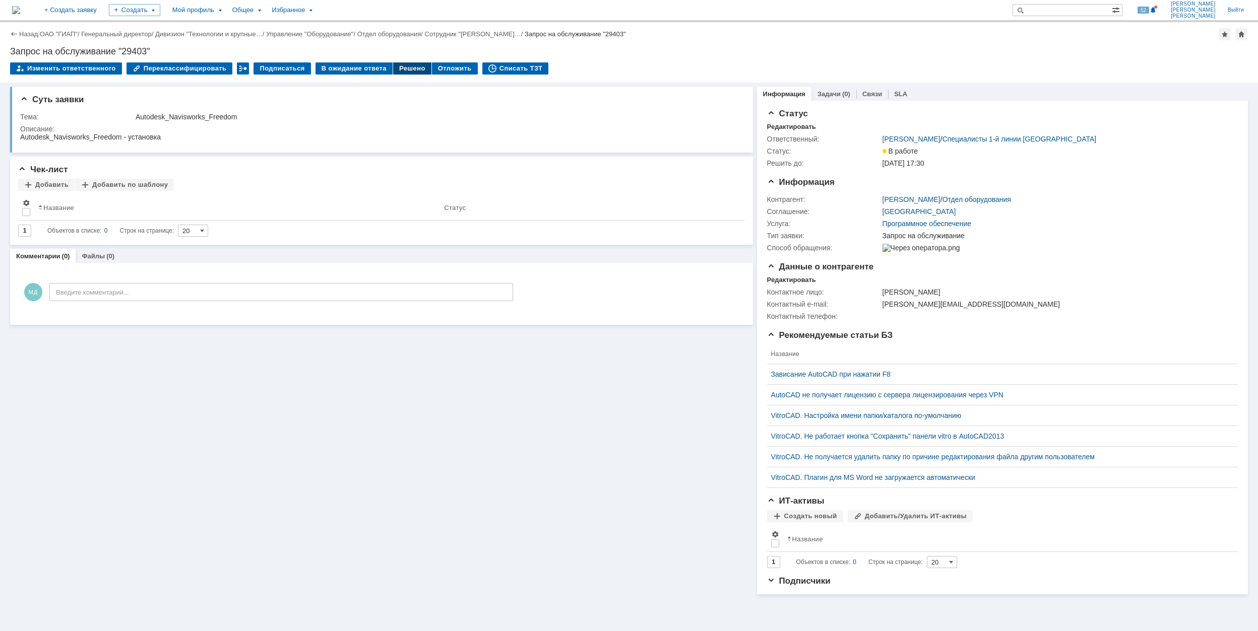
click at [402, 67] on div "Решено" at bounding box center [412, 68] width 38 height 12
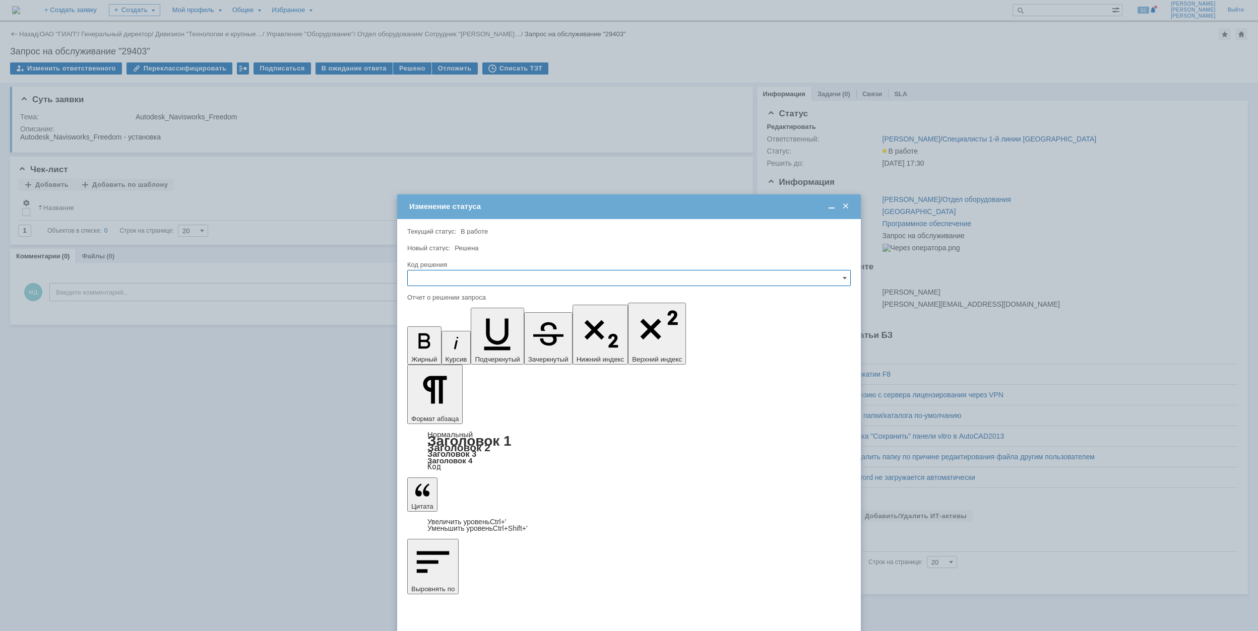
click at [494, 279] on input "text" at bounding box center [628, 278] width 443 height 16
click at [459, 341] on div "Решено" at bounding box center [629, 347] width 442 height 16
type input "Решено"
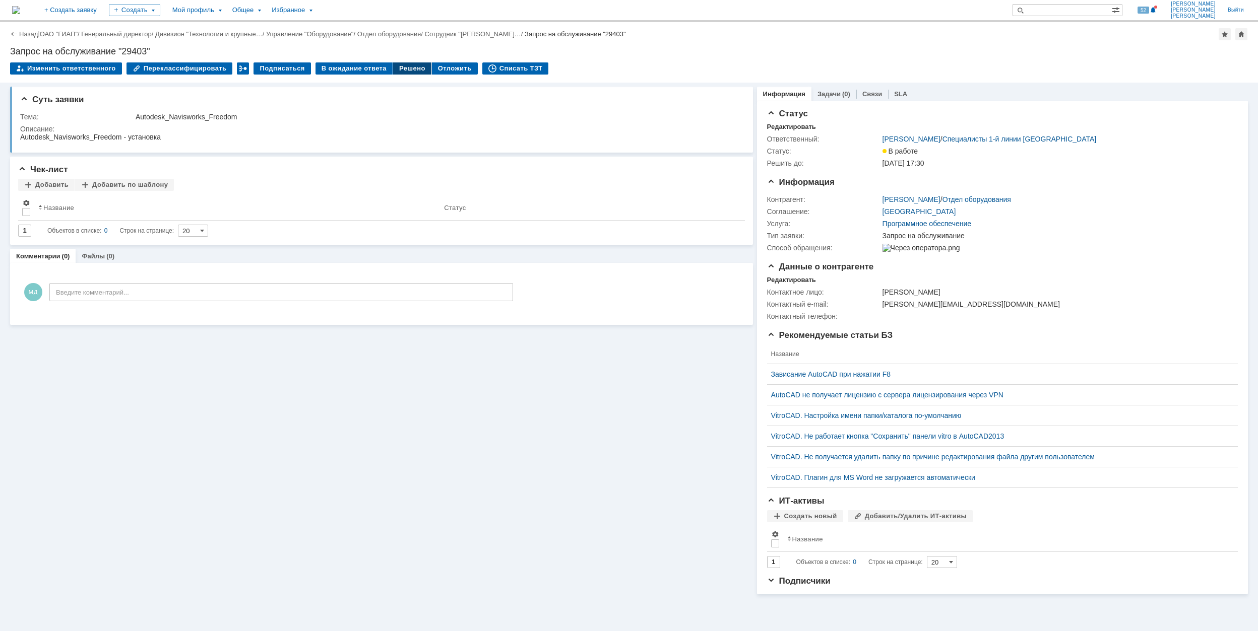
click at [393, 70] on div "Решено" at bounding box center [412, 68] width 38 height 12
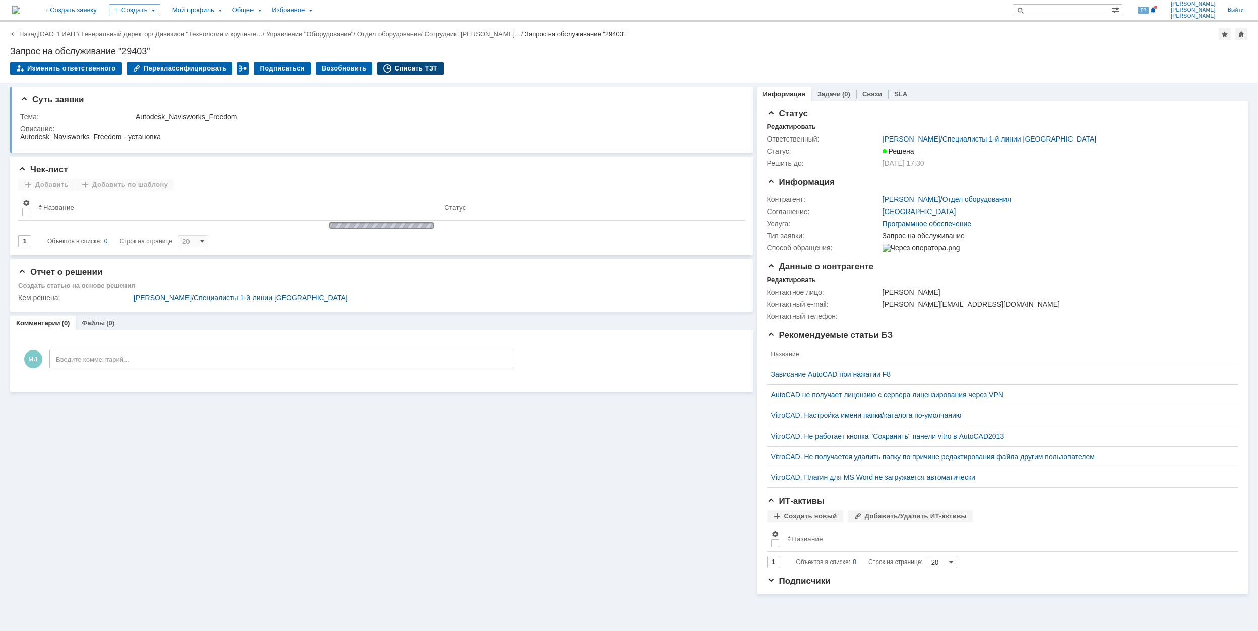
click at [412, 67] on div "Списать ТЗТ" at bounding box center [410, 68] width 67 height 12
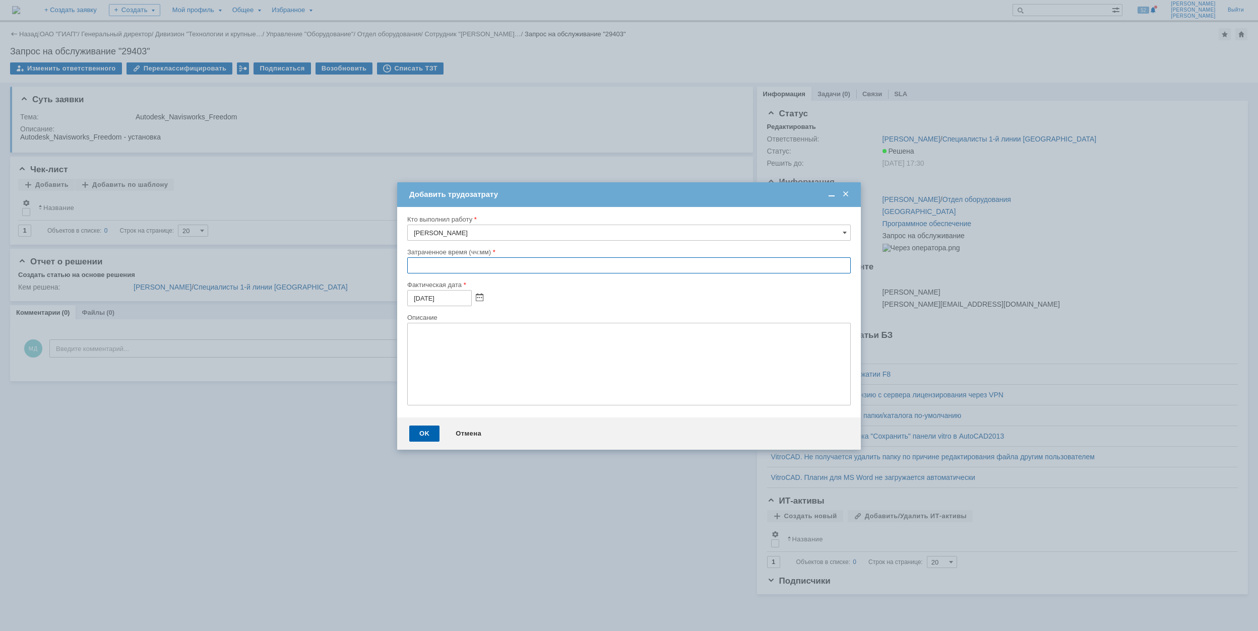
drag, startPoint x: 407, startPoint y: 265, endPoint x: 406, endPoint y: 254, distance: 10.6
click at [407, 265] on input "text" at bounding box center [628, 265] width 443 height 16
type input "00:30"
click at [436, 432] on div "OK" at bounding box center [424, 434] width 30 height 16
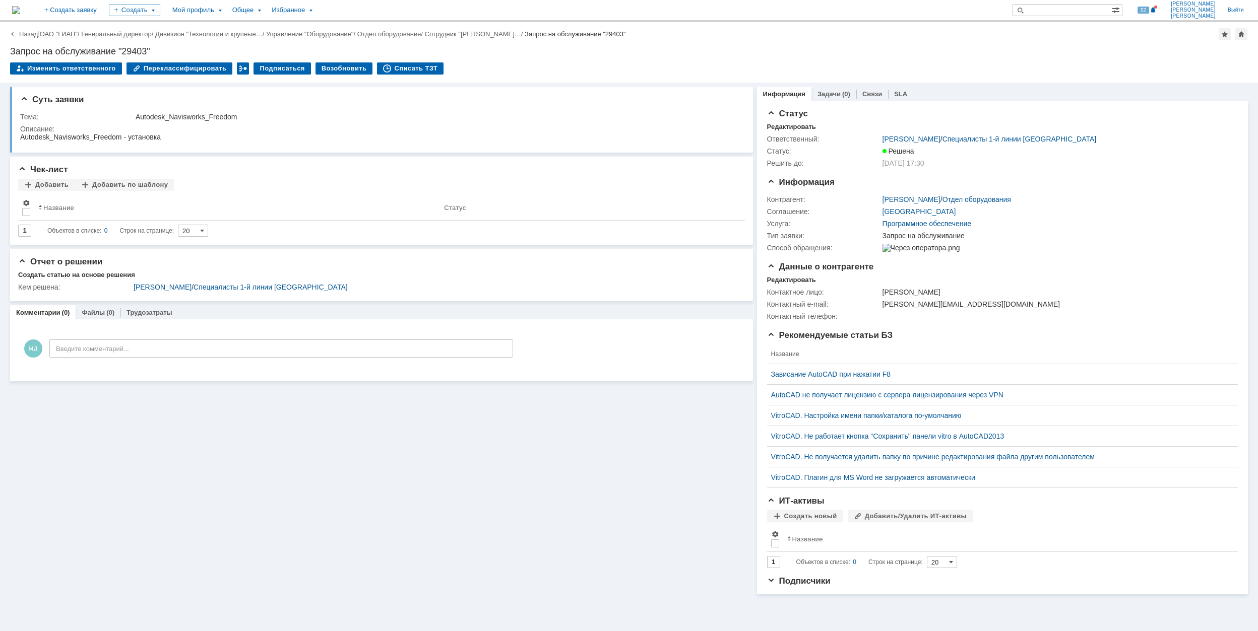
click at [63, 34] on link "ОАО "ГИАП"" at bounding box center [59, 34] width 38 height 8
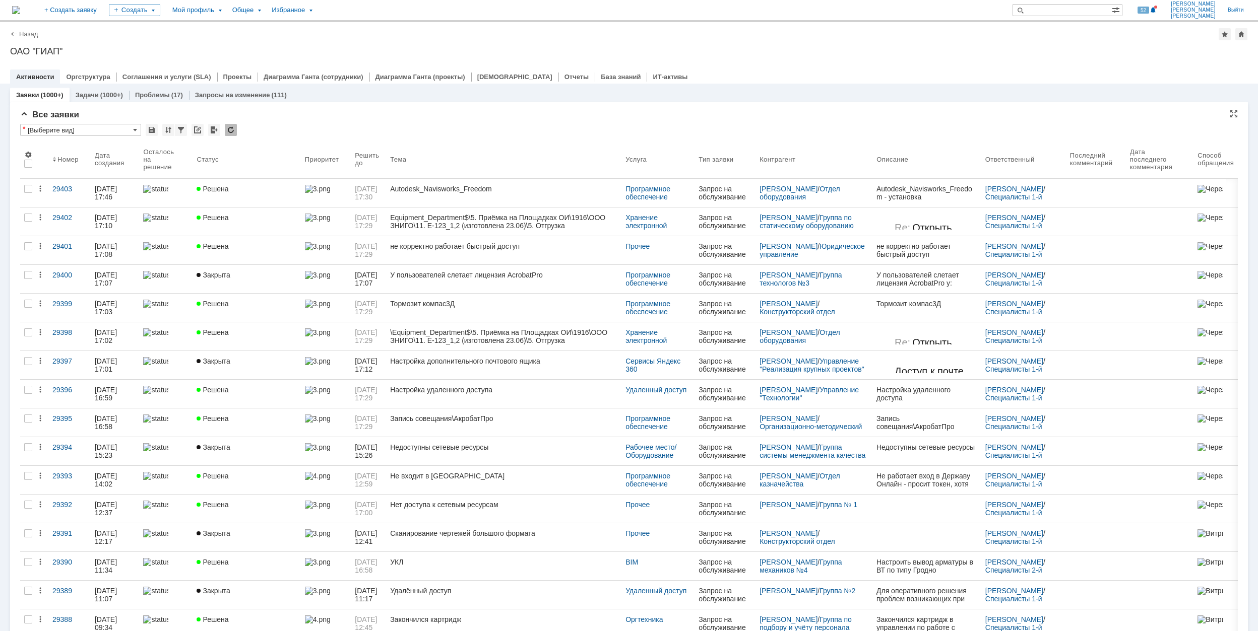
click at [391, 112] on div "Все заявки" at bounding box center [628, 115] width 1217 height 10
